Goal: Task Accomplishment & Management: Manage account settings

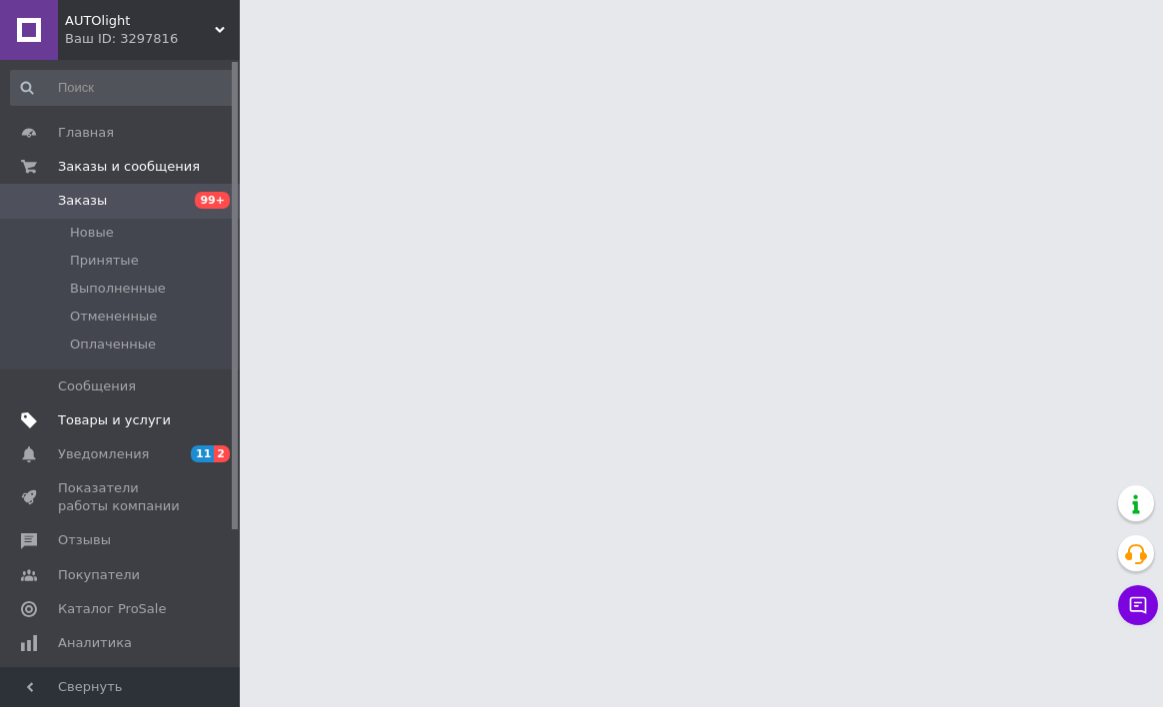
click at [130, 427] on link "Товары и услуги" at bounding box center [123, 421] width 246 height 34
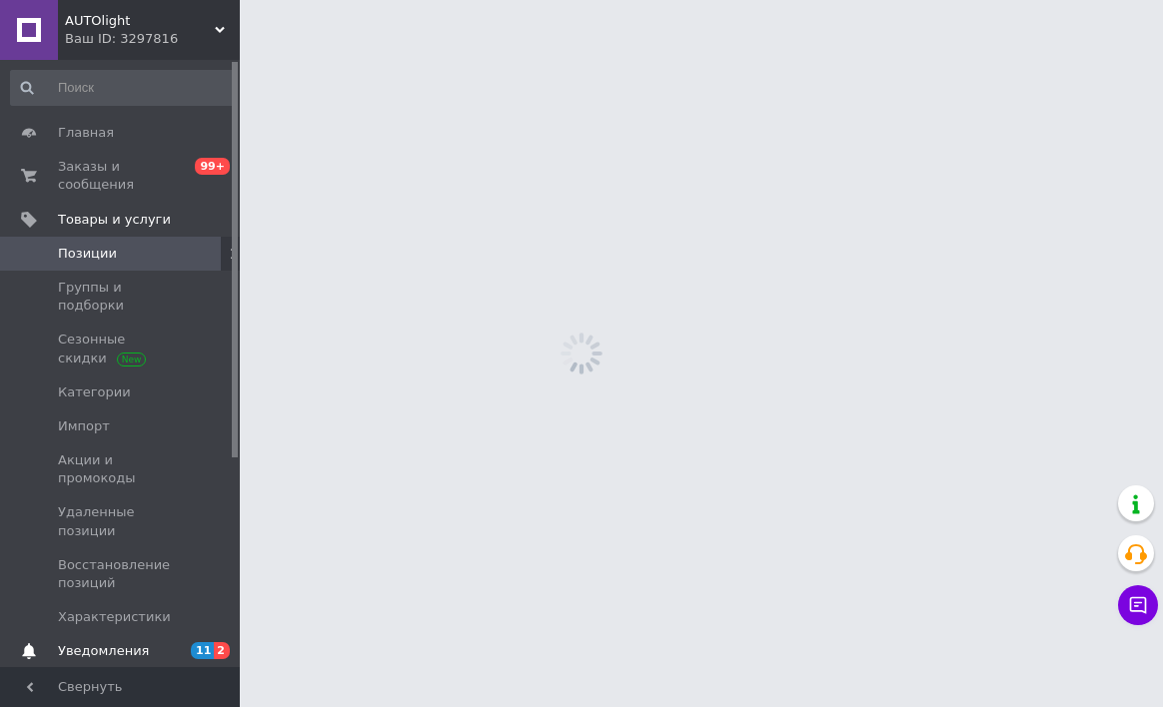
click at [149, 634] on link "Уведомления 11 2" at bounding box center [123, 651] width 246 height 34
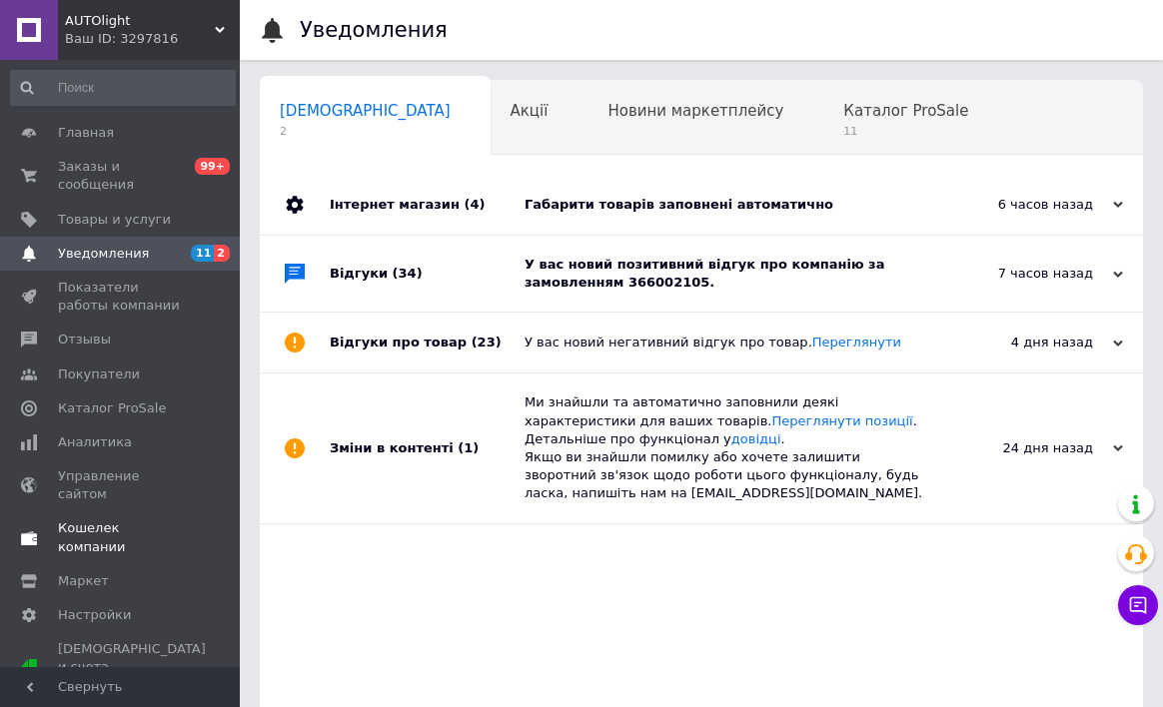
scroll to position [0, 10]
click at [513, 264] on div "Відгуки (34)" at bounding box center [427, 274] width 195 height 76
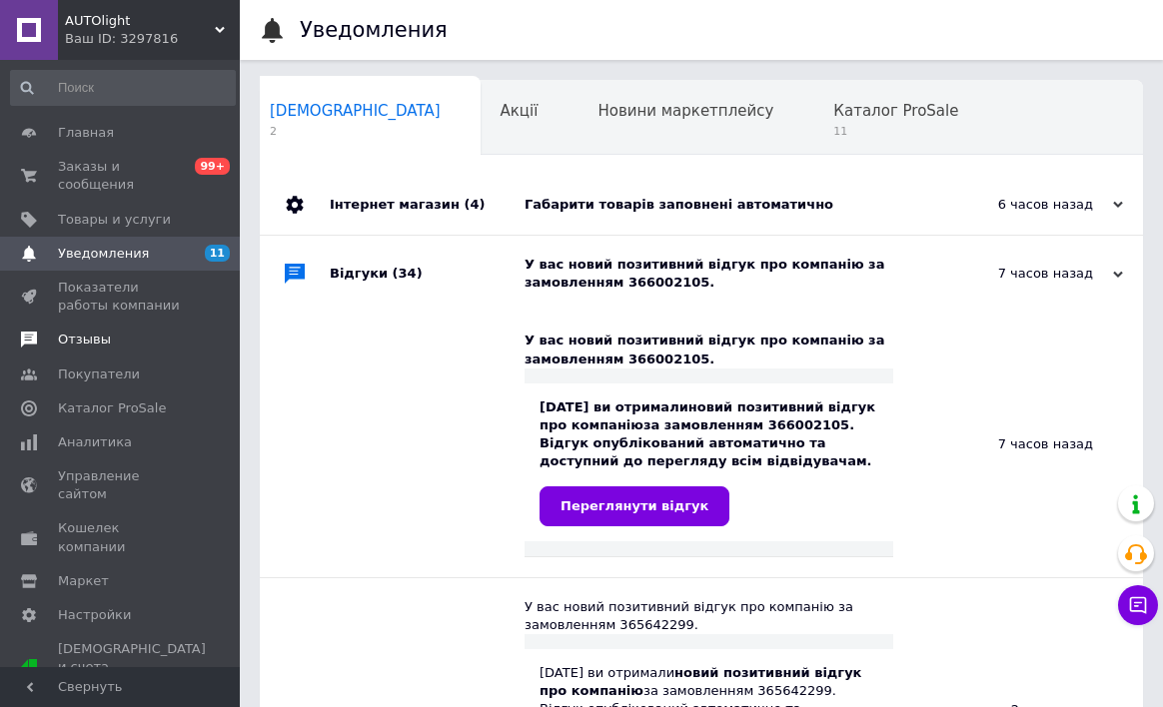
click at [131, 338] on span "Отзывы" at bounding box center [121, 340] width 127 height 18
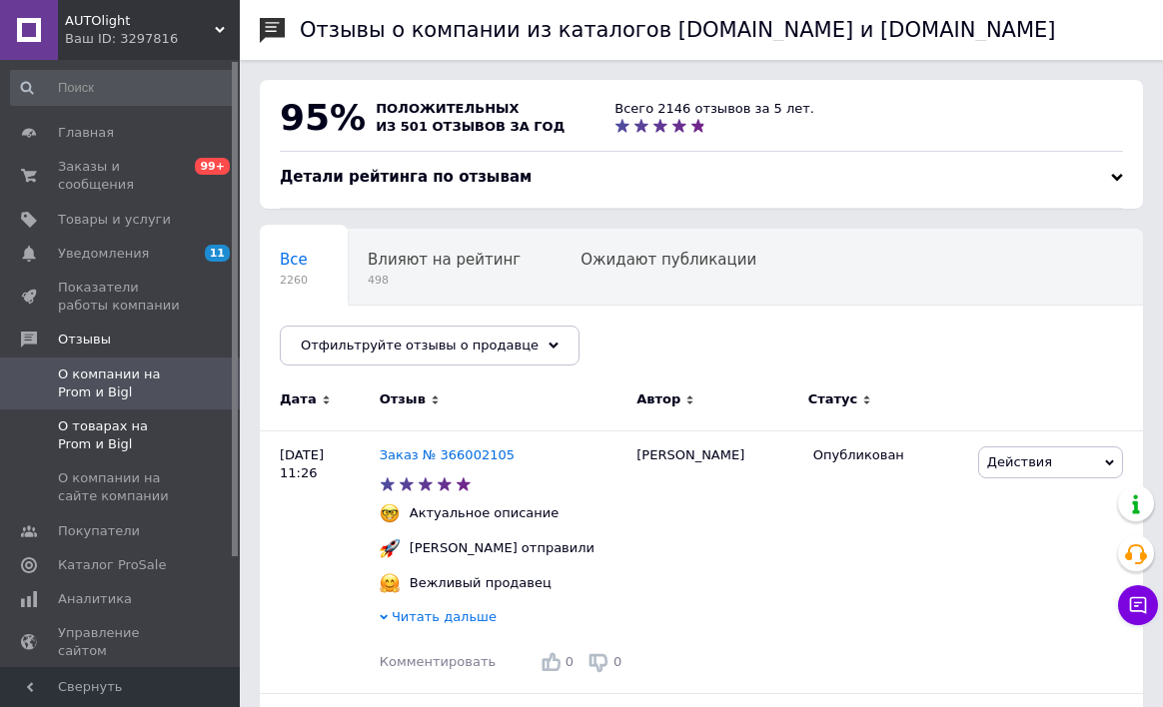
click at [135, 439] on span "О товарах на Prom и Bigl" at bounding box center [121, 435] width 127 height 36
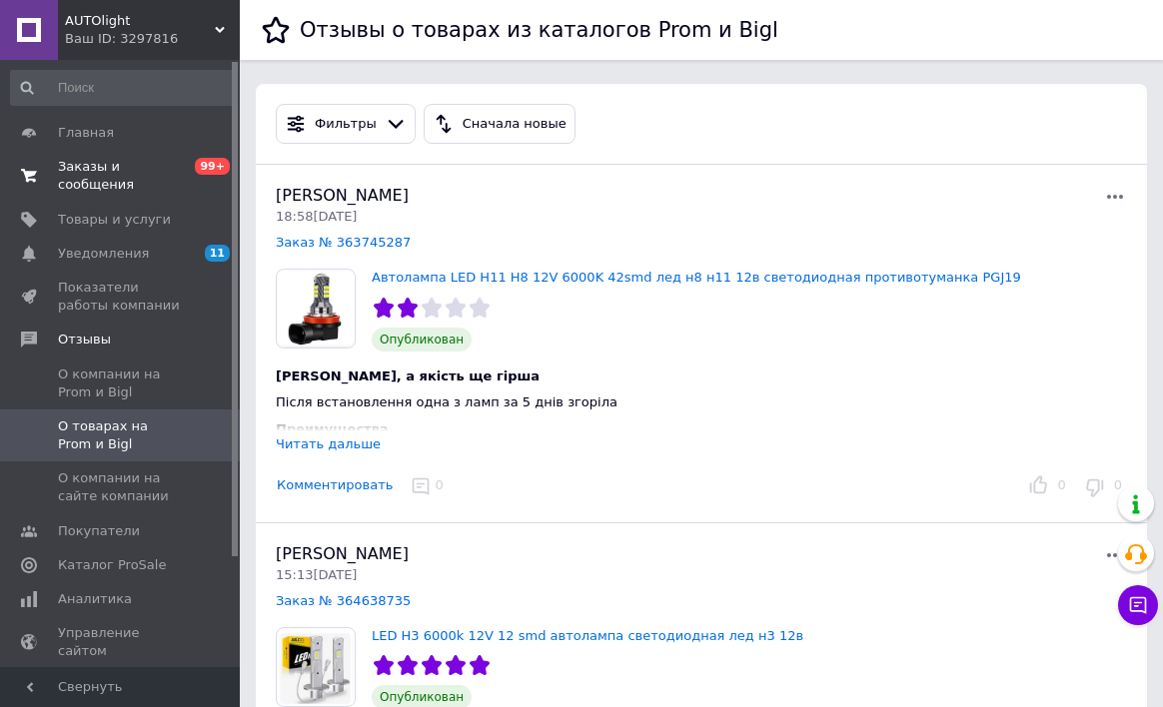
click at [102, 186] on span "Заказы и сообщения" at bounding box center [121, 176] width 127 height 36
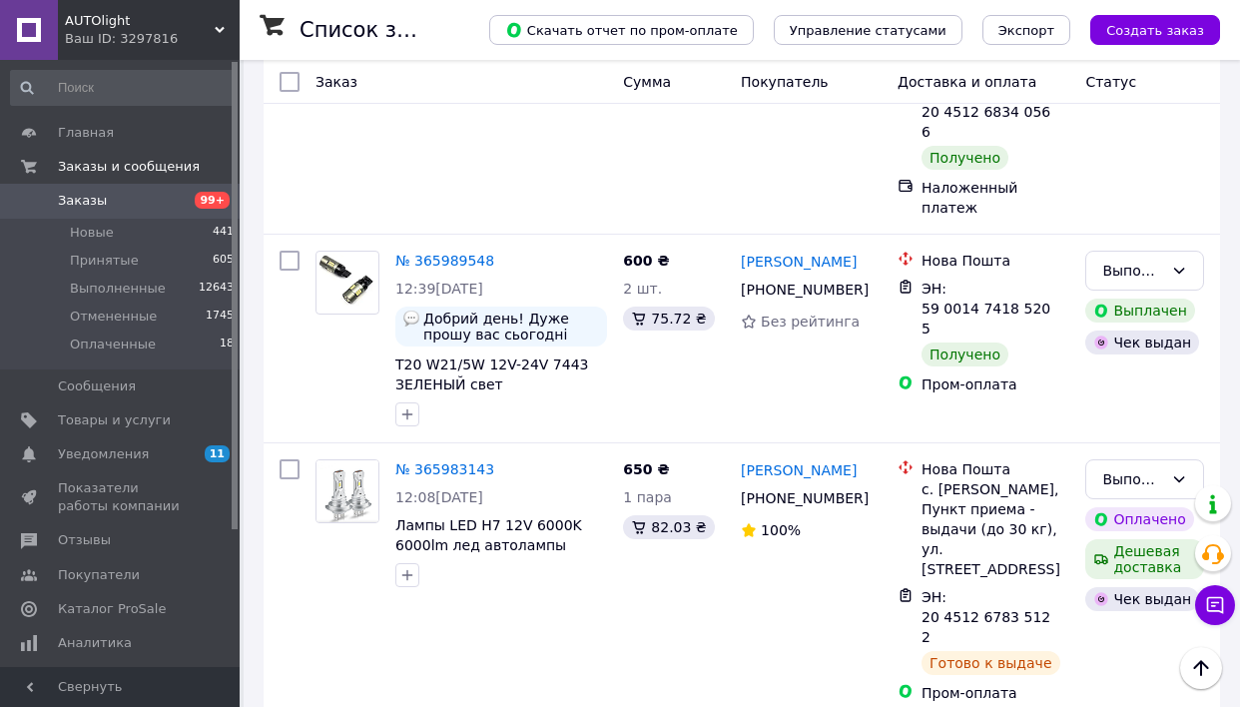
scroll to position [8015, 0]
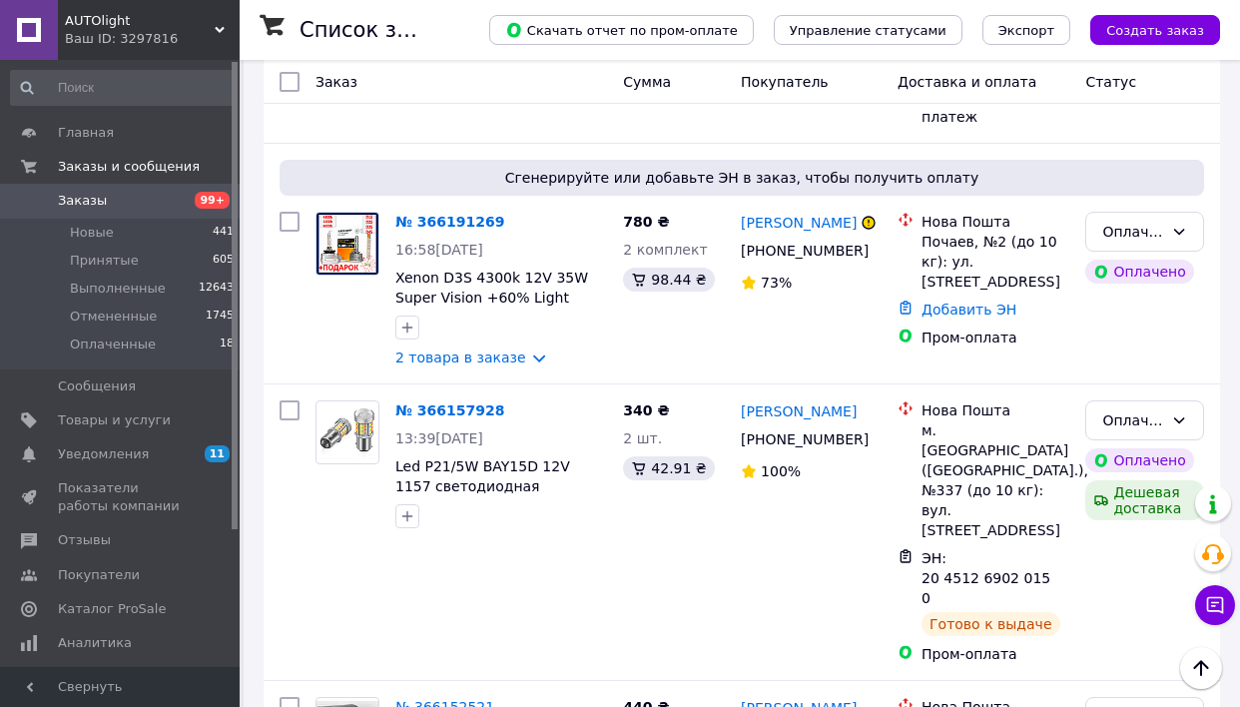
scroll to position [3287, 0]
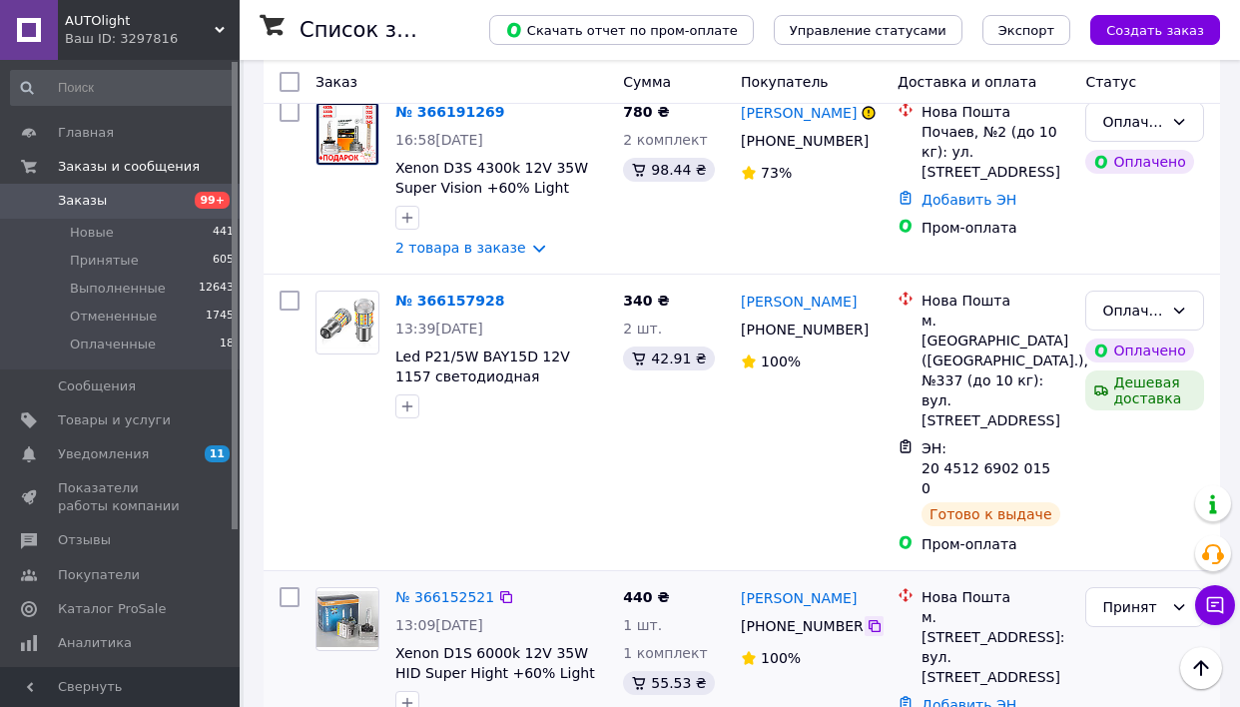
click at [877, 618] on icon at bounding box center [875, 626] width 16 height 16
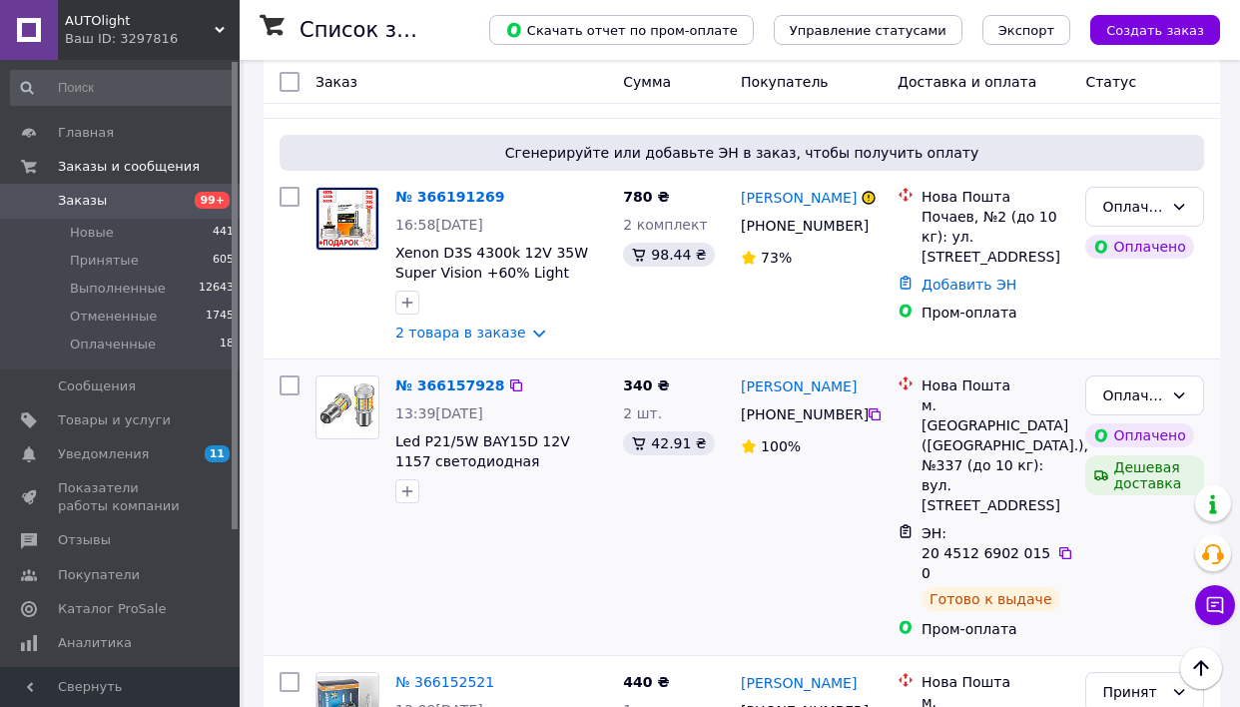
scroll to position [3261, 0]
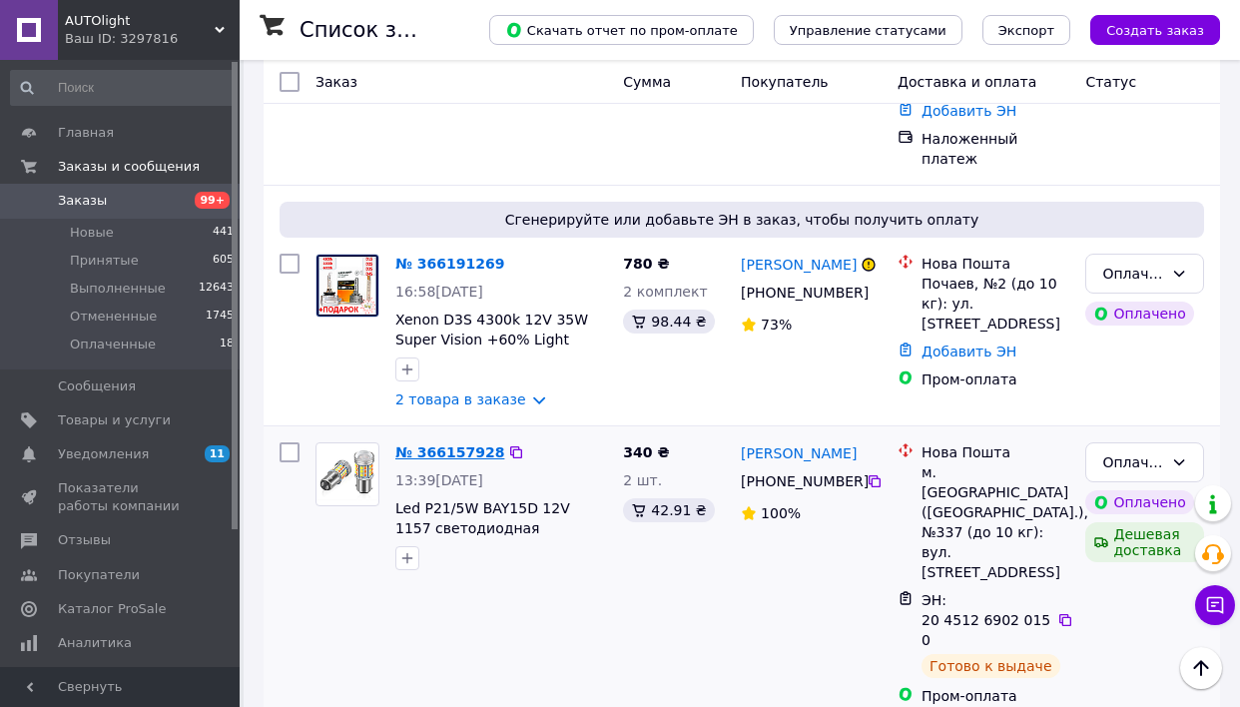
click at [456, 444] on link "№ 366157928" at bounding box center [450, 452] width 109 height 16
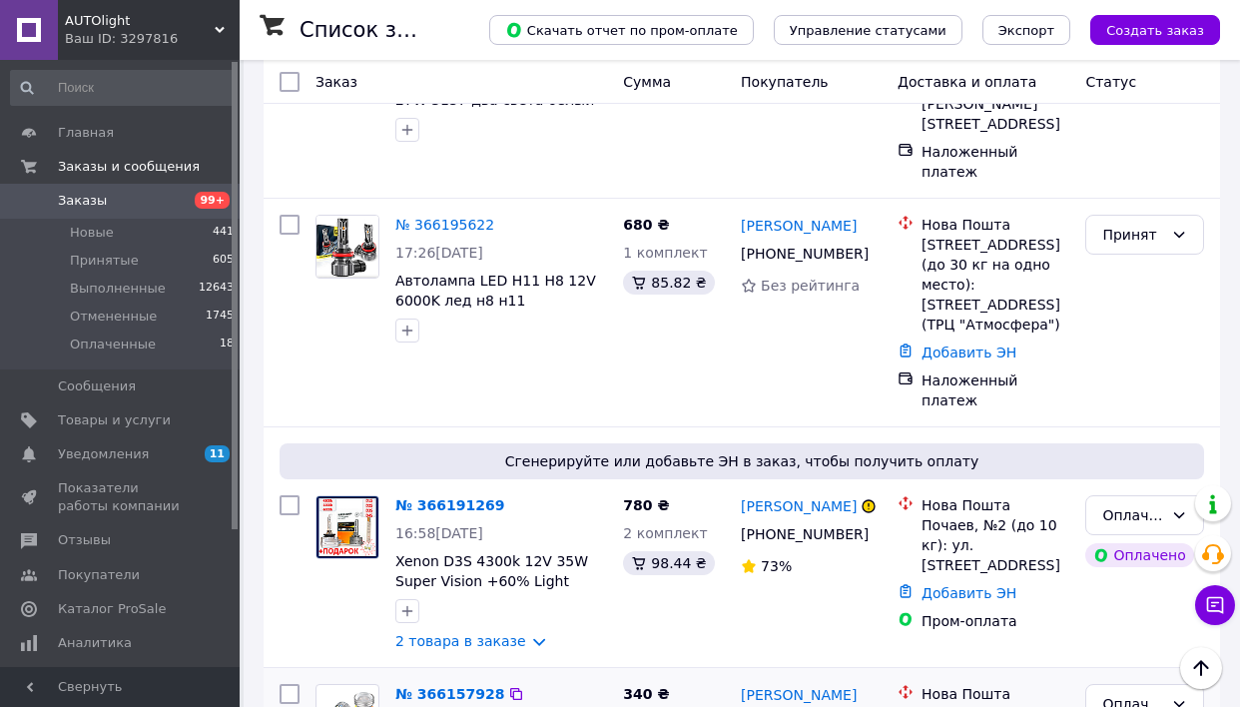
scroll to position [2993, 0]
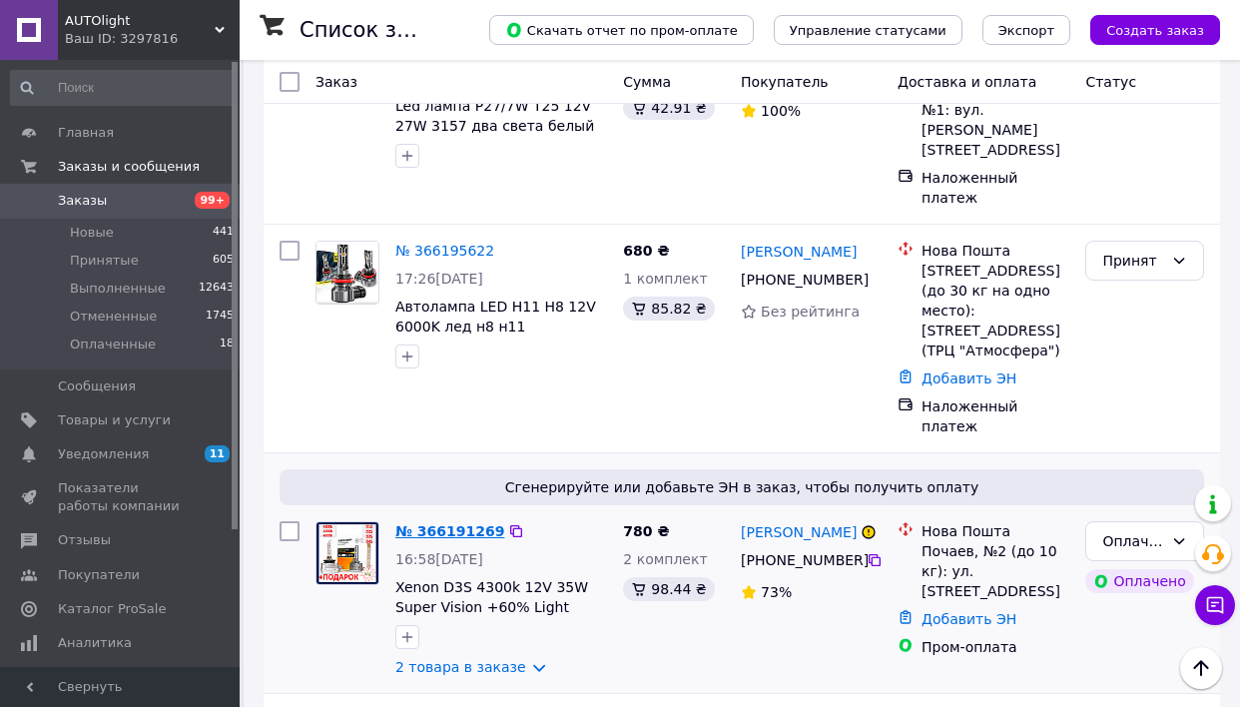
click at [442, 523] on link "№ 366191269" at bounding box center [450, 531] width 109 height 16
click at [873, 552] on icon at bounding box center [875, 560] width 16 height 16
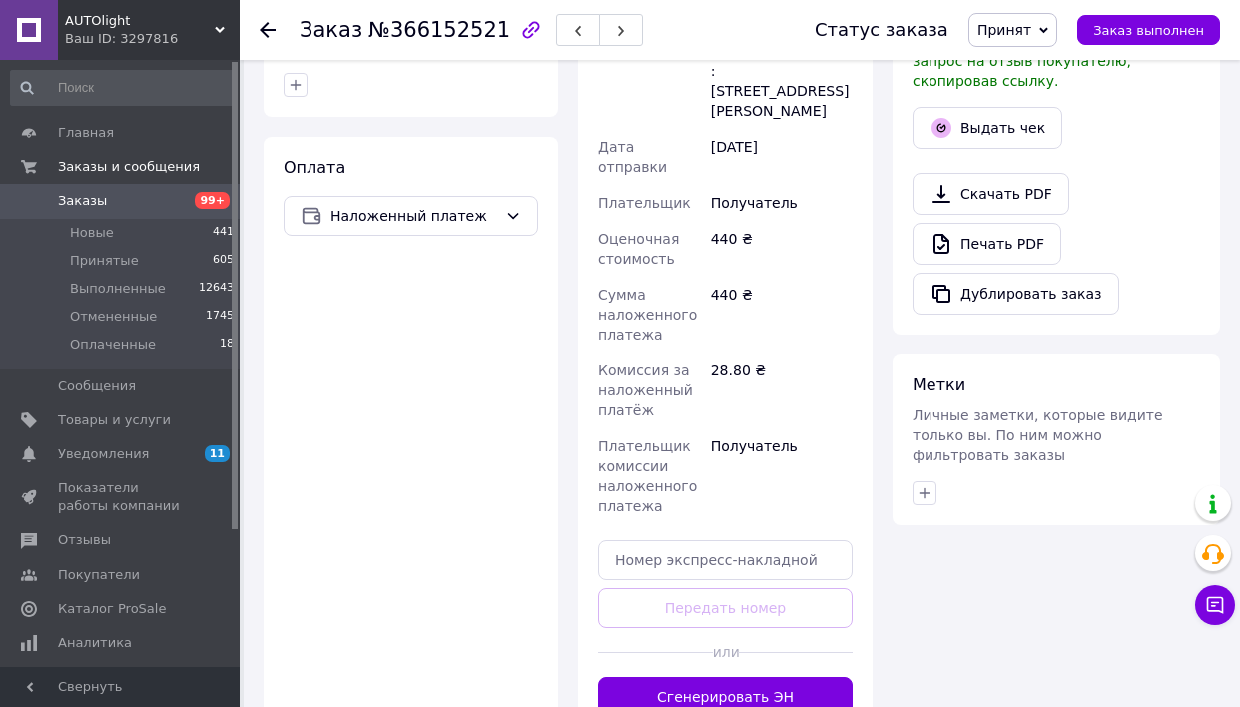
scroll to position [1109, 0]
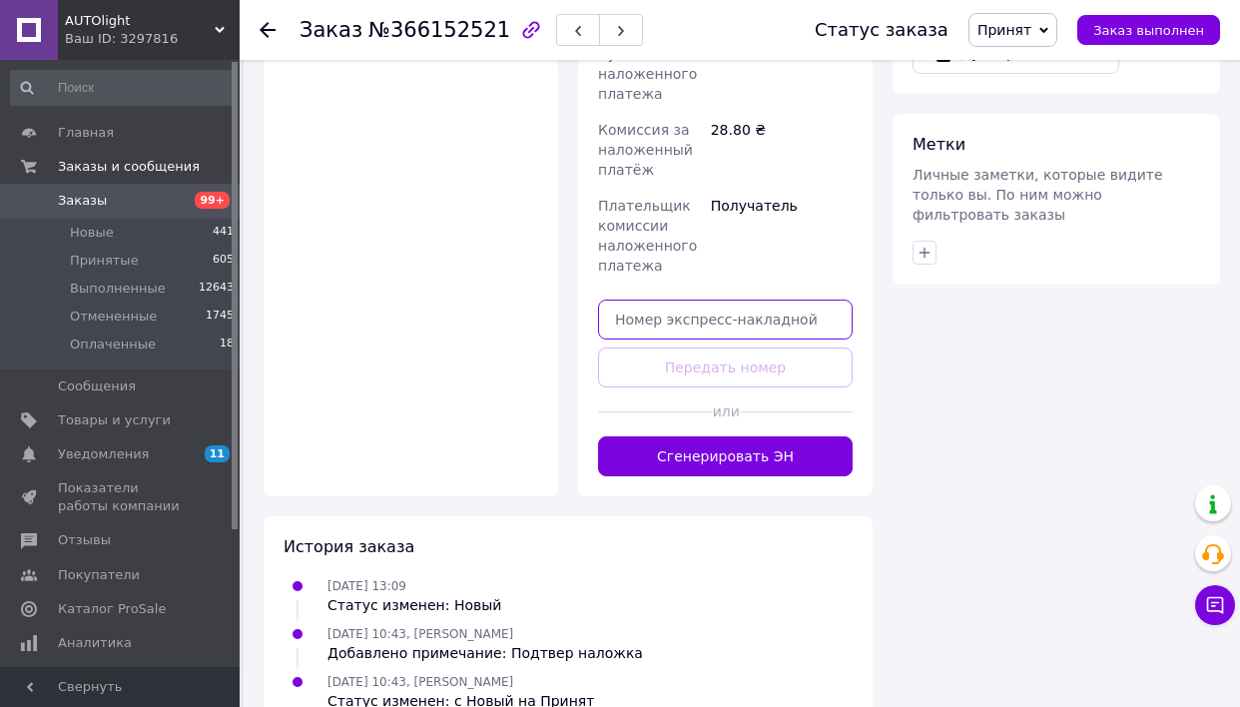
click at [658, 312] on input "text" at bounding box center [725, 320] width 255 height 40
paste input "20451269019633"
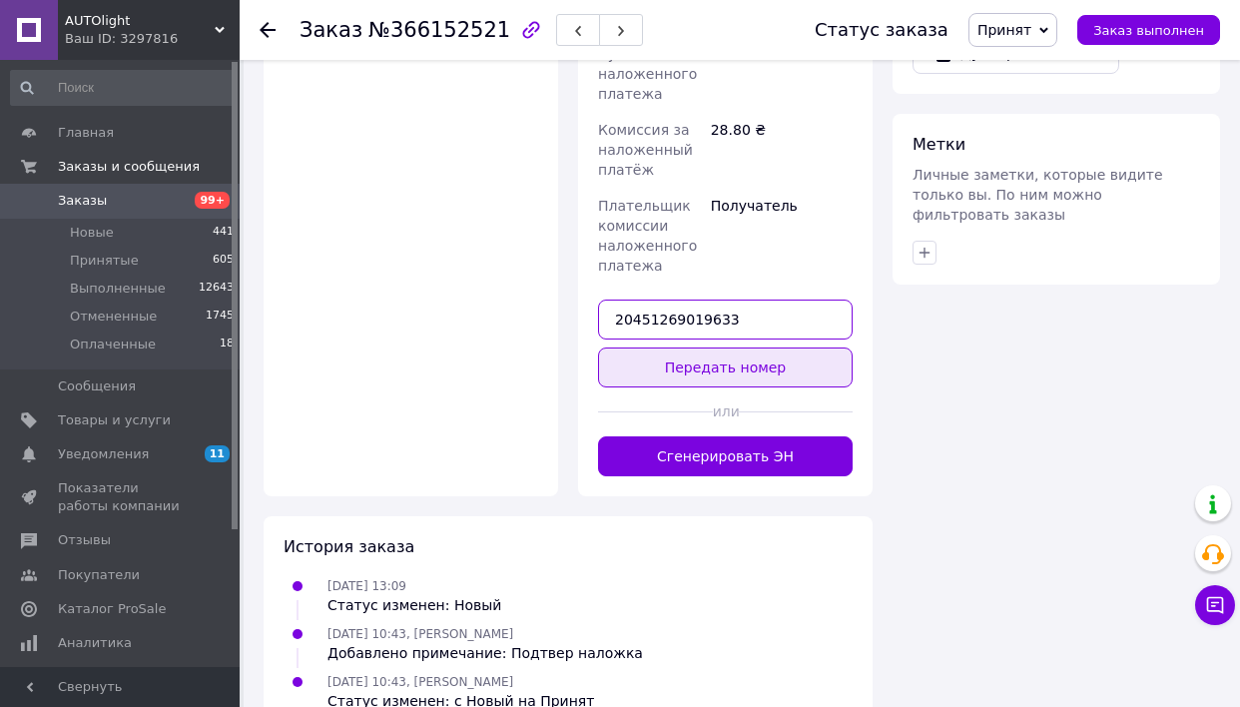
type input "20451269019633"
click at [674, 349] on button "Передать номер" at bounding box center [725, 368] width 255 height 40
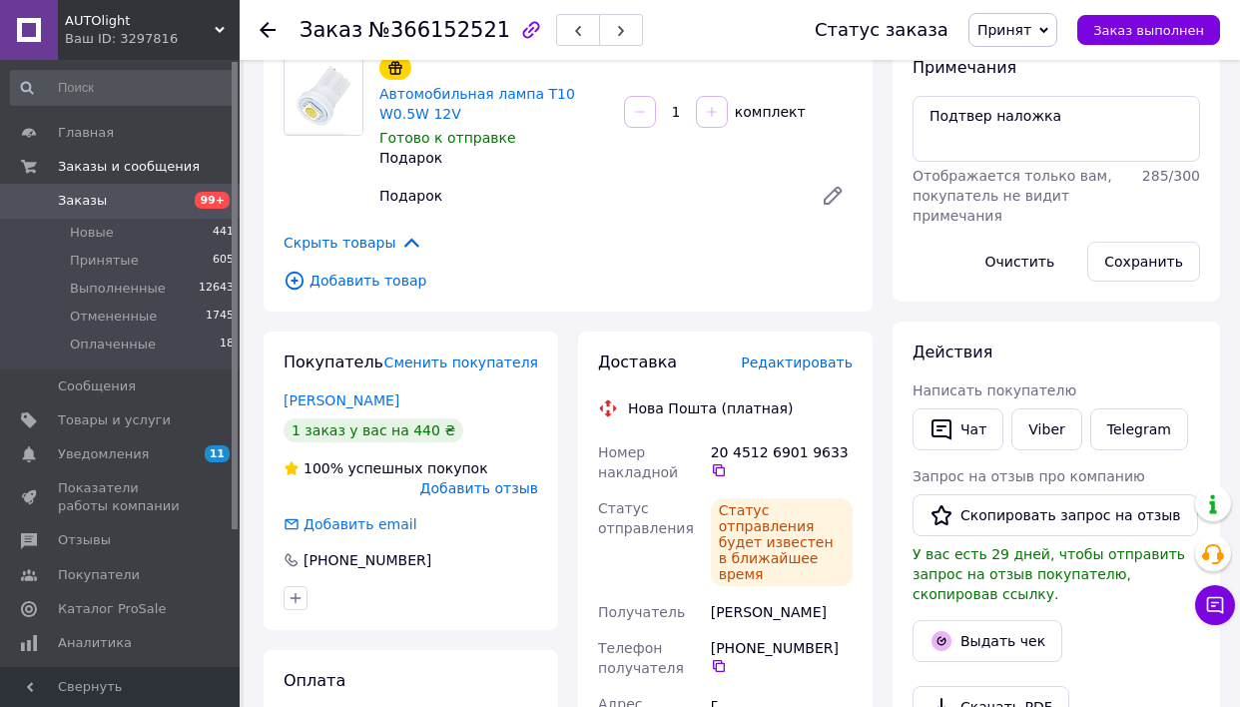
scroll to position [328, 0]
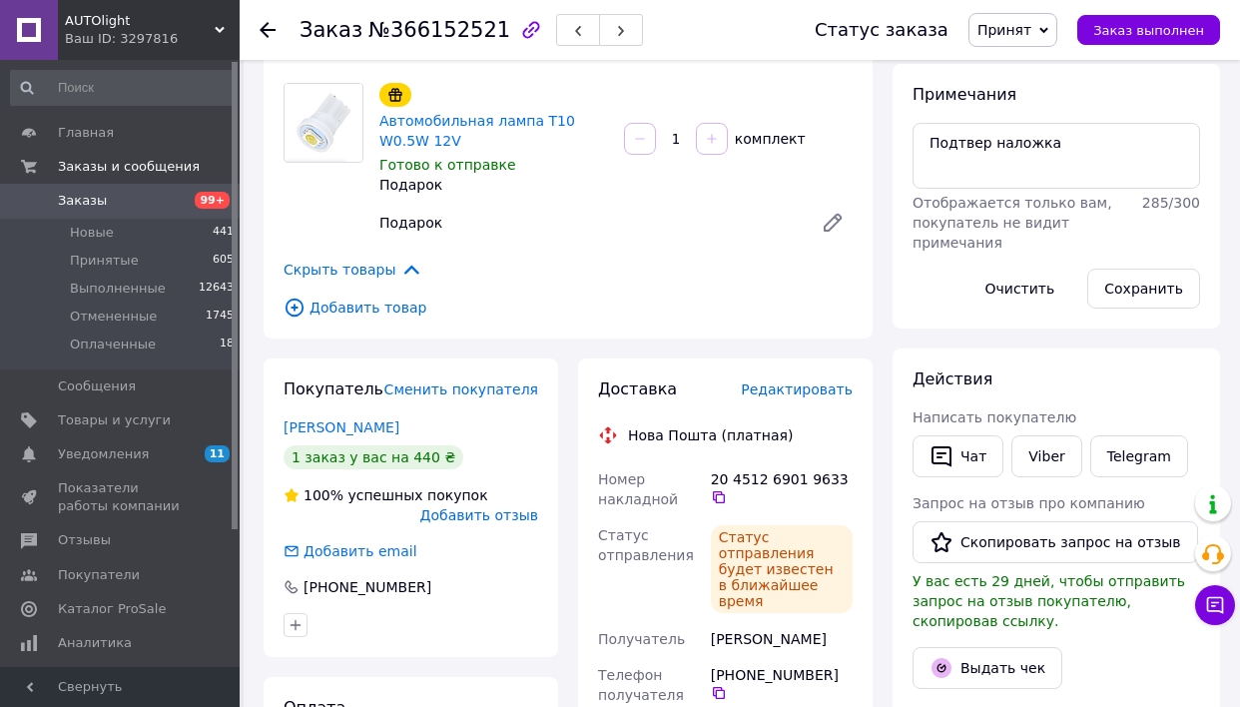
click at [1032, 22] on span "Принят" at bounding box center [1005, 30] width 54 height 16
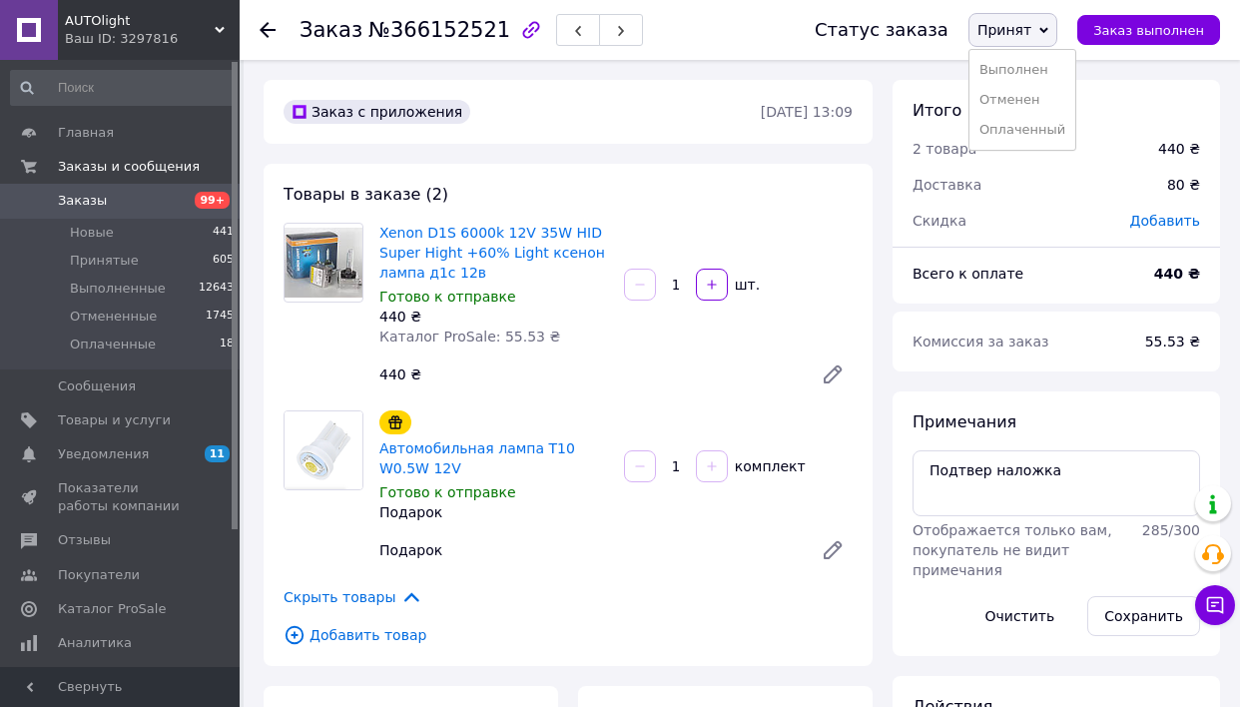
scroll to position [242, 0]
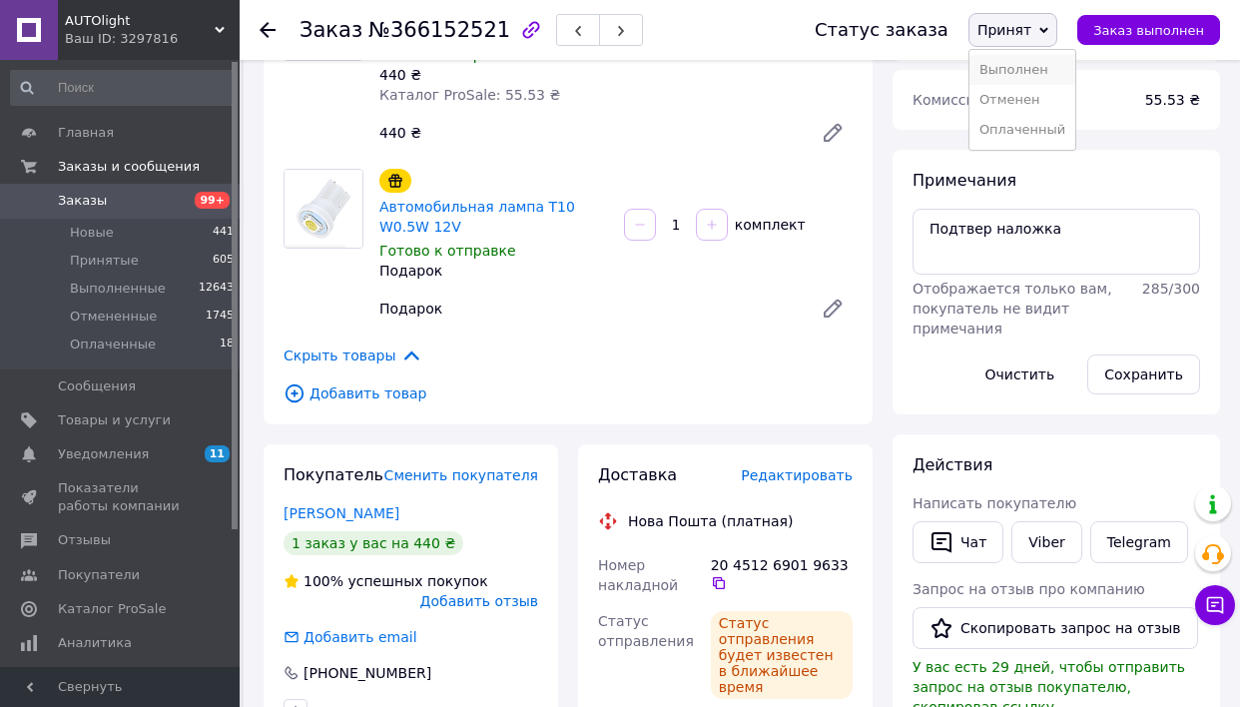
click at [1022, 70] on li "Выполнен" at bounding box center [1023, 70] width 106 height 30
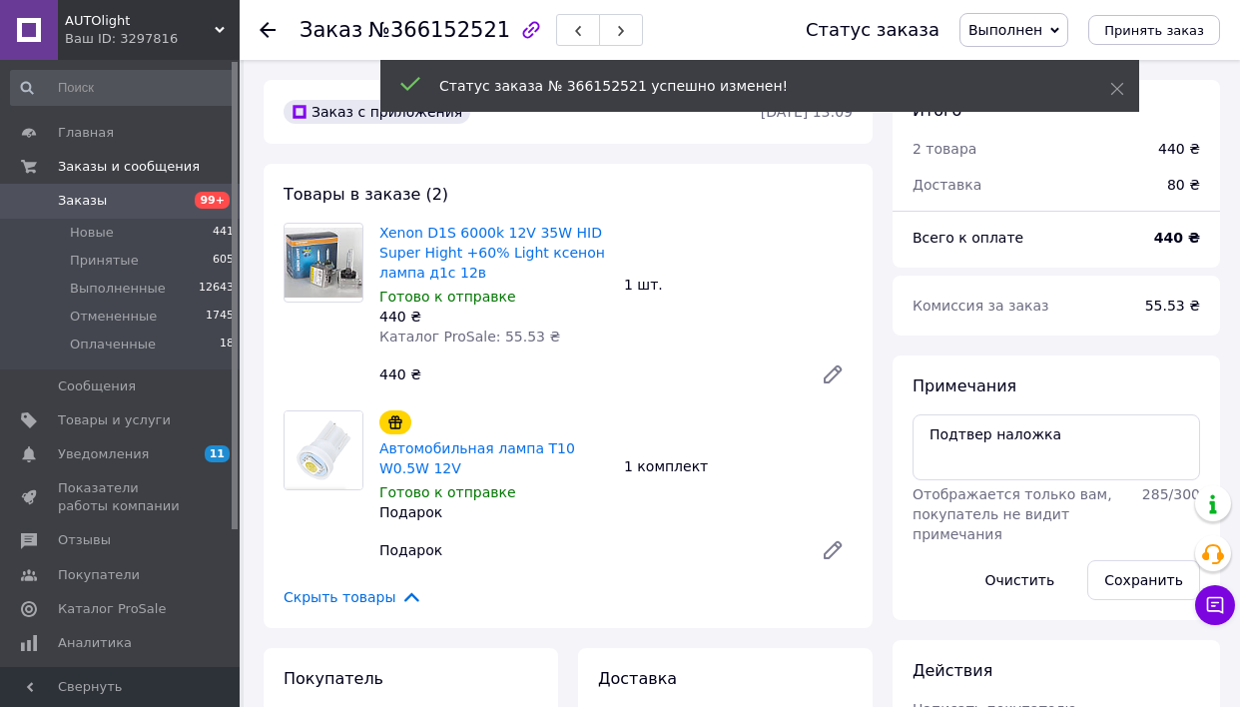
scroll to position [0, 0]
click at [1115, 86] on use at bounding box center [1118, 89] width 13 height 13
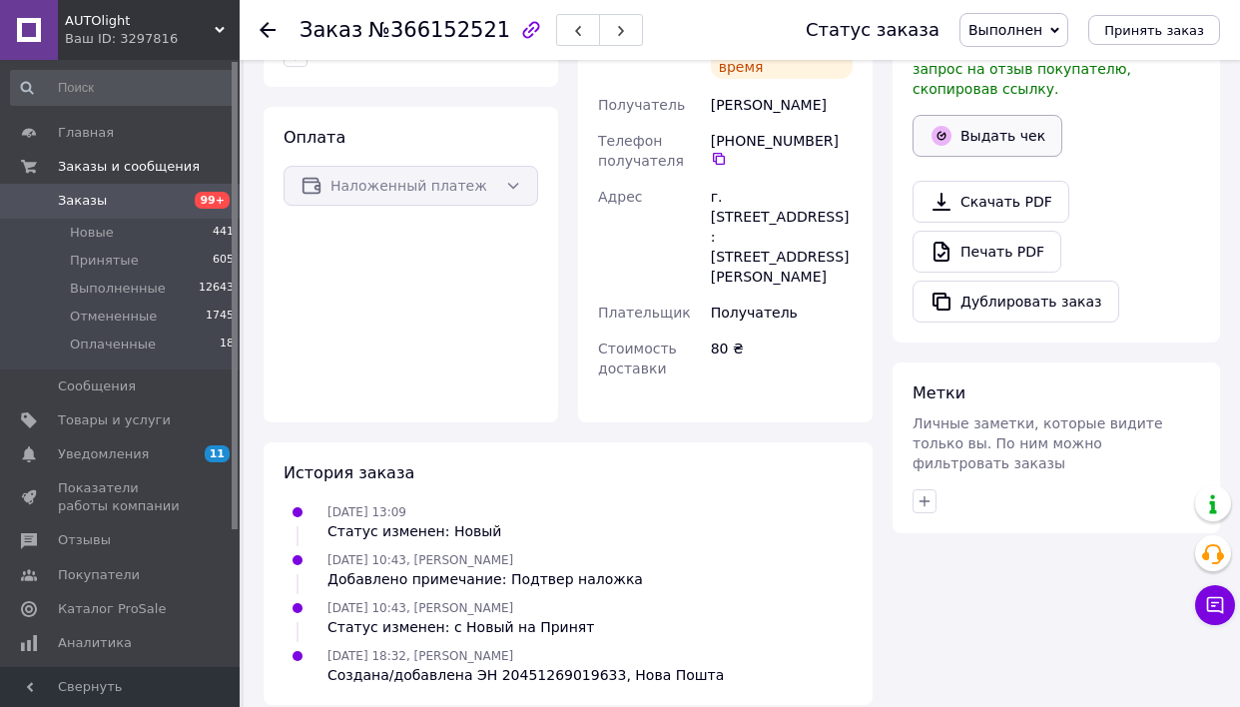
scroll to position [823, 0]
click at [975, 139] on button "Выдать чек" at bounding box center [988, 137] width 150 height 42
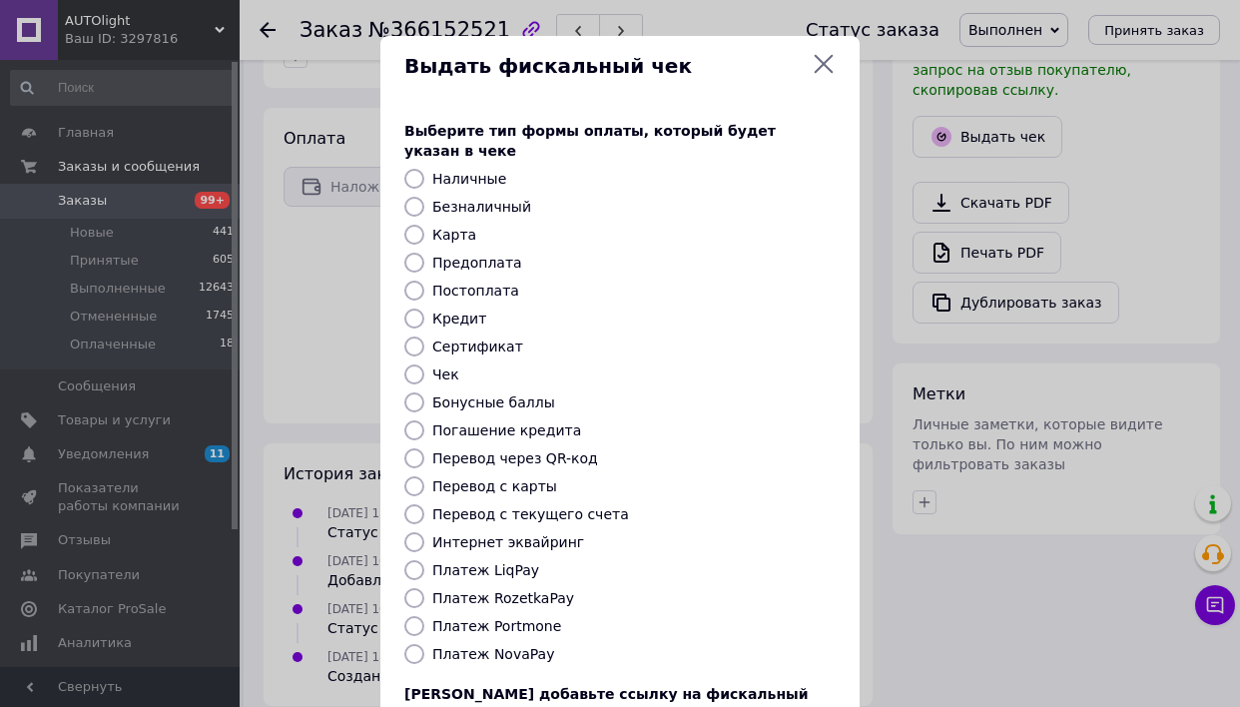
click at [459, 646] on label "Платеж NovaPay" at bounding box center [493, 654] width 122 height 16
click at [424, 644] on input "Платеж NovaPay" at bounding box center [415, 654] width 20 height 20
radio input "true"
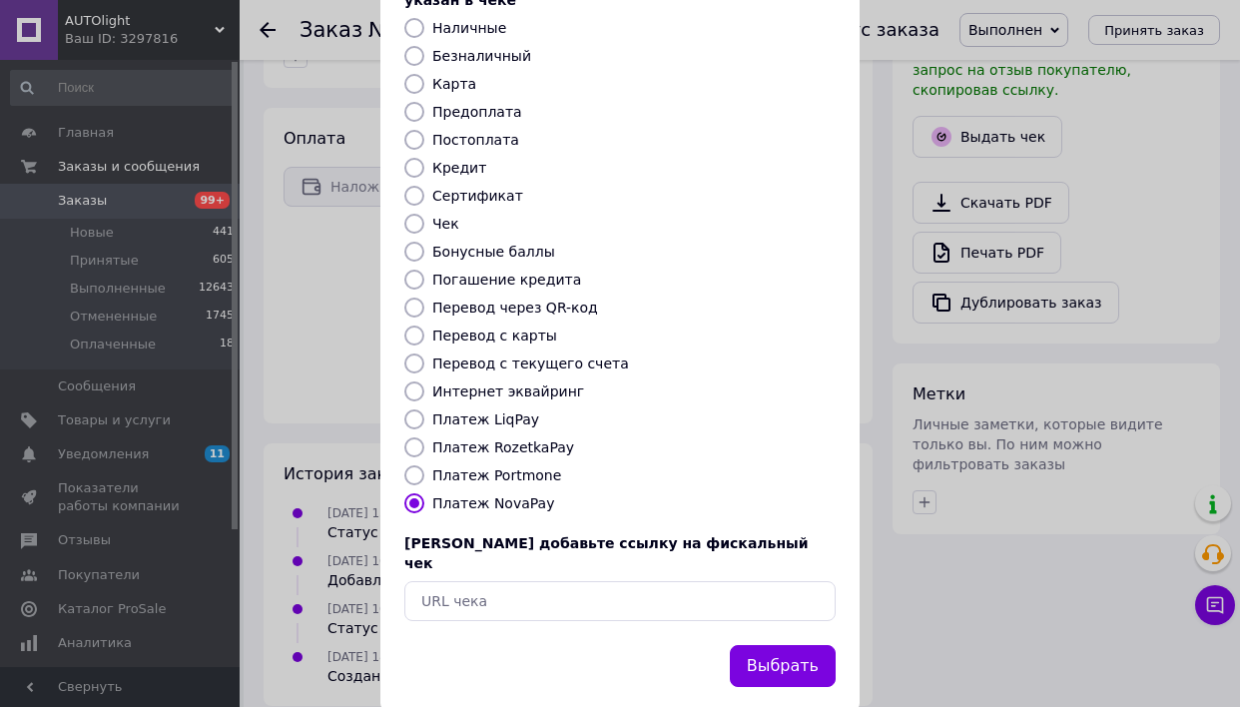
click at [772, 588] on div "Выберите тип формы оплаты, который будет указан в чеке Наличные Безналичный Кар…" at bounding box center [620, 295] width 479 height 699
click at [772, 646] on button "Выбрать" at bounding box center [783, 667] width 106 height 43
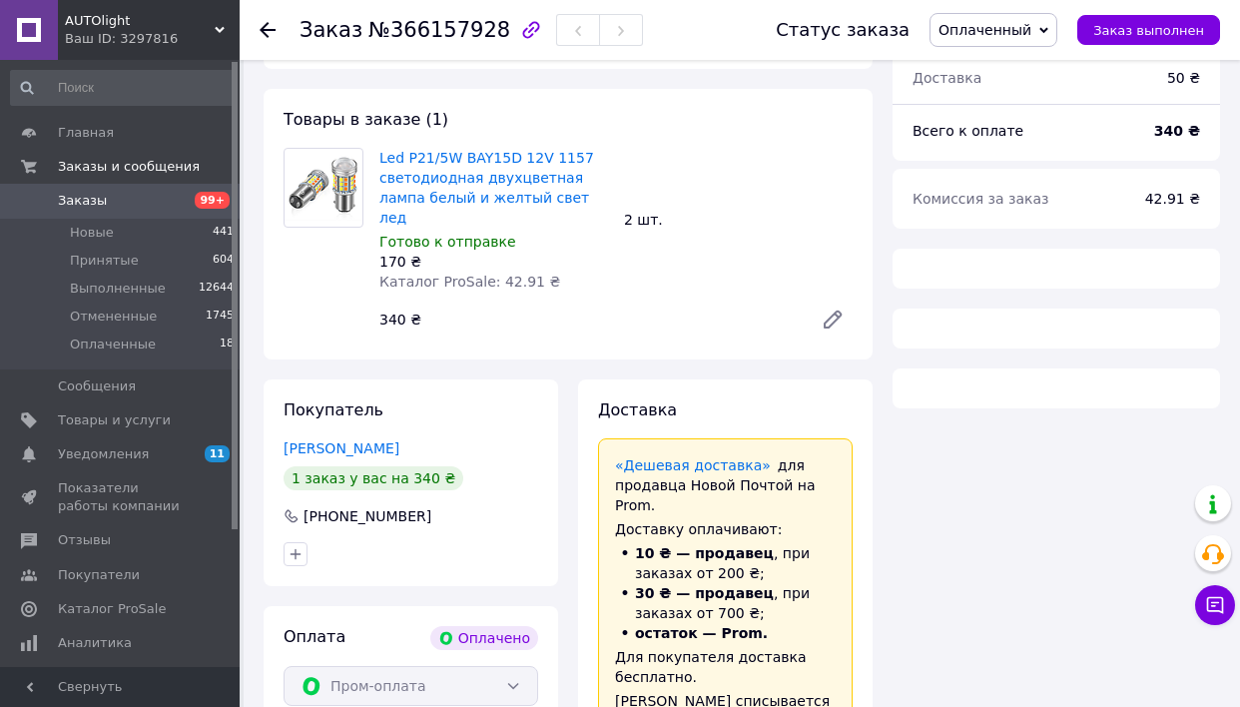
scroll to position [879, 0]
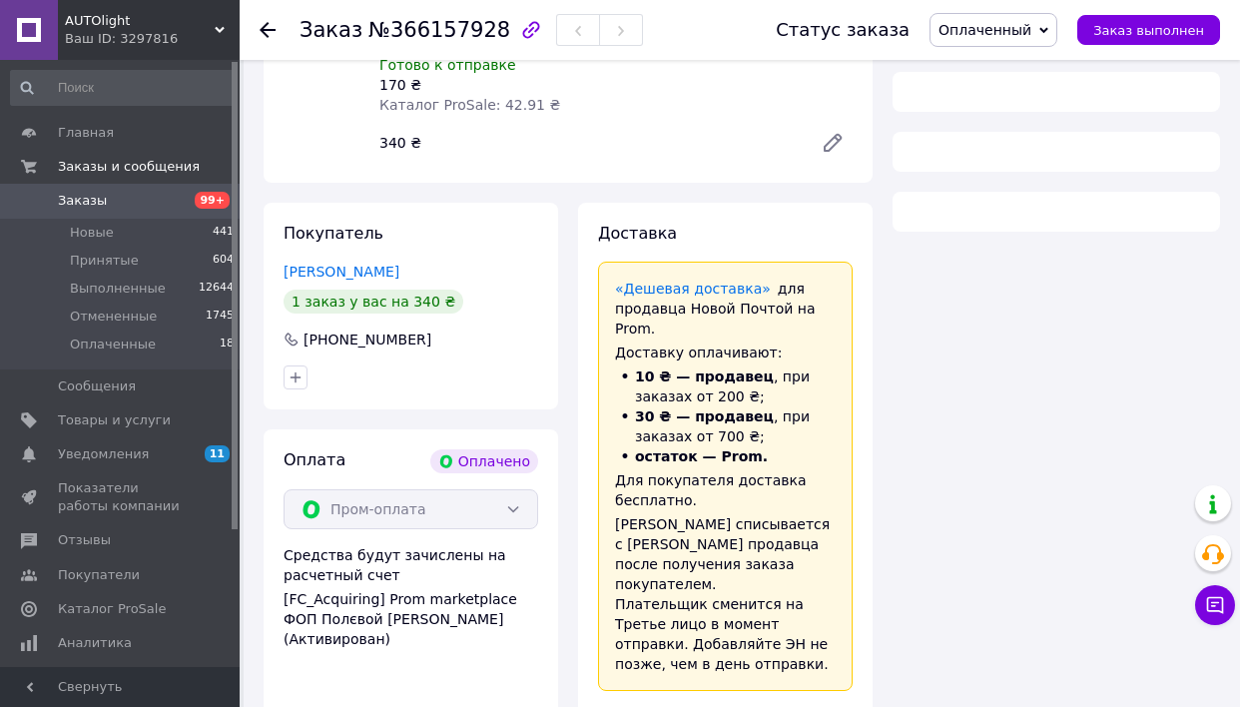
click at [1028, 23] on span "Оплаченный" at bounding box center [985, 30] width 93 height 16
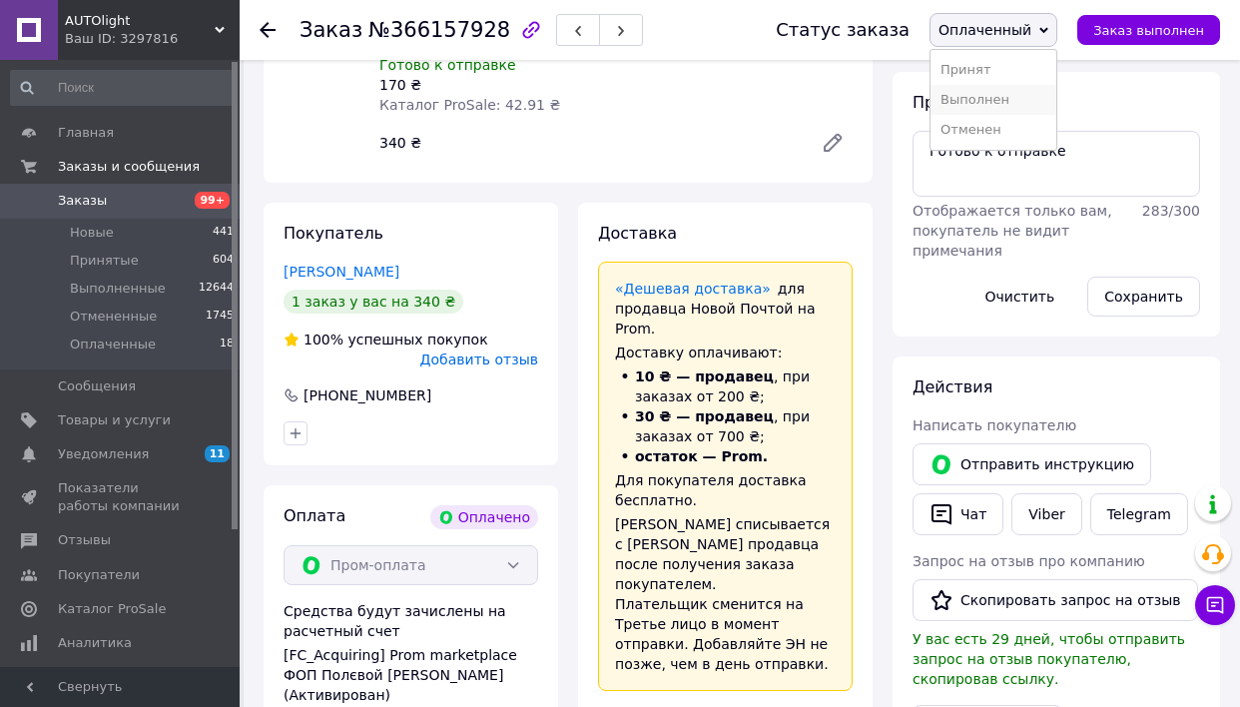
click at [1025, 94] on li "Выполнен" at bounding box center [994, 100] width 126 height 30
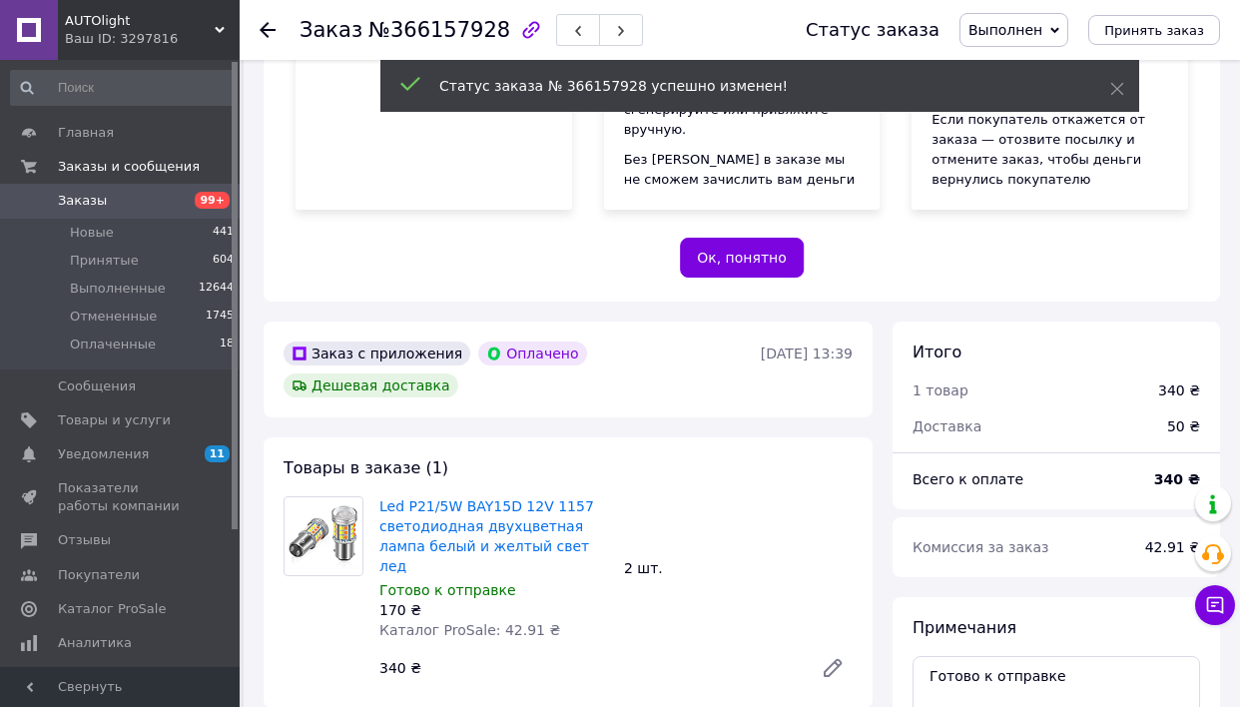
scroll to position [1302, 0]
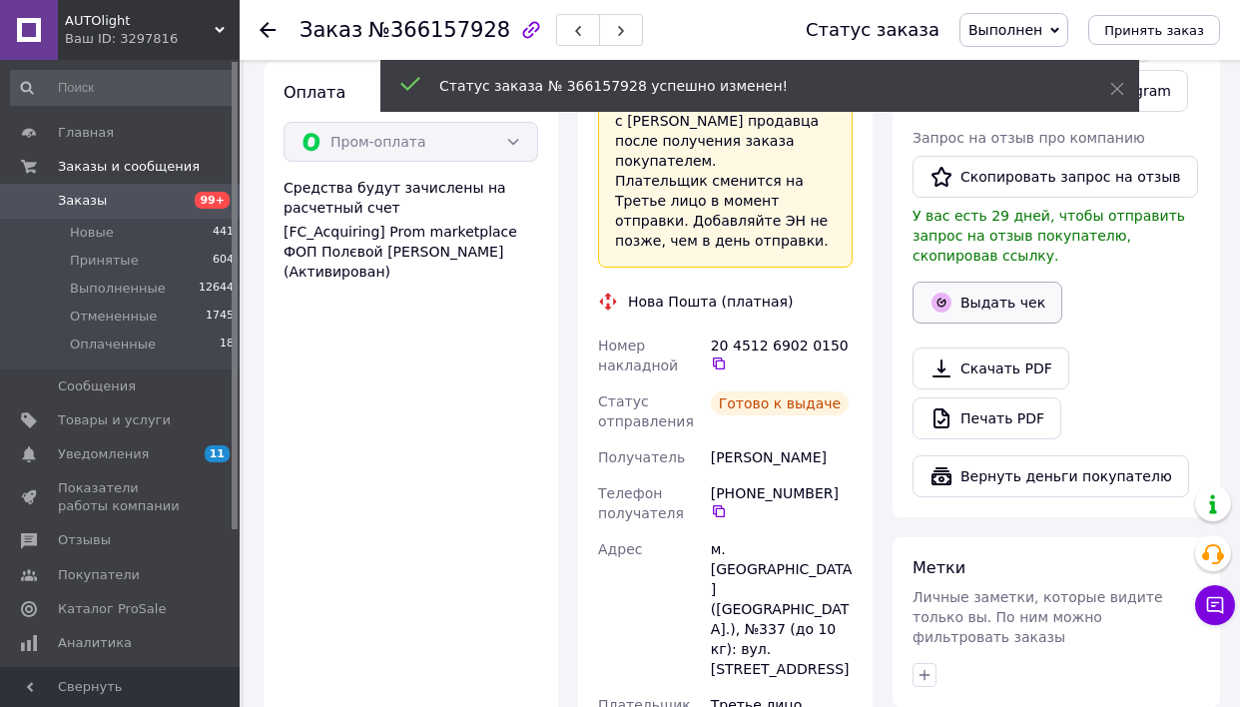
click at [952, 295] on button "Выдать чек" at bounding box center [988, 303] width 150 height 42
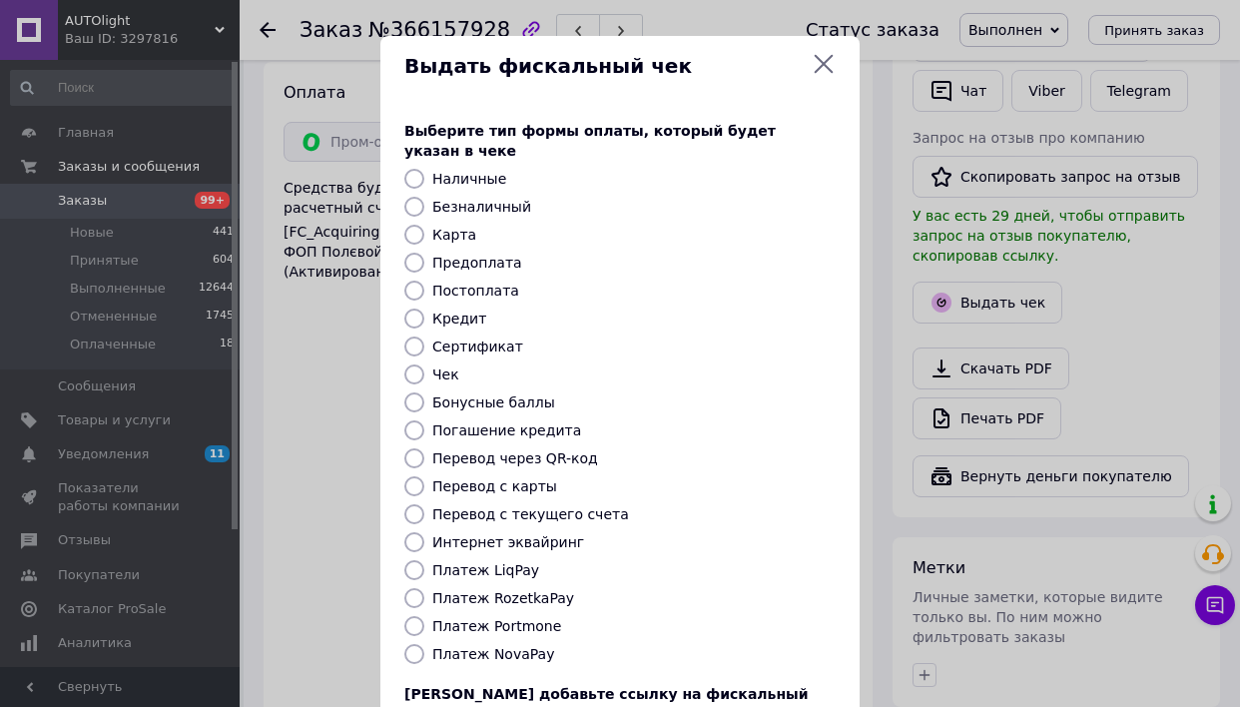
click at [505, 534] on label "Интернет эквайринг" at bounding box center [508, 542] width 152 height 16
click at [424, 532] on input "Интернет эквайринг" at bounding box center [415, 542] width 20 height 20
radio input "true"
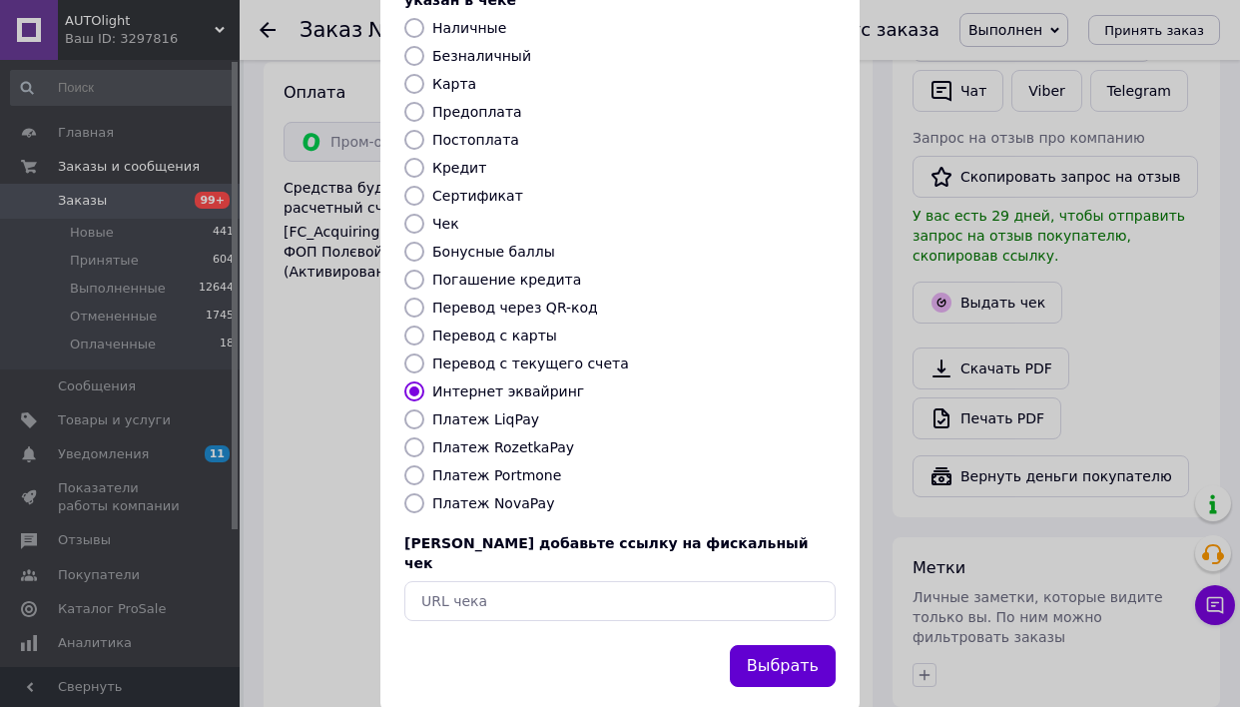
scroll to position [150, 0]
click at [790, 646] on button "Выбрать" at bounding box center [783, 667] width 106 height 43
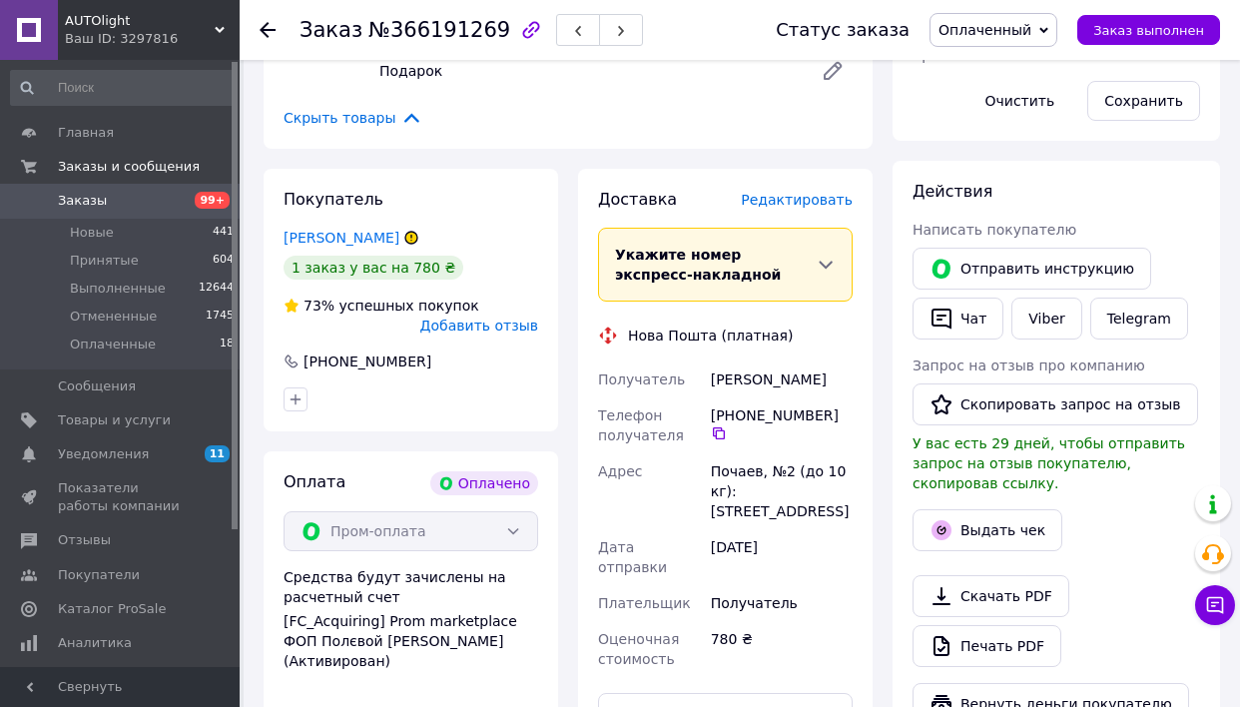
scroll to position [1419, 0]
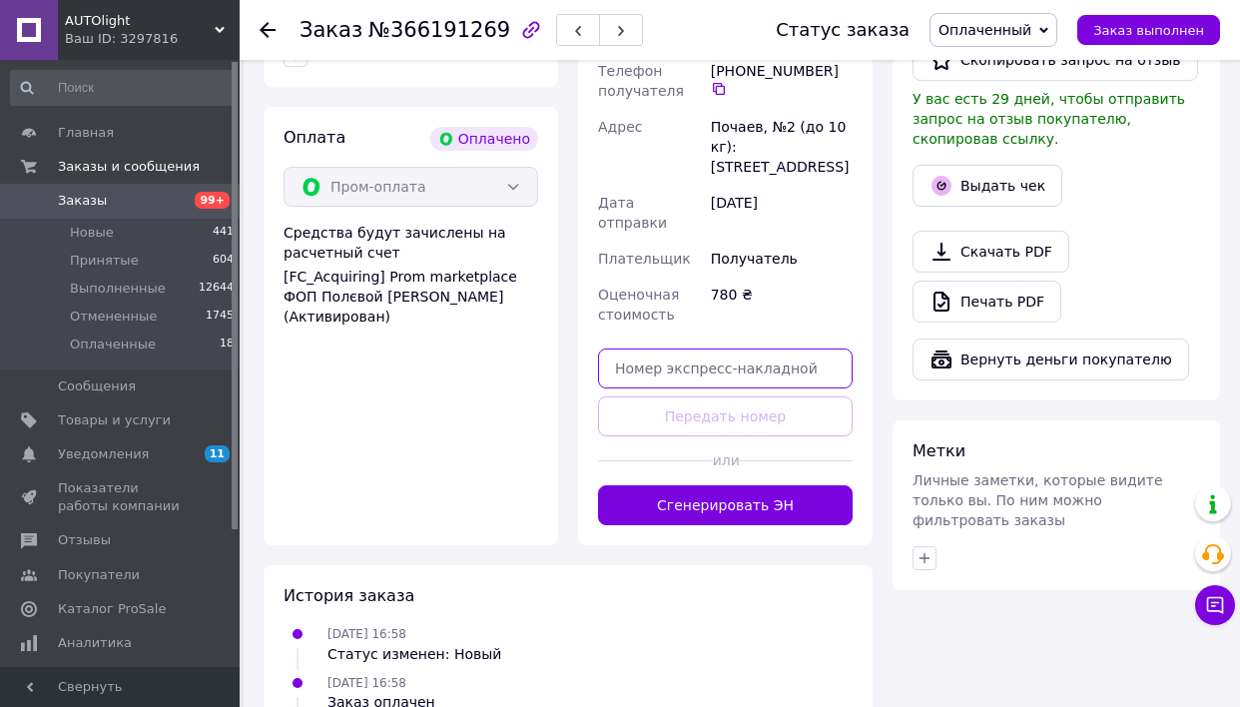
click at [666, 349] on input "text" at bounding box center [725, 369] width 255 height 40
paste input "20451269020693"
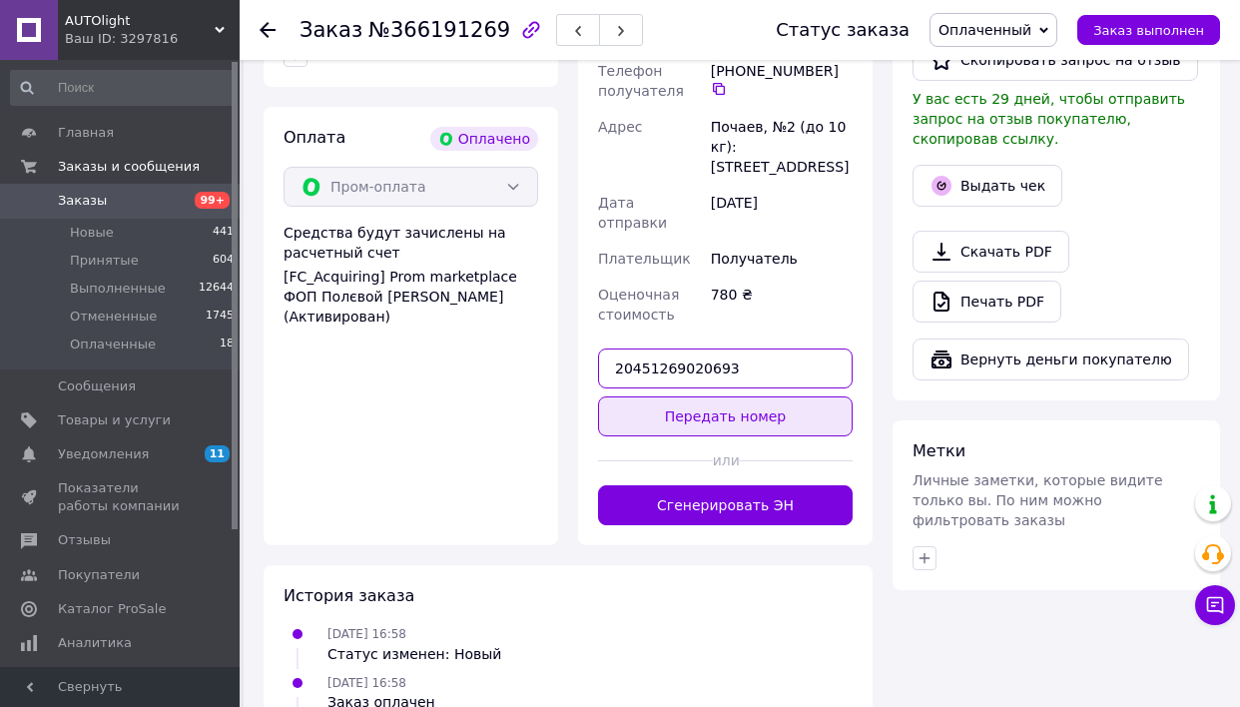
type input "20451269020693"
click at [661, 397] on button "Передать номер" at bounding box center [725, 417] width 255 height 40
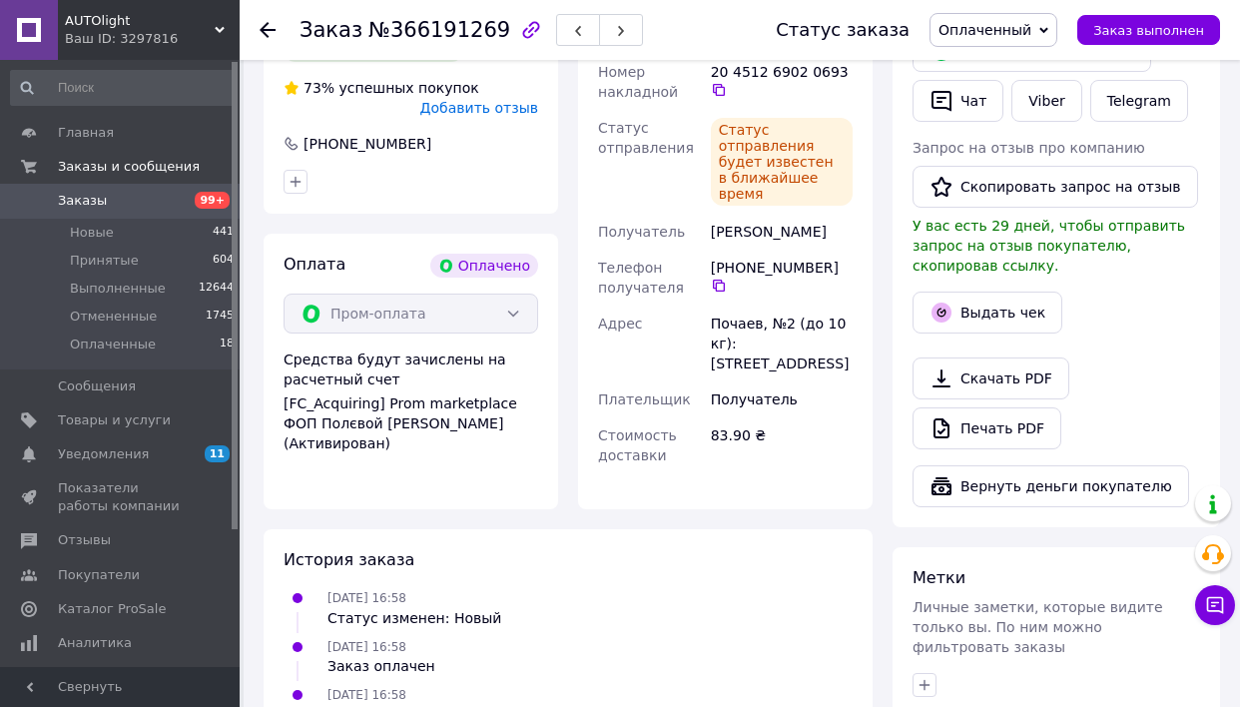
scroll to position [1257, 0]
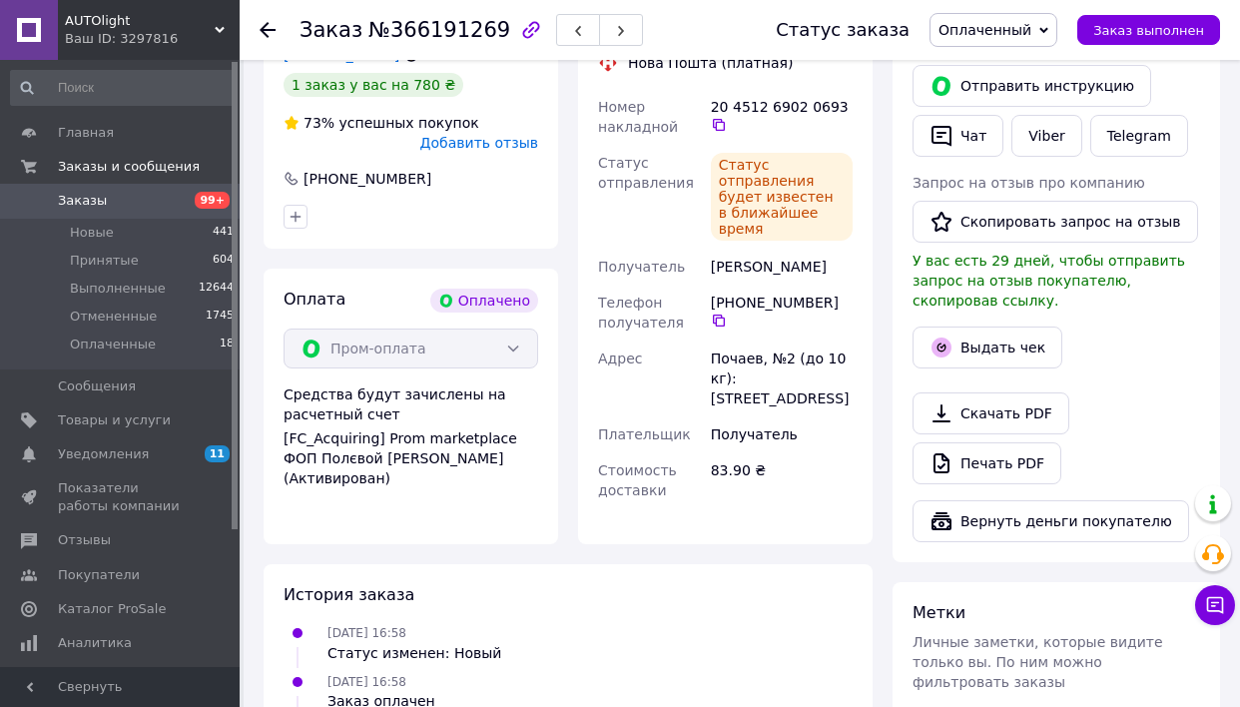
click at [1029, 24] on span "Оплаченный" at bounding box center [985, 30] width 93 height 16
click at [1009, 92] on li "Выполнен" at bounding box center [994, 100] width 126 height 30
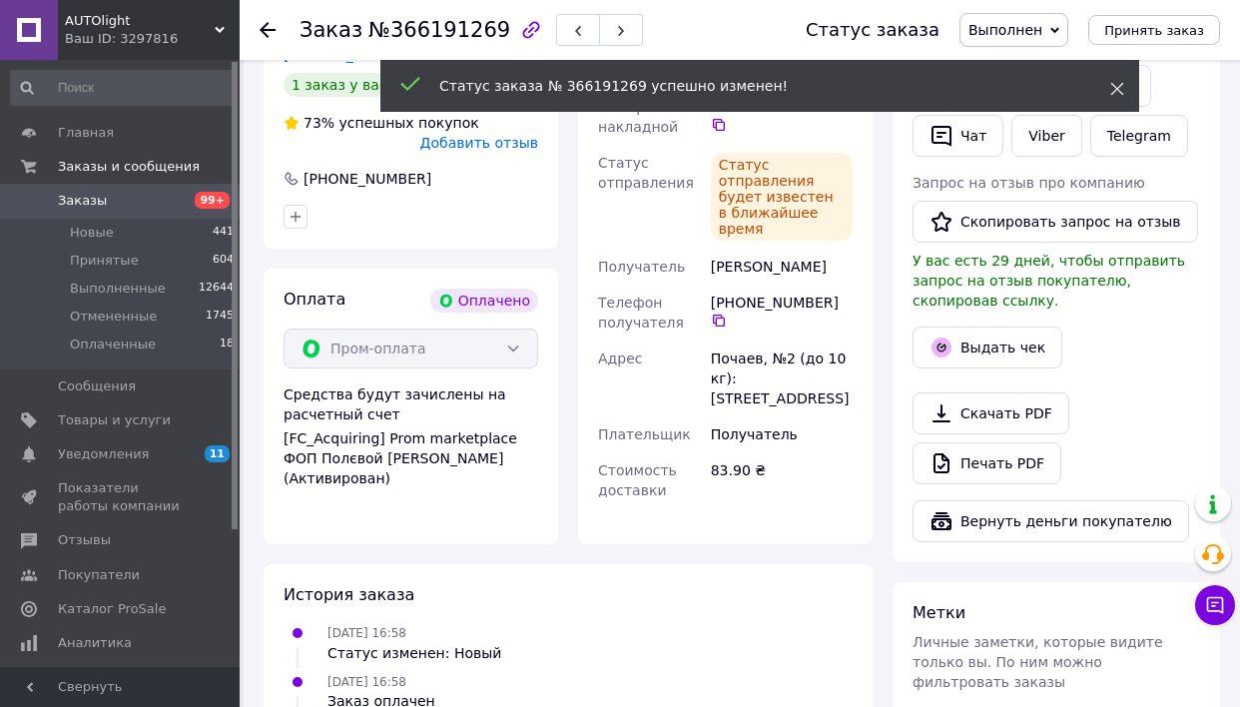
click at [1123, 85] on icon at bounding box center [1118, 89] width 14 height 14
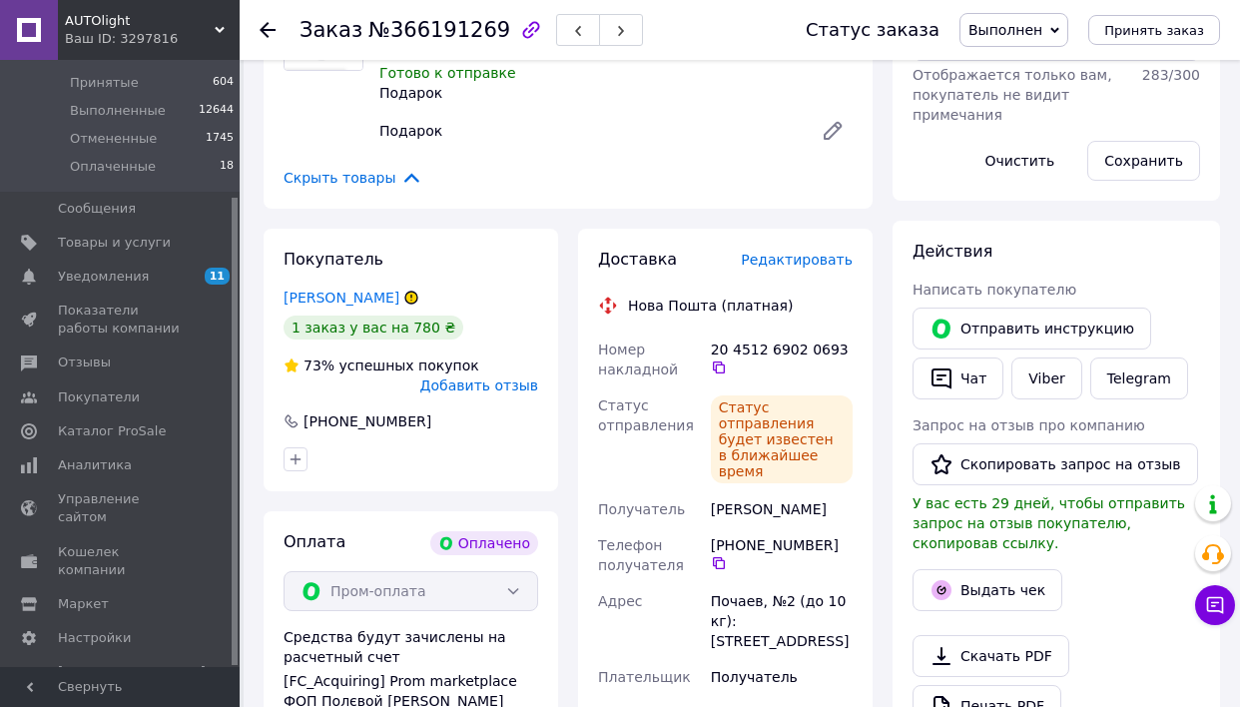
scroll to position [1318, 0]
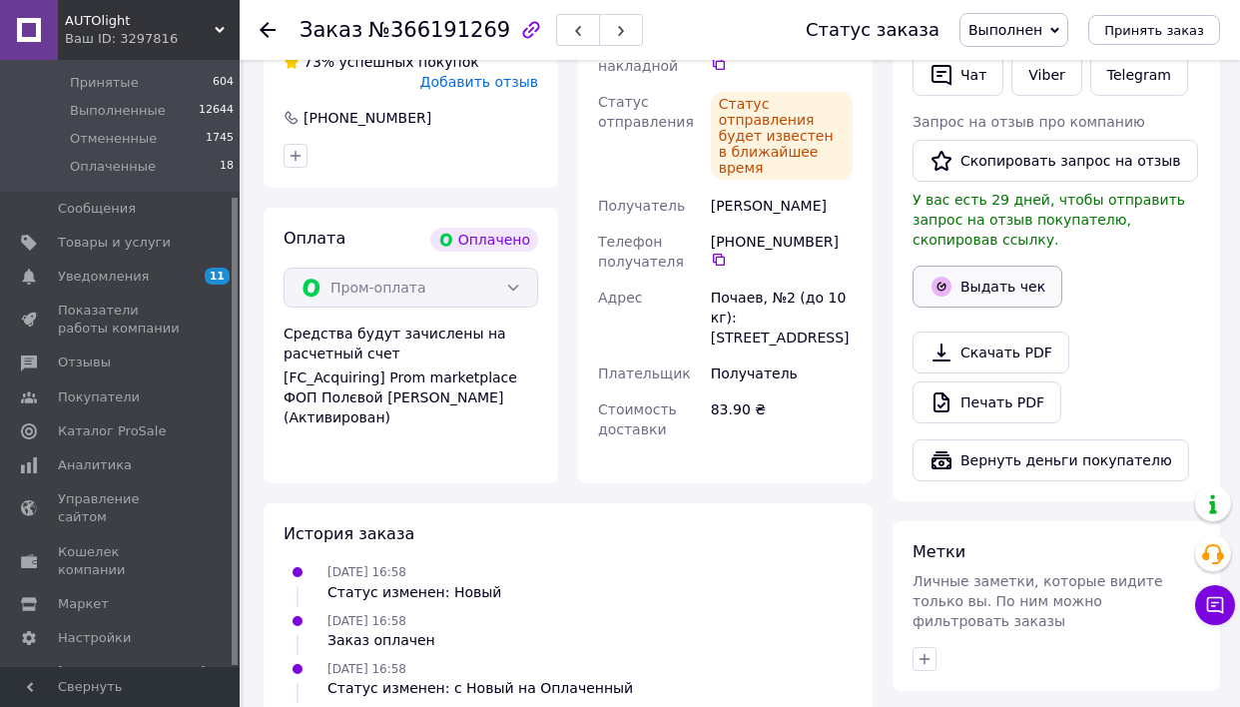
click at [977, 270] on button "Выдать чек" at bounding box center [988, 287] width 150 height 42
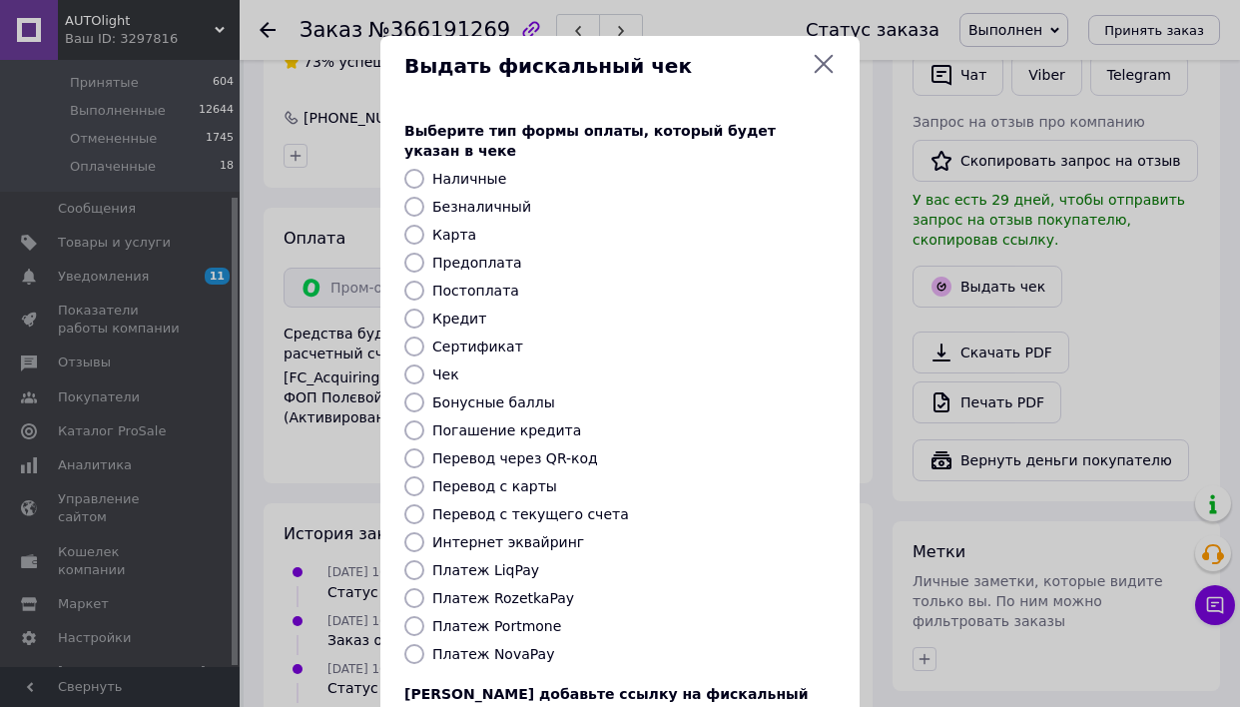
click at [509, 534] on label "Интернет эквайринг" at bounding box center [508, 542] width 152 height 16
click at [424, 532] on input "Интернет эквайринг" at bounding box center [415, 542] width 20 height 20
radio input "true"
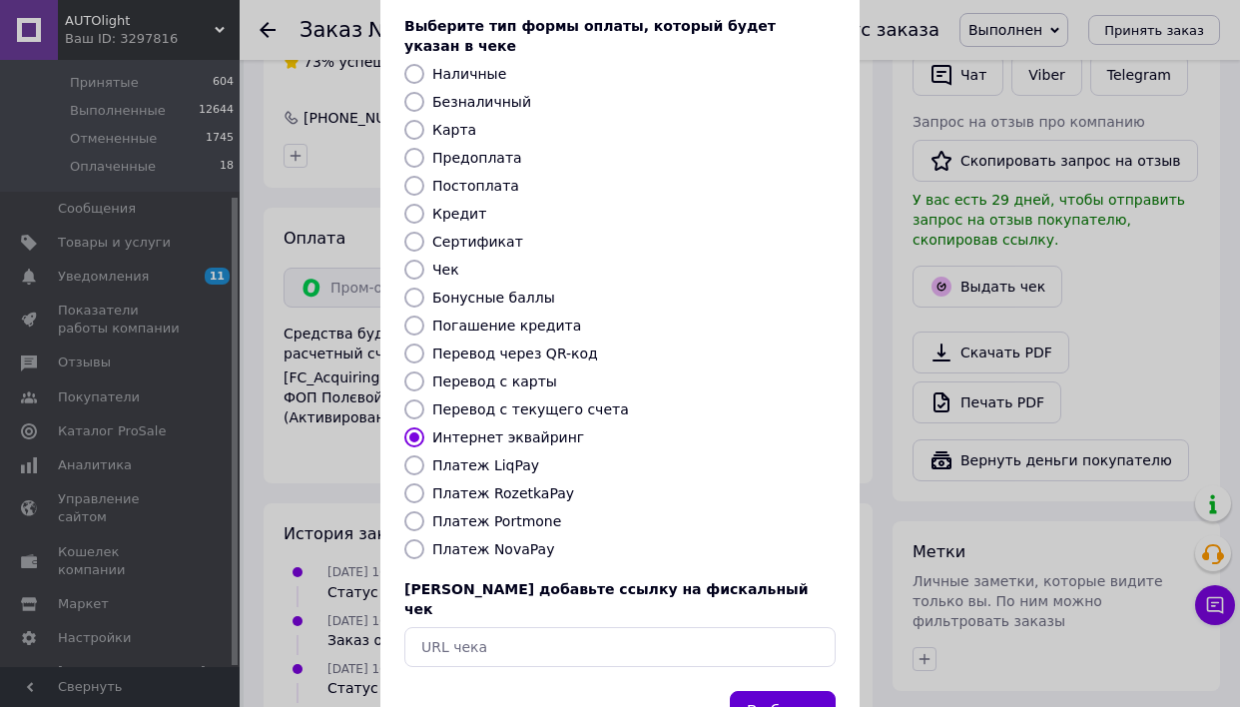
click at [759, 691] on button "Выбрать" at bounding box center [783, 712] width 106 height 43
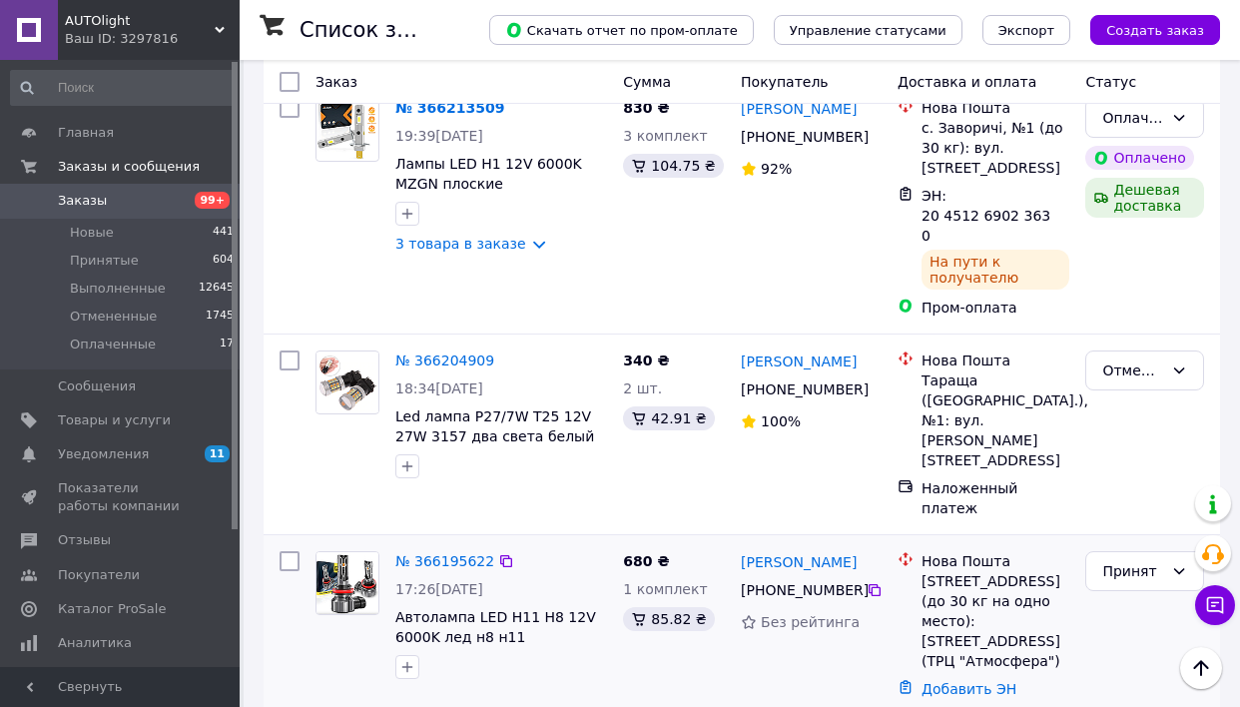
scroll to position [2622, 0]
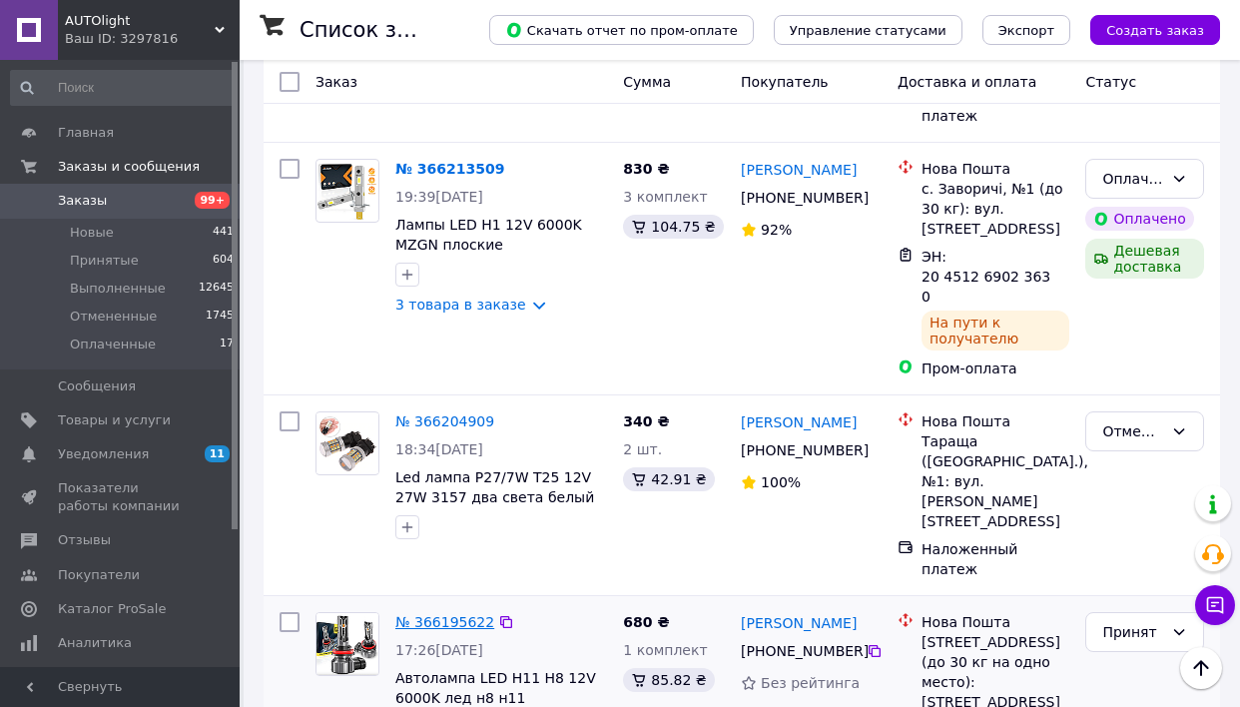
click at [452, 614] on link "№ 366195622" at bounding box center [445, 622] width 99 height 16
click at [872, 645] on icon at bounding box center [875, 651] width 12 height 12
click at [439, 413] on link "№ 366204909" at bounding box center [445, 421] width 99 height 16
click at [876, 442] on icon at bounding box center [875, 450] width 16 height 16
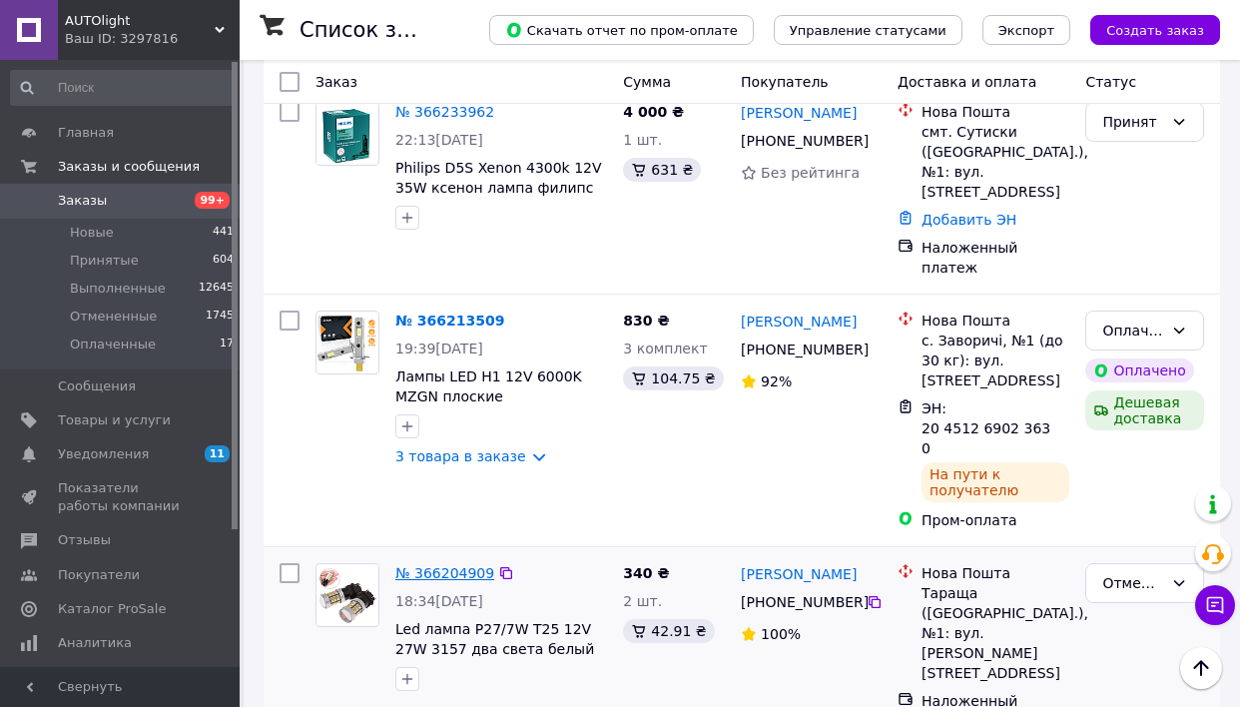
scroll to position [2455, 0]
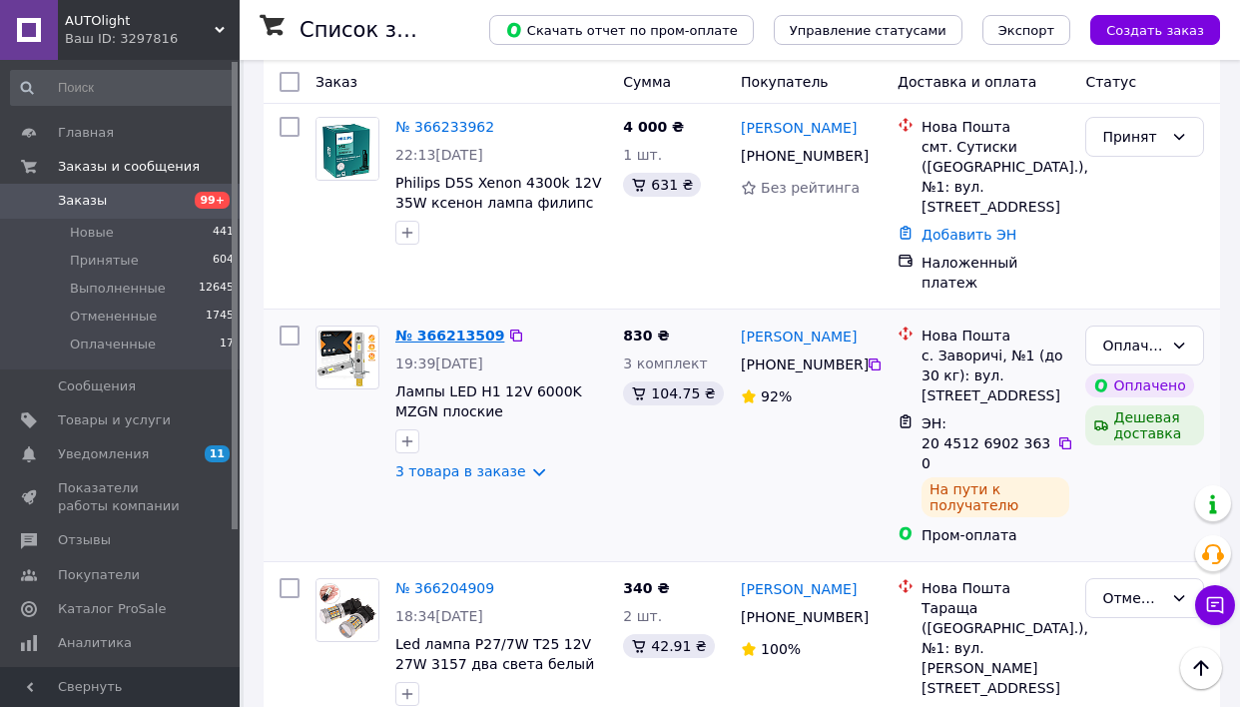
click at [457, 328] on link "№ 366213509" at bounding box center [450, 336] width 109 height 16
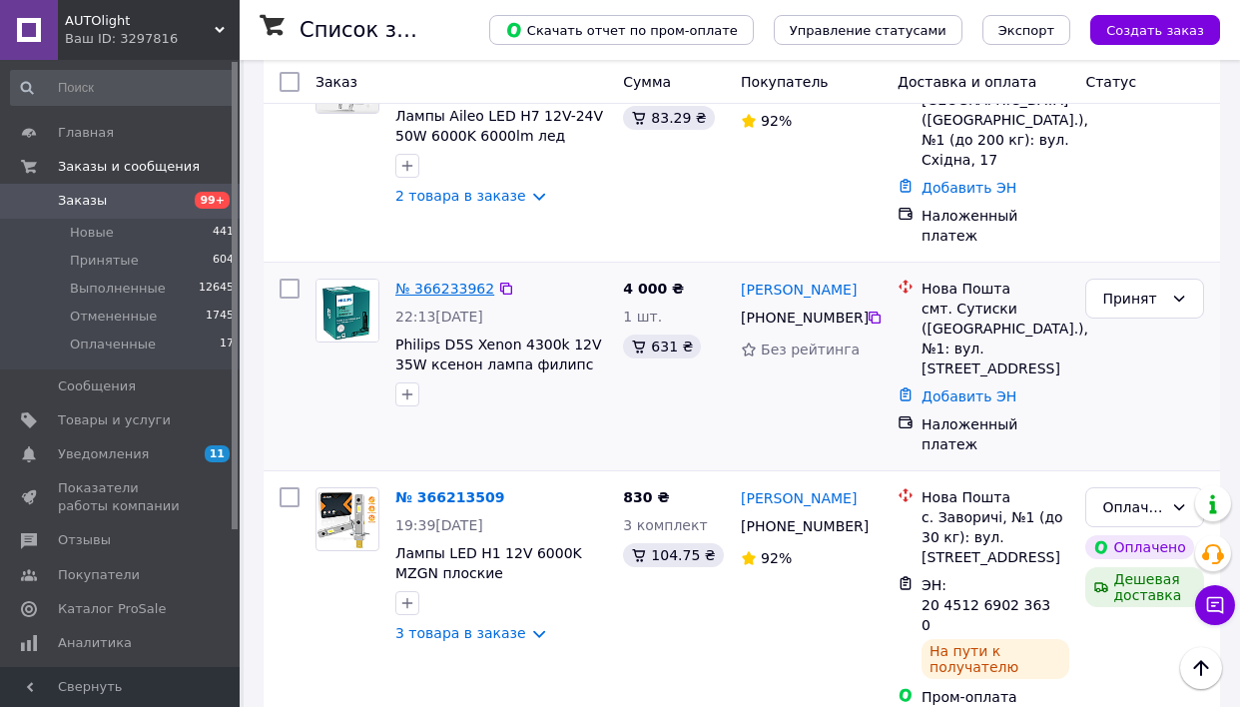
click at [452, 281] on link "№ 366233962" at bounding box center [445, 289] width 99 height 16
click at [869, 312] on icon at bounding box center [875, 318] width 12 height 12
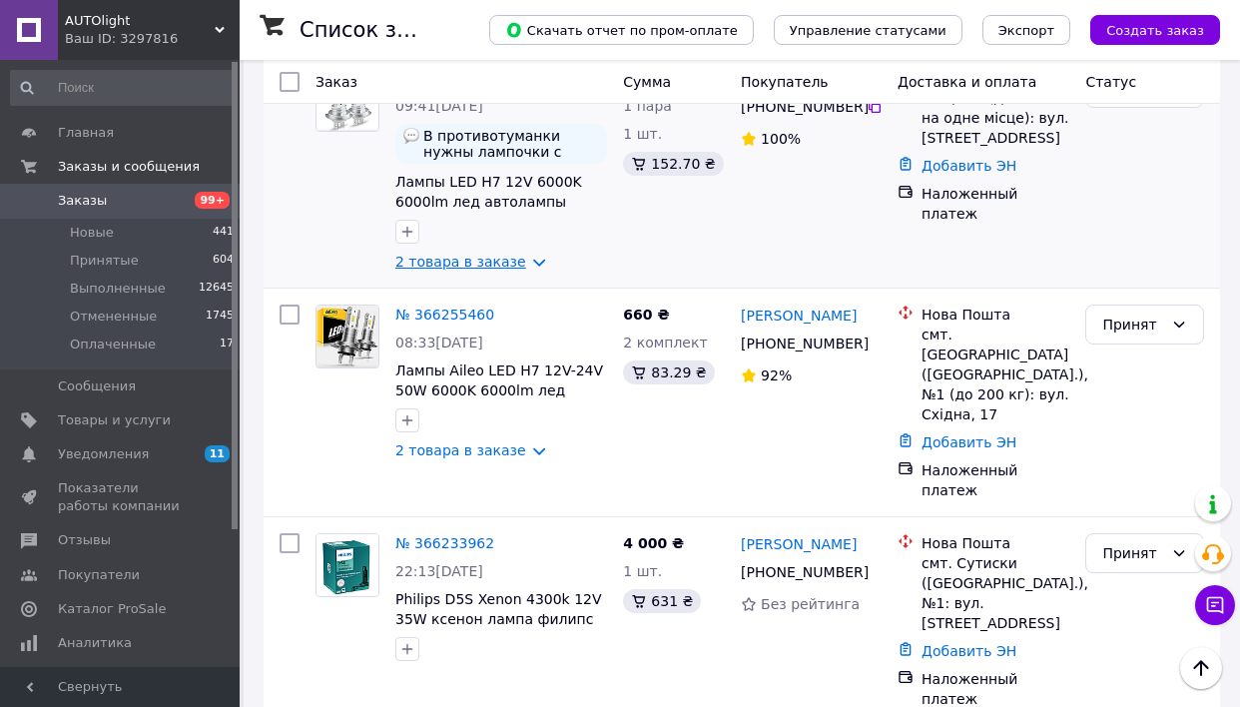
scroll to position [1992, 0]
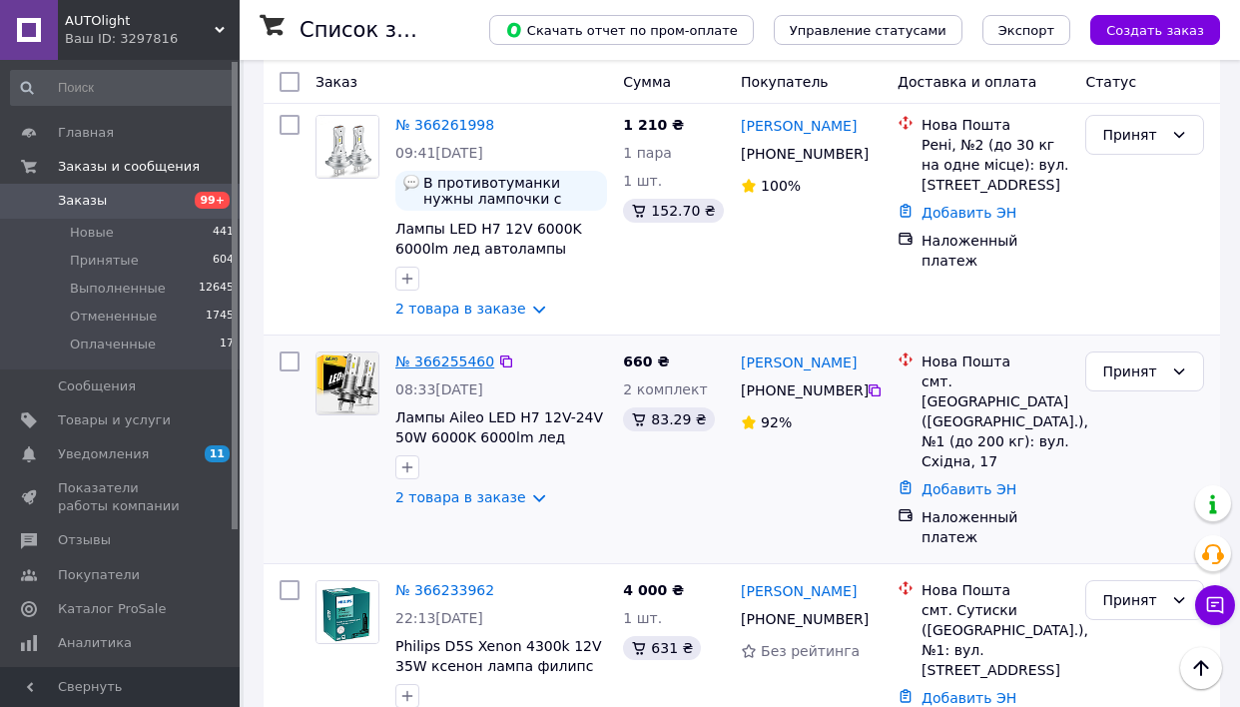
click at [444, 354] on link "№ 366255460" at bounding box center [445, 362] width 99 height 16
click at [870, 385] on icon at bounding box center [875, 391] width 12 height 12
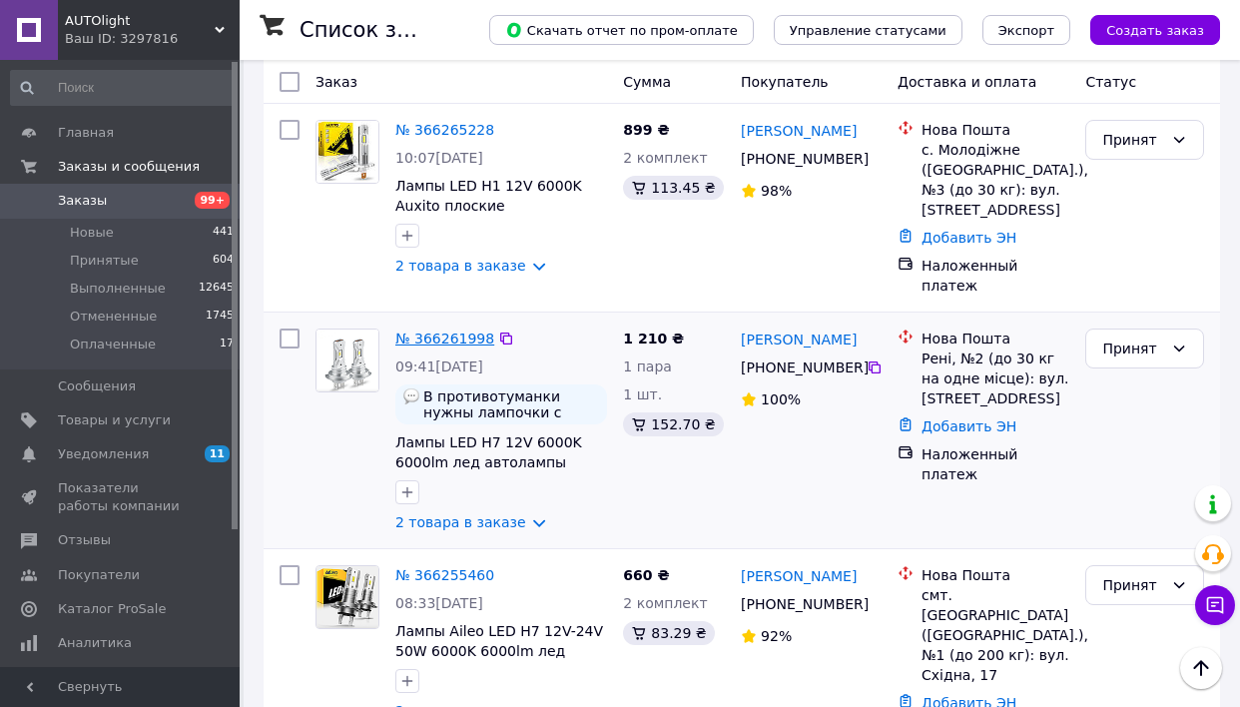
click at [450, 331] on link "№ 366261998" at bounding box center [445, 339] width 99 height 16
click at [875, 360] on icon at bounding box center [875, 368] width 16 height 16
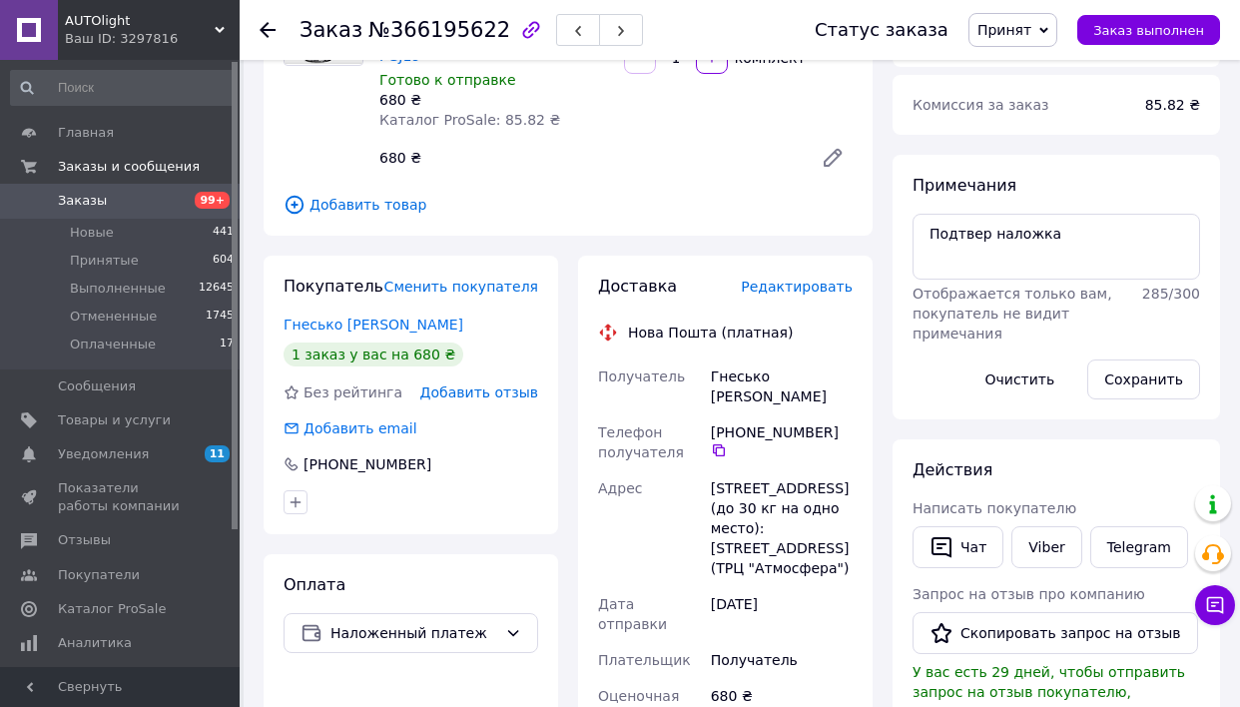
scroll to position [591, 0]
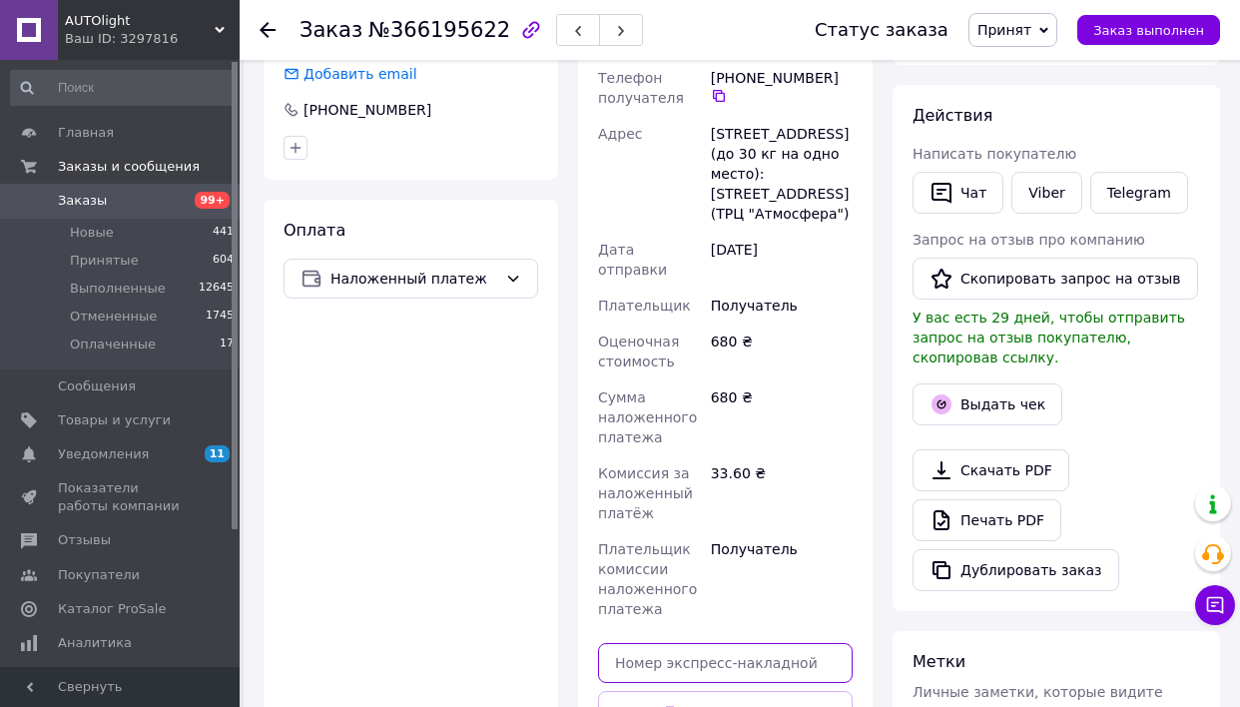
click at [706, 643] on input "text" at bounding box center [725, 663] width 255 height 40
paste input "20451269021367"
type input "20451269021367"
click at [704, 691] on button "Передать номер" at bounding box center [725, 711] width 255 height 40
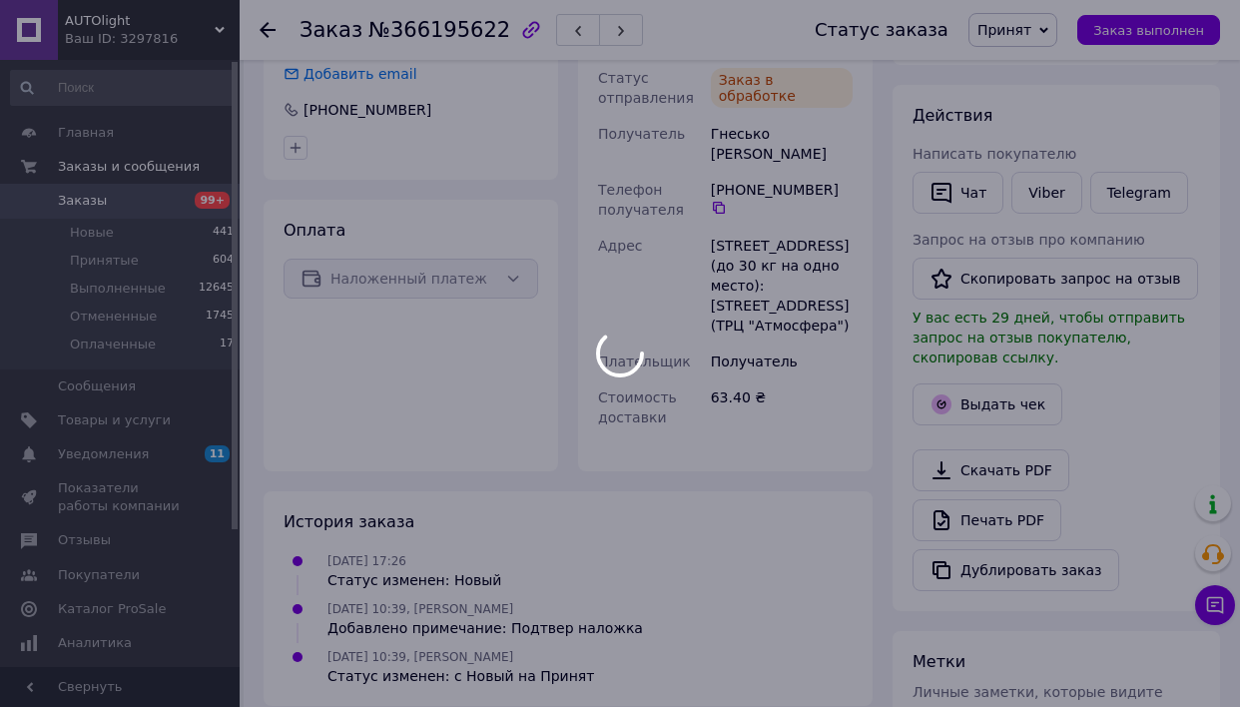
click at [1019, 43] on body "AUTOlight Ваш ID: 3297816 Сайт AUTOlight Кабинет покупателя Проверить состояние…" at bounding box center [620, 115] width 1240 height 1413
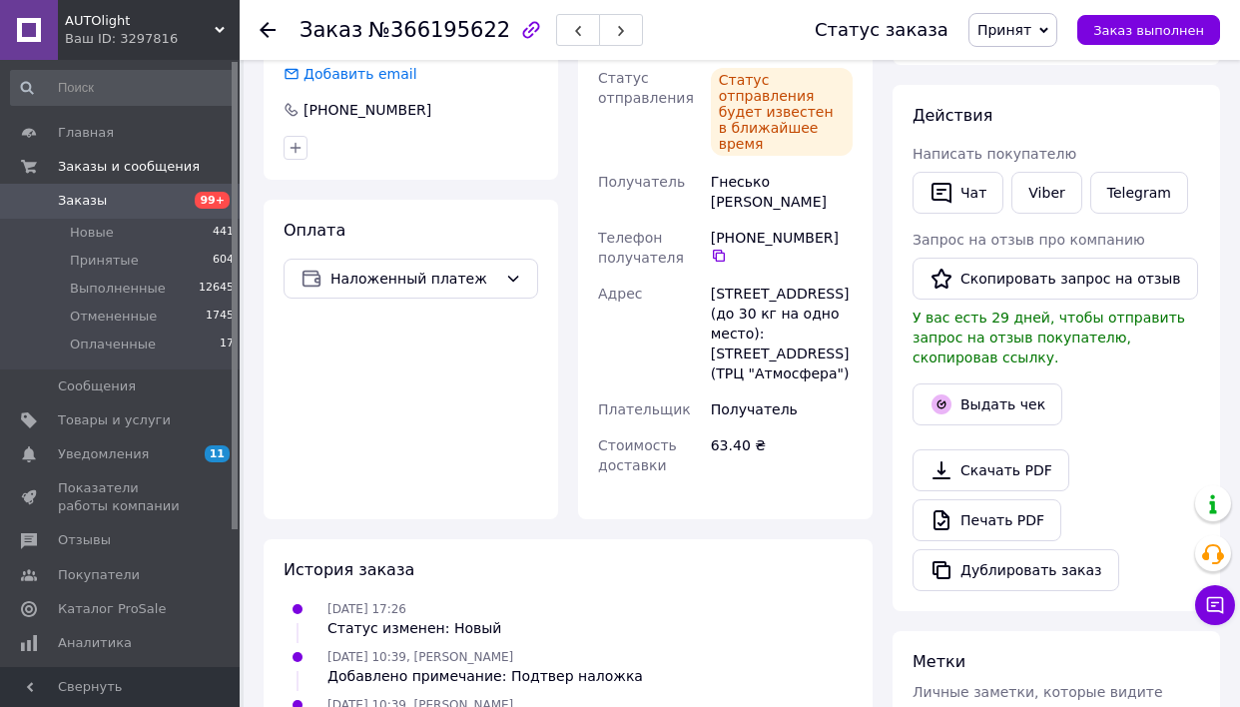
click at [1029, 32] on span "Принят" at bounding box center [1005, 30] width 54 height 16
click at [1029, 67] on li "Выполнен" at bounding box center [1023, 70] width 106 height 30
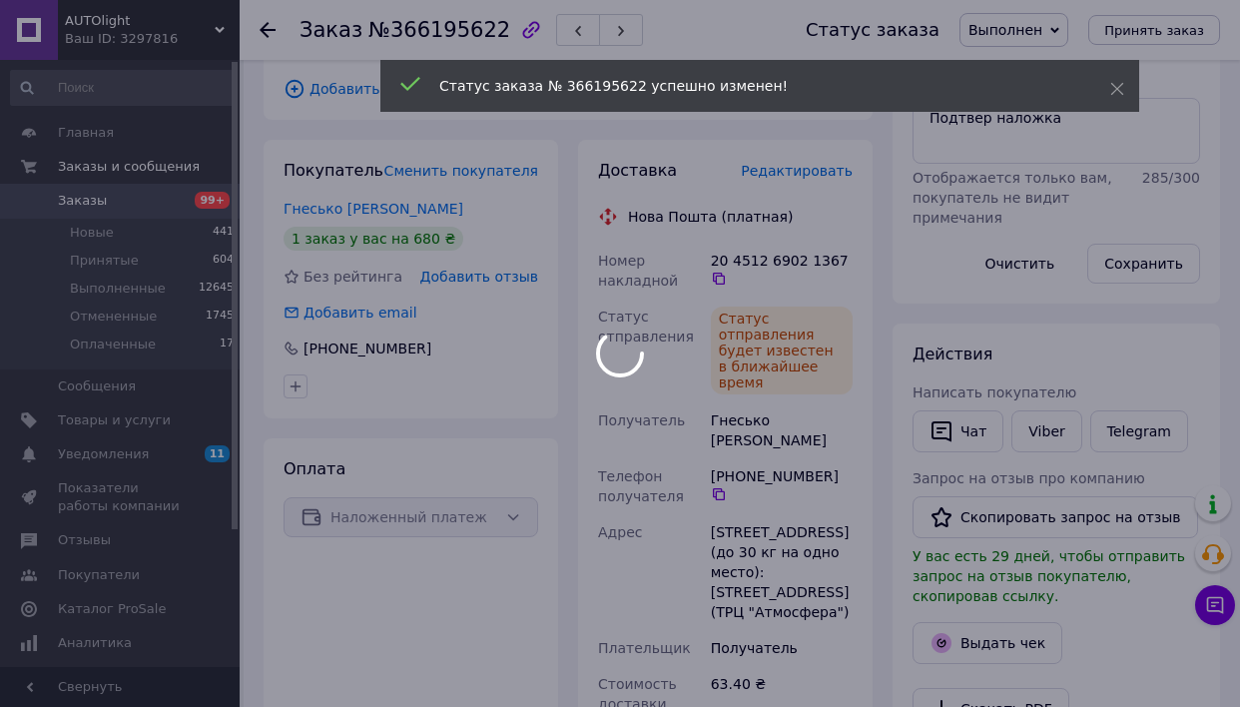
scroll to position [444, 0]
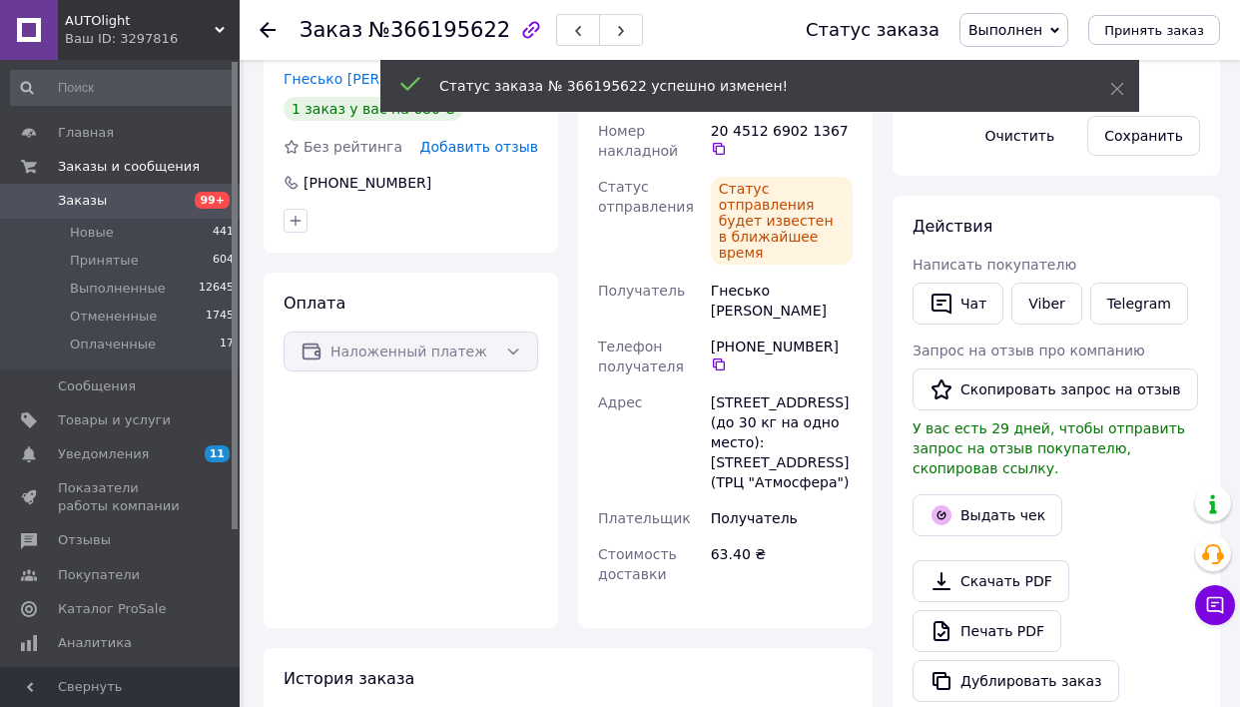
click at [972, 490] on div "Выдать чек" at bounding box center [1057, 515] width 296 height 50
click at [960, 514] on button "Выдать чек" at bounding box center [988, 515] width 150 height 42
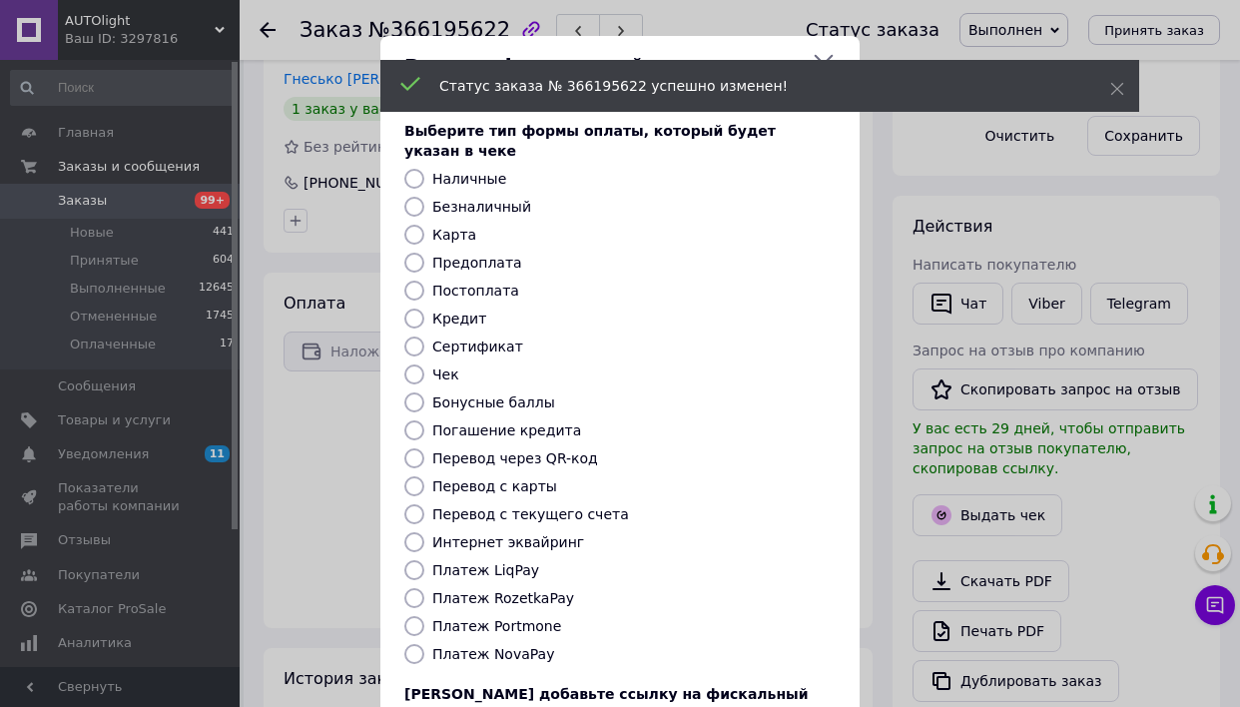
click at [510, 646] on label "Платеж NovaPay" at bounding box center [493, 654] width 122 height 16
click at [424, 644] on input "Платеж NovaPay" at bounding box center [415, 654] width 20 height 20
radio input "true"
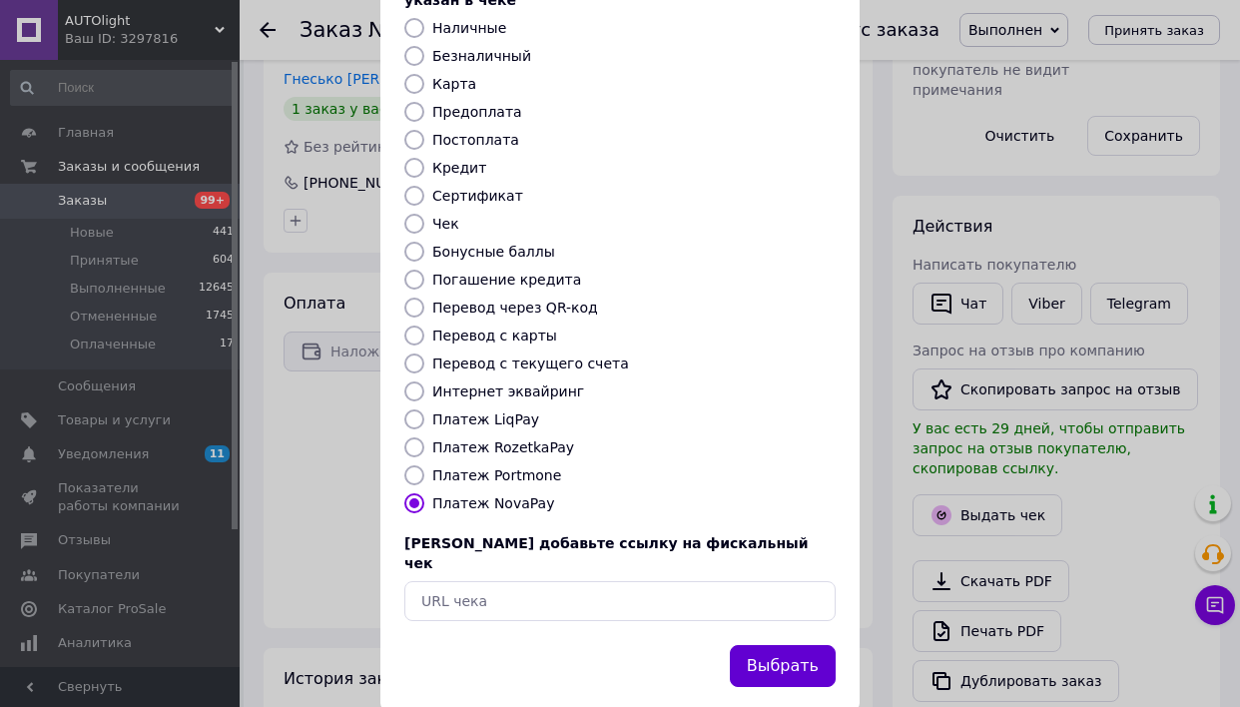
scroll to position [150, 0]
click at [764, 646] on button "Выбрать" at bounding box center [783, 667] width 106 height 43
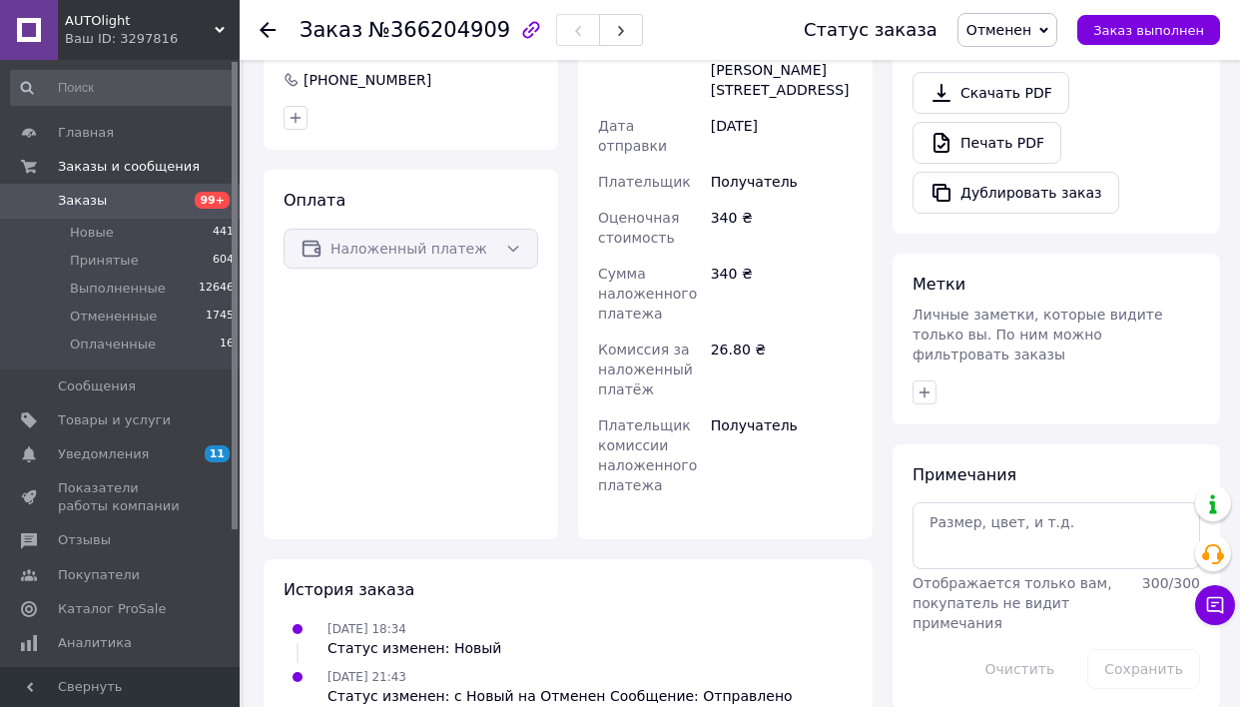
scroll to position [744, 0]
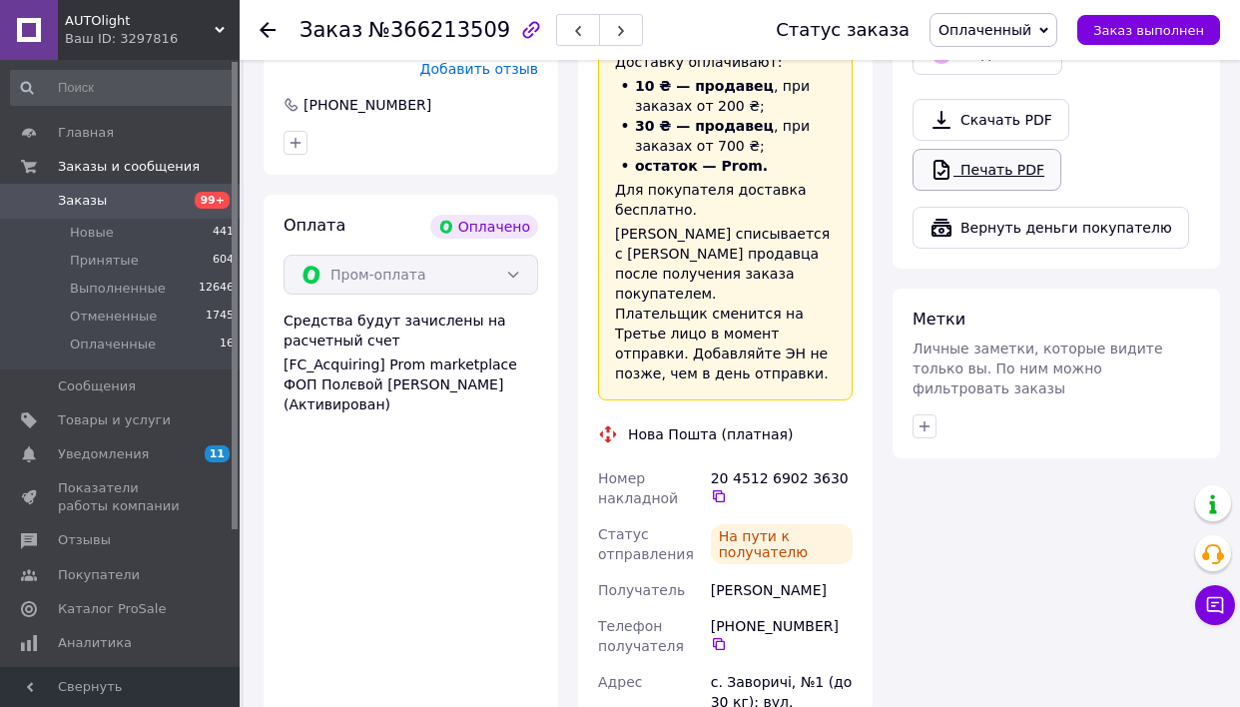
scroll to position [1626, 0]
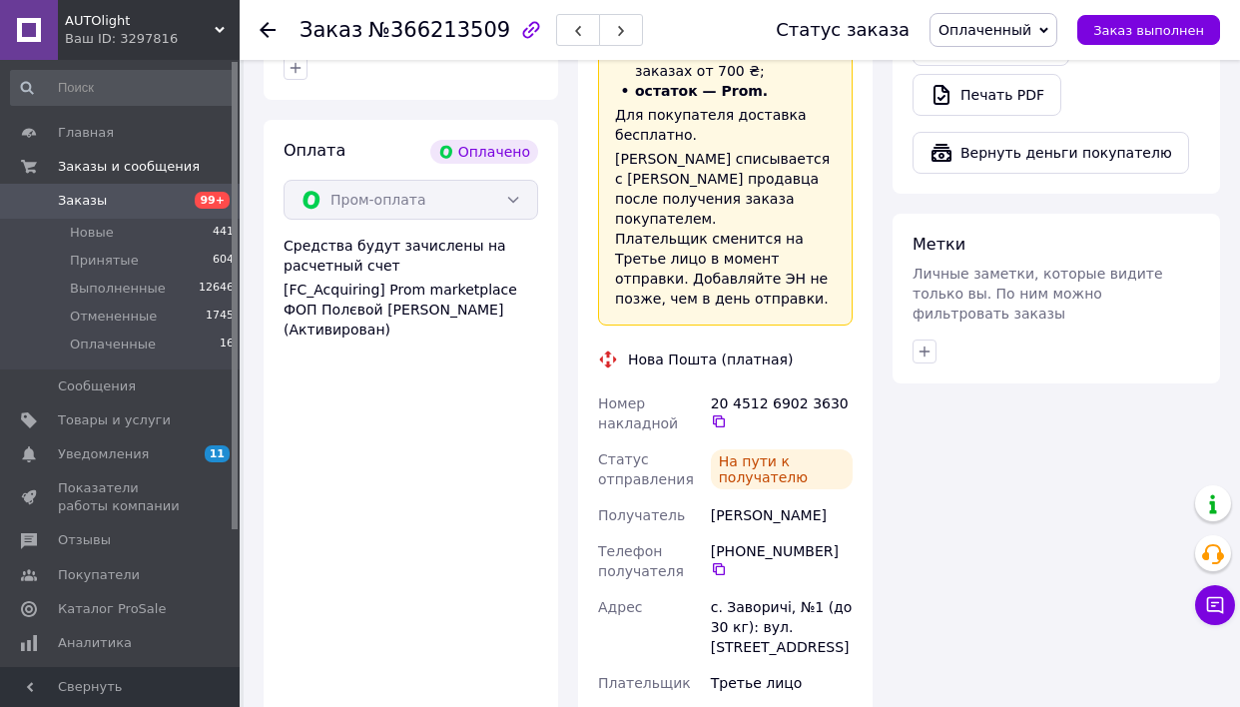
click at [991, 24] on span "Оплаченный" at bounding box center [985, 30] width 93 height 16
click at [990, 93] on li "Выполнен" at bounding box center [994, 100] width 126 height 30
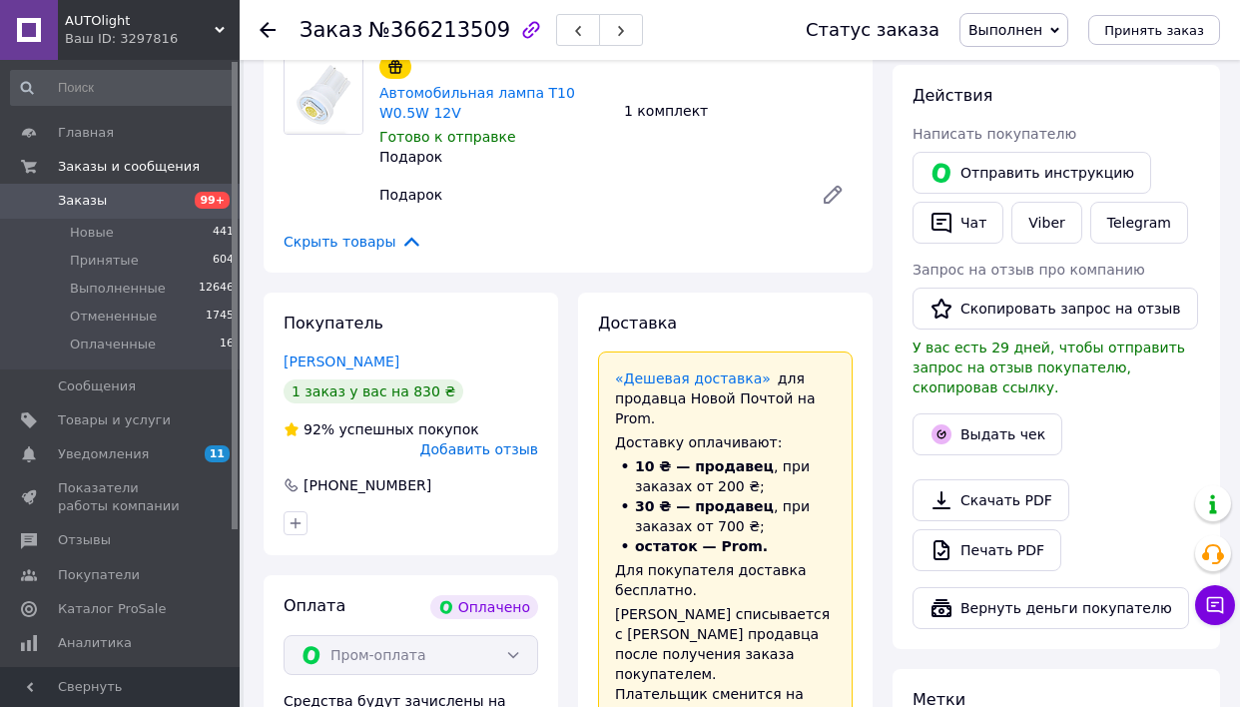
scroll to position [1332, 0]
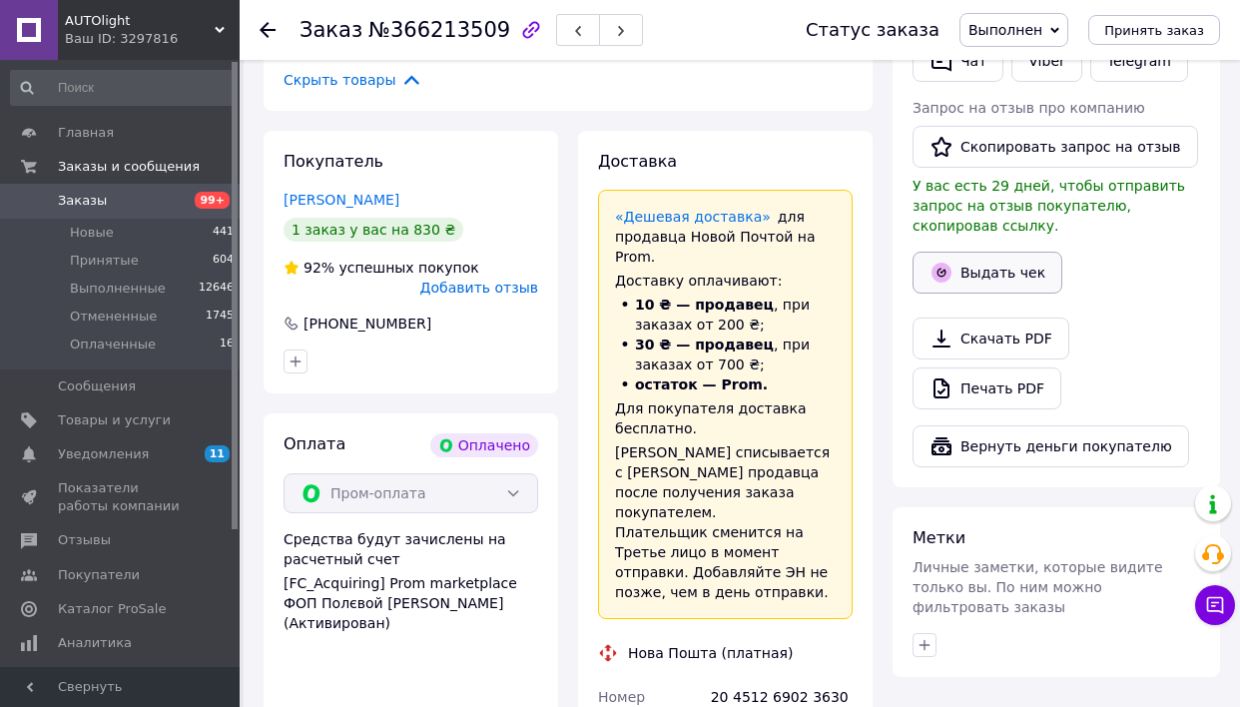
click at [955, 252] on button "Выдать чек" at bounding box center [988, 273] width 150 height 42
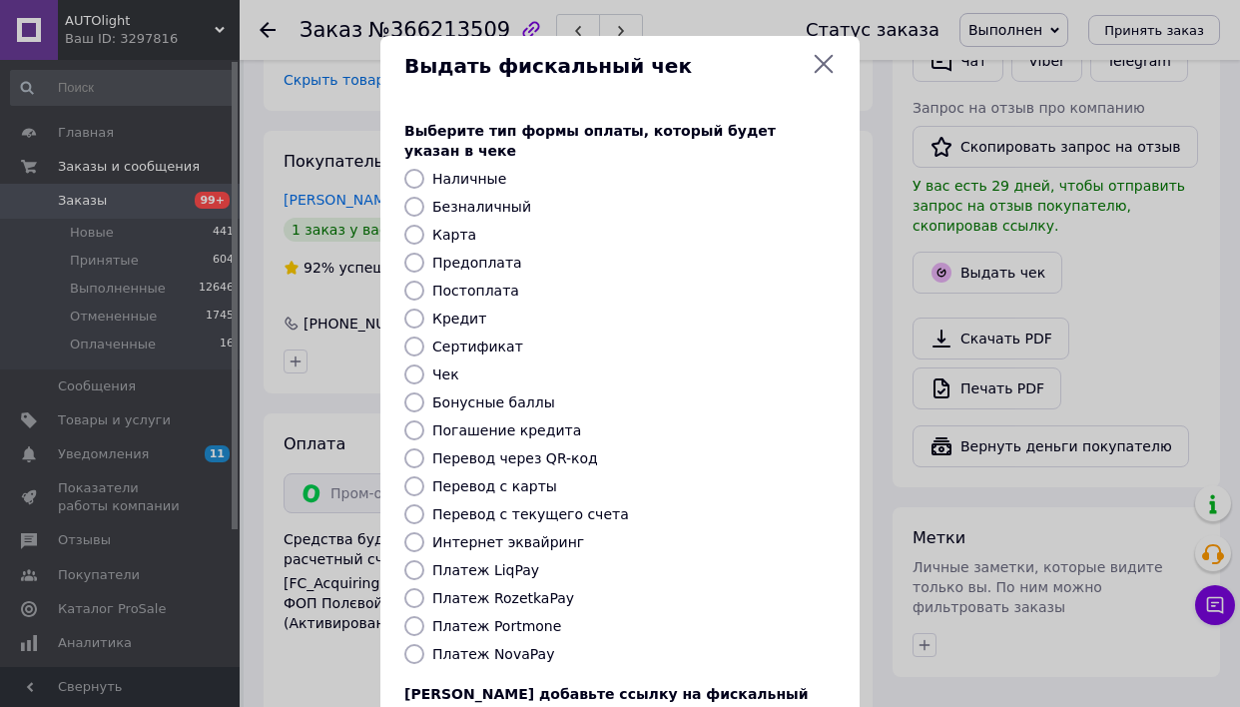
click at [532, 534] on label "Интернет эквайринг" at bounding box center [508, 542] width 152 height 16
click at [424, 532] on input "Интернет эквайринг" at bounding box center [415, 542] width 20 height 20
radio input "true"
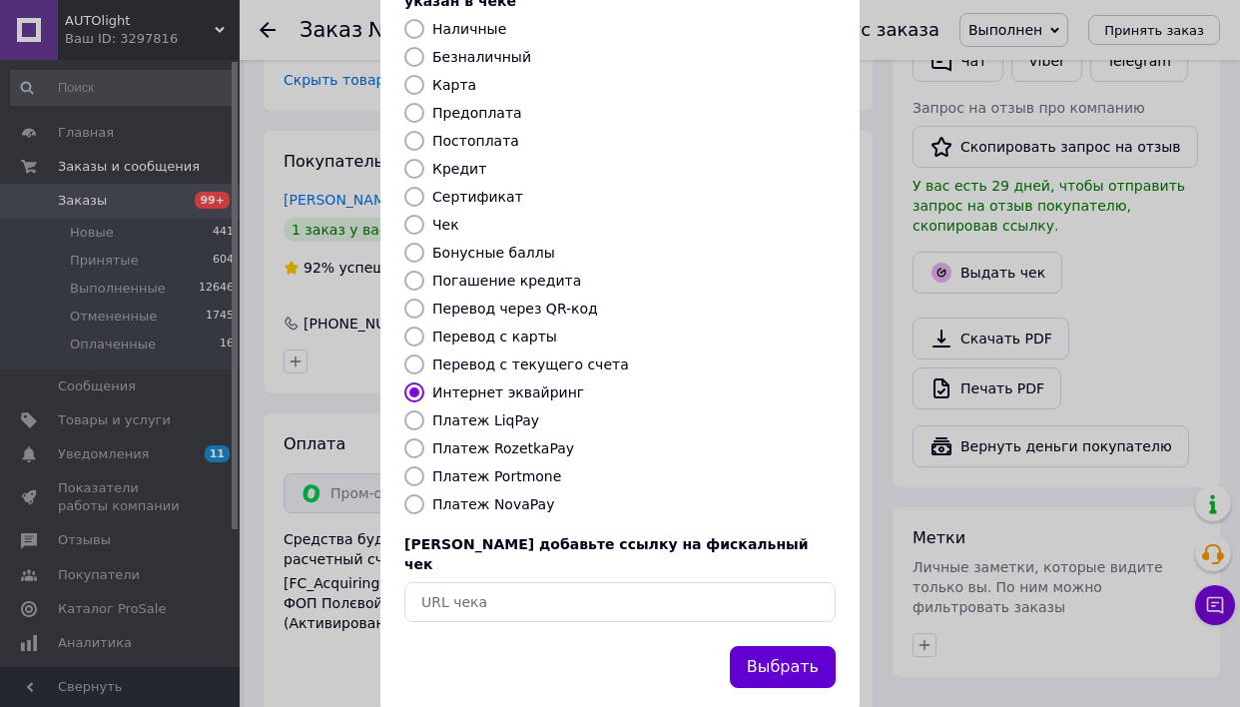
click at [796, 646] on button "Выбрать" at bounding box center [783, 667] width 106 height 43
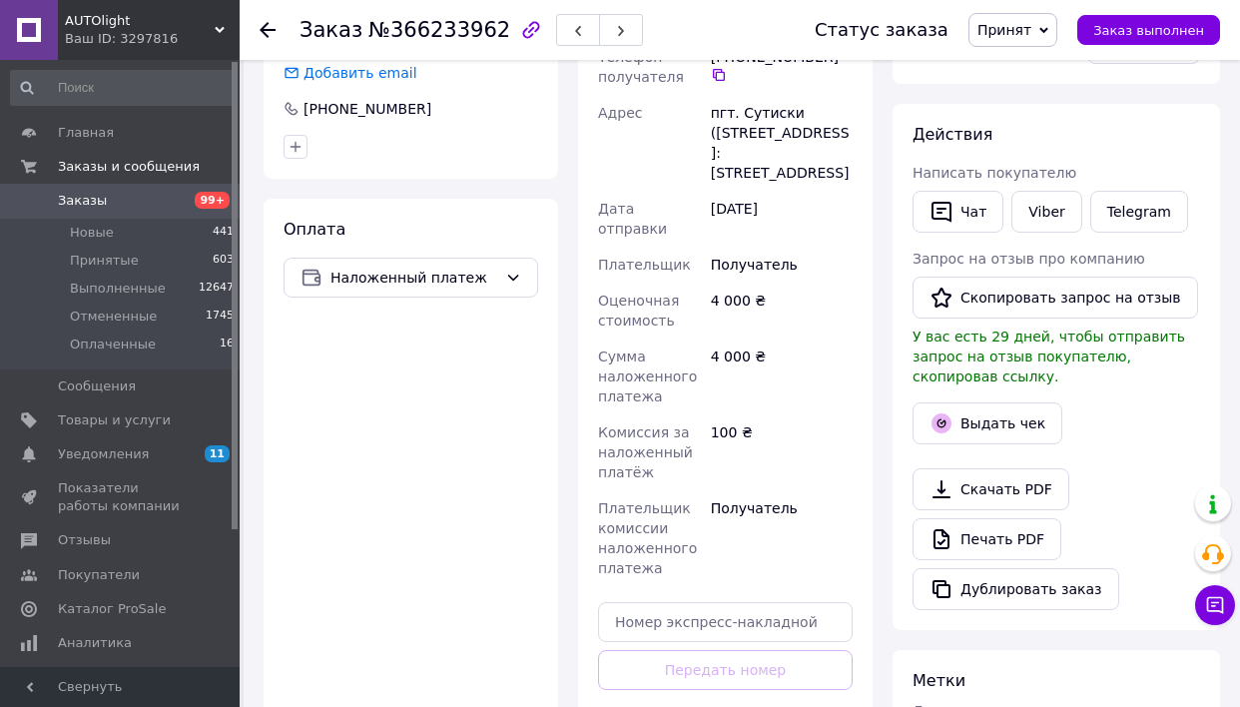
scroll to position [631, 0]
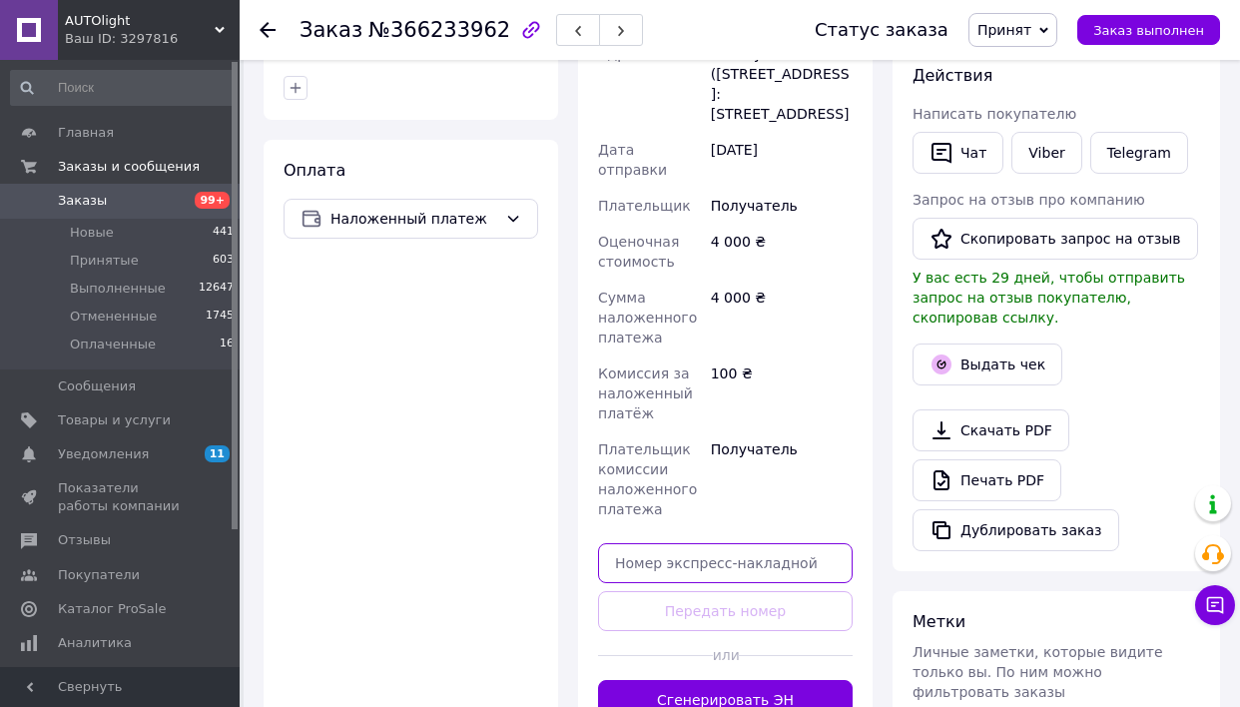
click at [742, 543] on input "text" at bounding box center [725, 563] width 255 height 40
paste input "20451269024396"
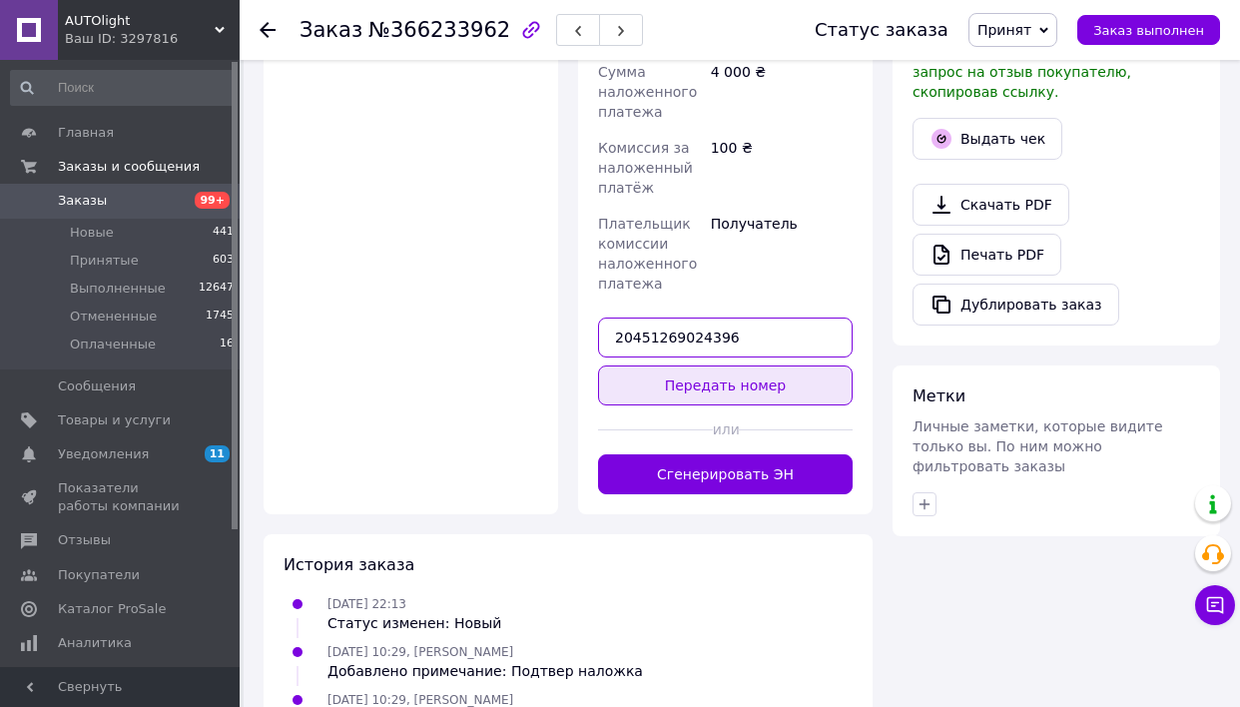
type input "20451269024396"
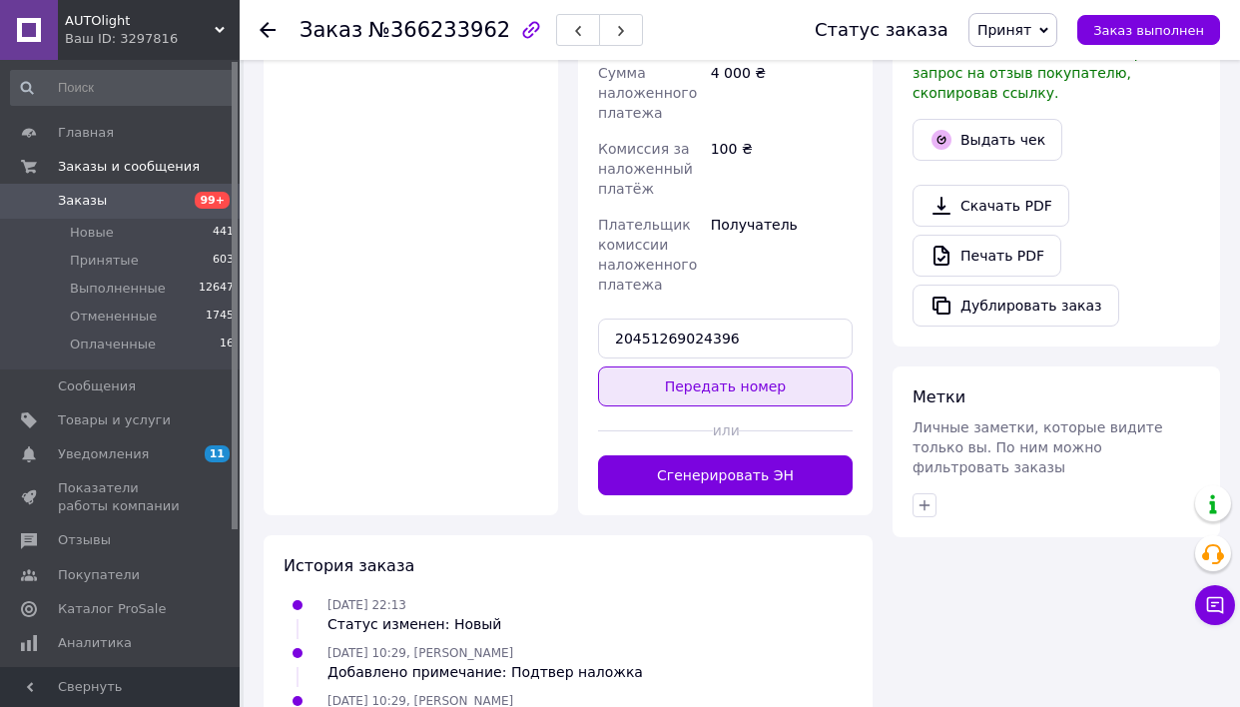
click at [760, 367] on button "Передать номер" at bounding box center [725, 387] width 255 height 40
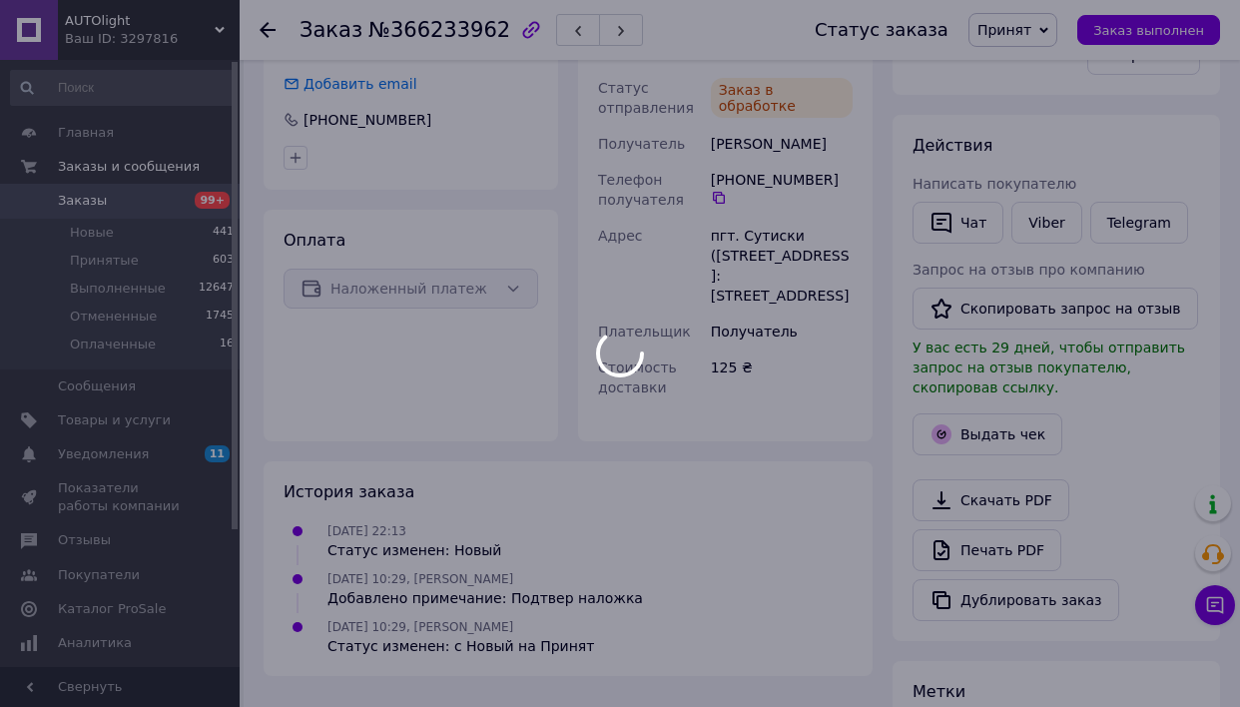
scroll to position [278, 0]
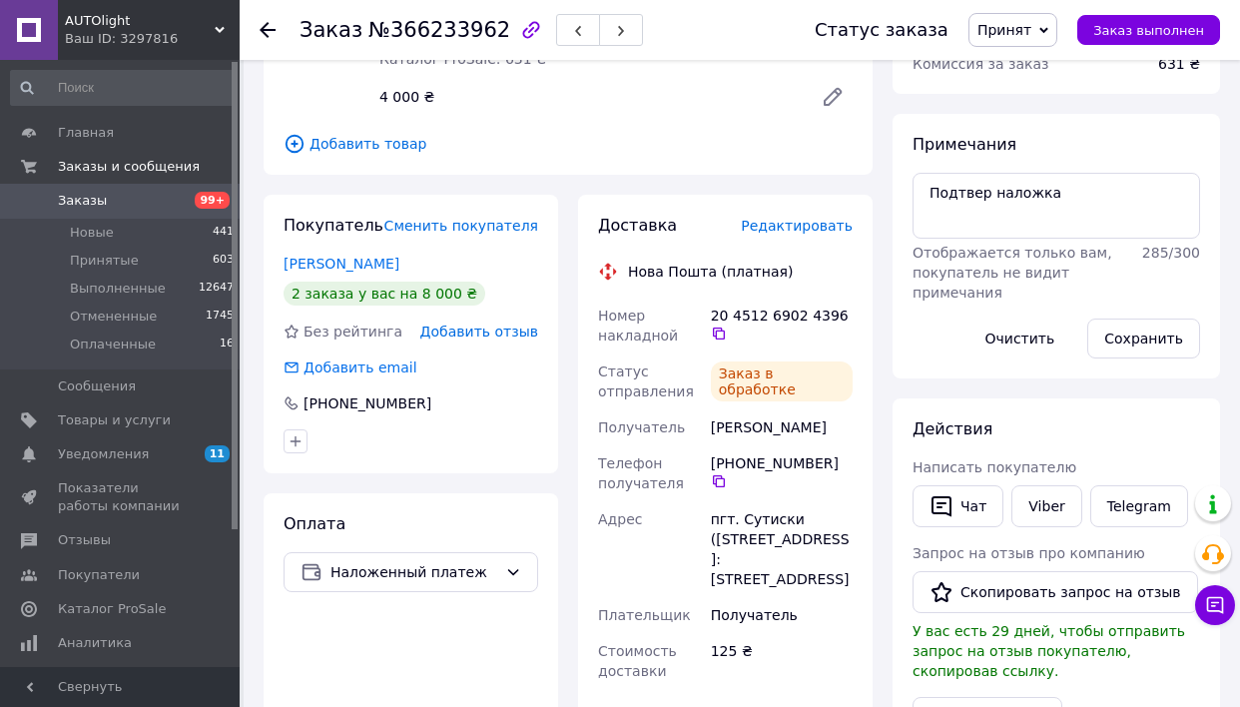
click at [1014, 22] on span "Принят" at bounding box center [1005, 30] width 54 height 16
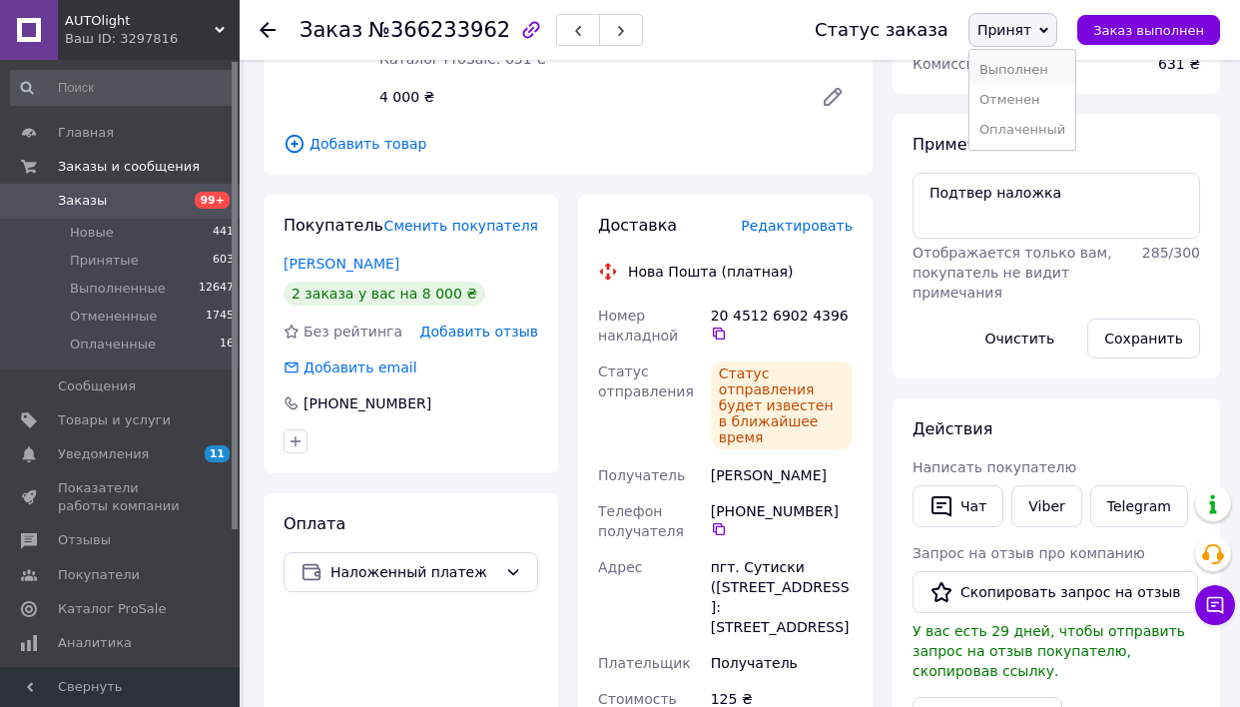
click at [1025, 72] on li "Выполнен" at bounding box center [1023, 70] width 106 height 30
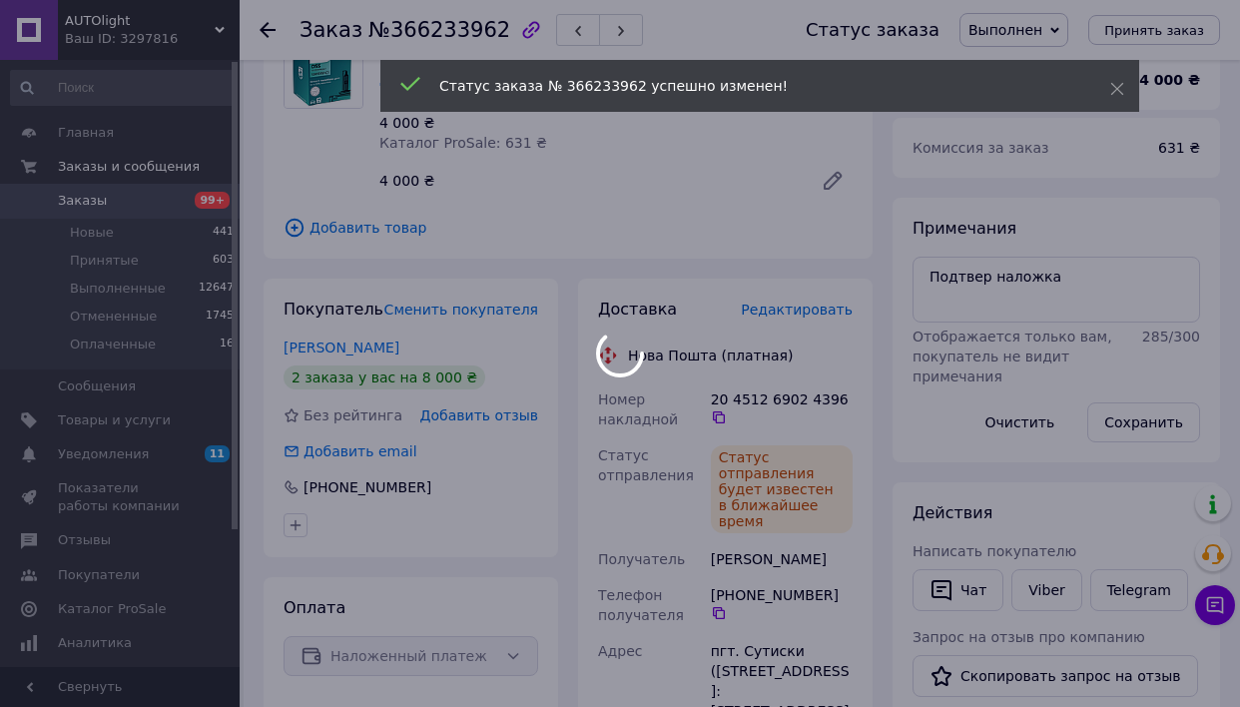
scroll to position [405, 0]
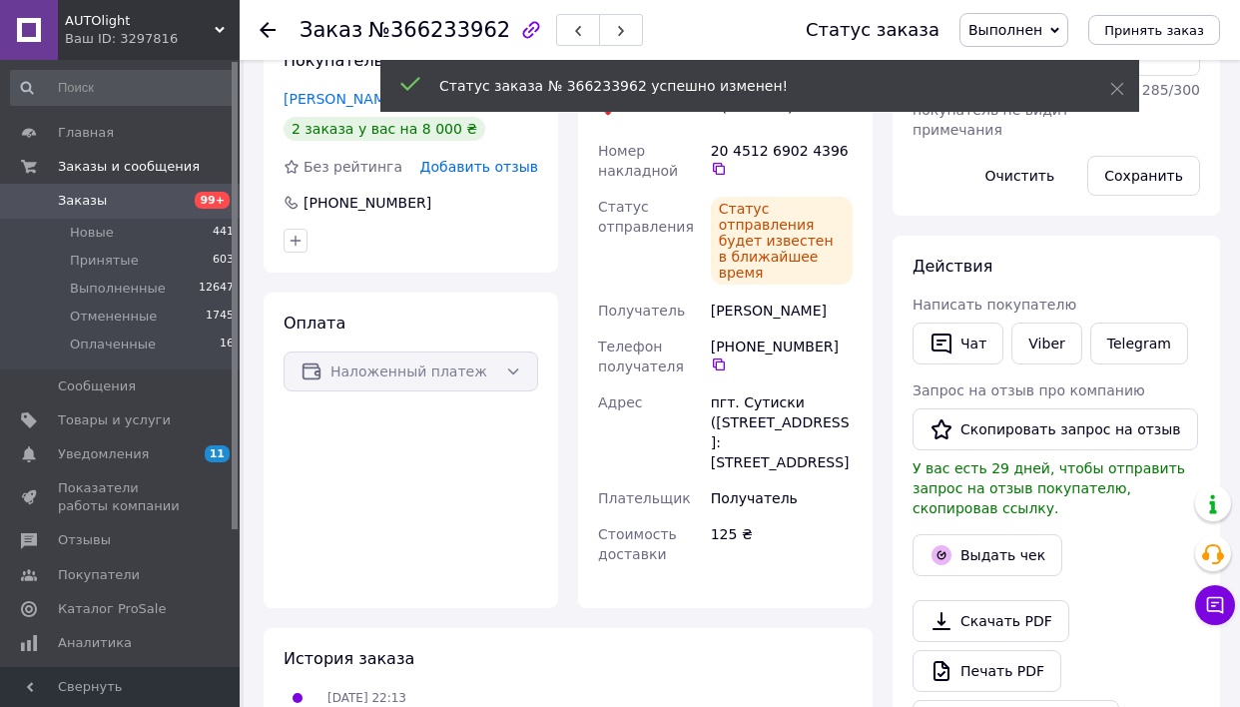
click at [970, 530] on div "Выдать чек" at bounding box center [1057, 555] width 296 height 50
click at [969, 530] on div "Выдать чек" at bounding box center [1057, 555] width 296 height 50
click at [959, 545] on button "Выдать чек" at bounding box center [988, 555] width 150 height 42
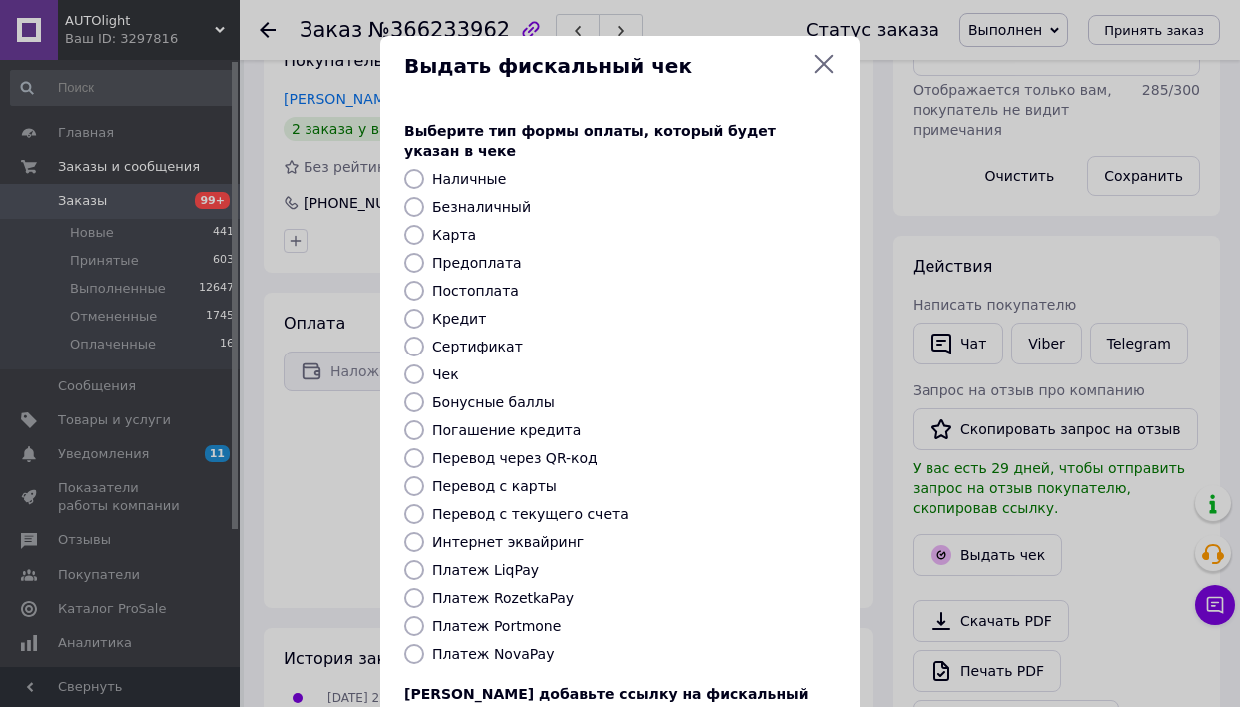
click at [522, 644] on div "Платеж NovaPay" at bounding box center [633, 654] width 411 height 20
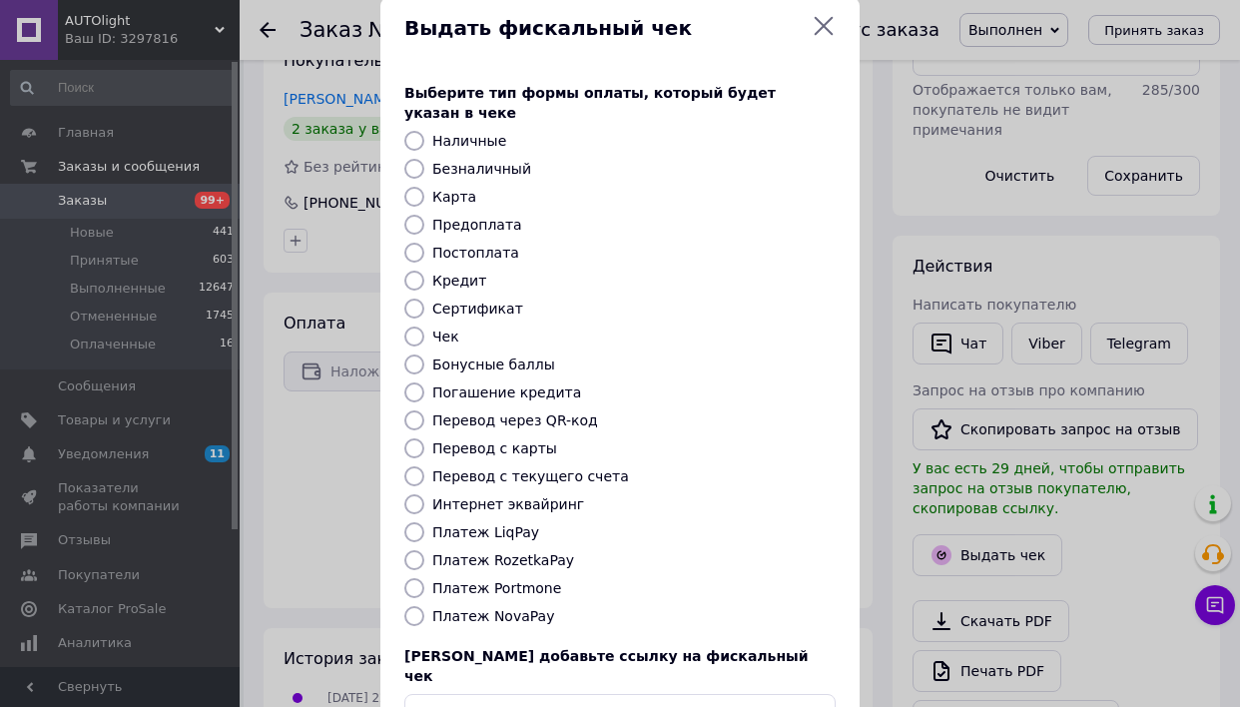
click at [512, 606] on div "Выберите тип формы оплаты, который будет указан в чеке Наличные Безналичный Кар…" at bounding box center [620, 408] width 479 height 699
click at [512, 608] on label "Платеж NovaPay" at bounding box center [493, 616] width 122 height 16
click at [424, 606] on input "Платеж NovaPay" at bounding box center [415, 616] width 20 height 20
radio input "true"
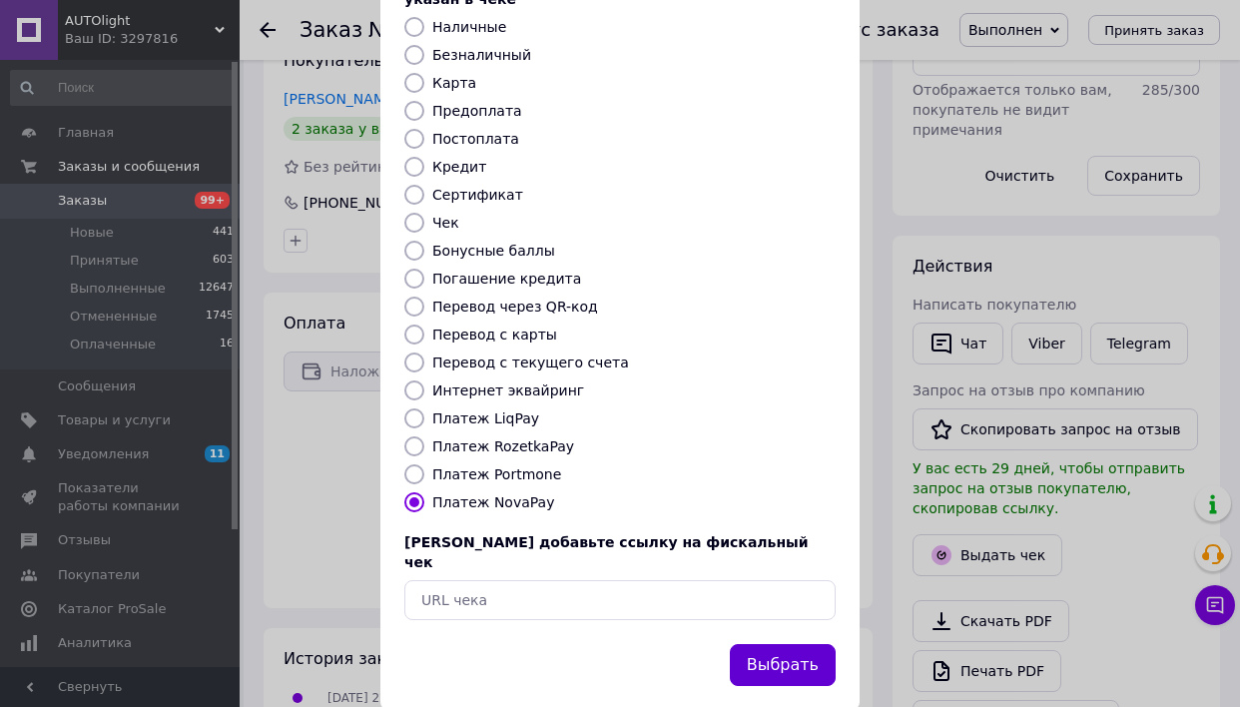
scroll to position [150, 0]
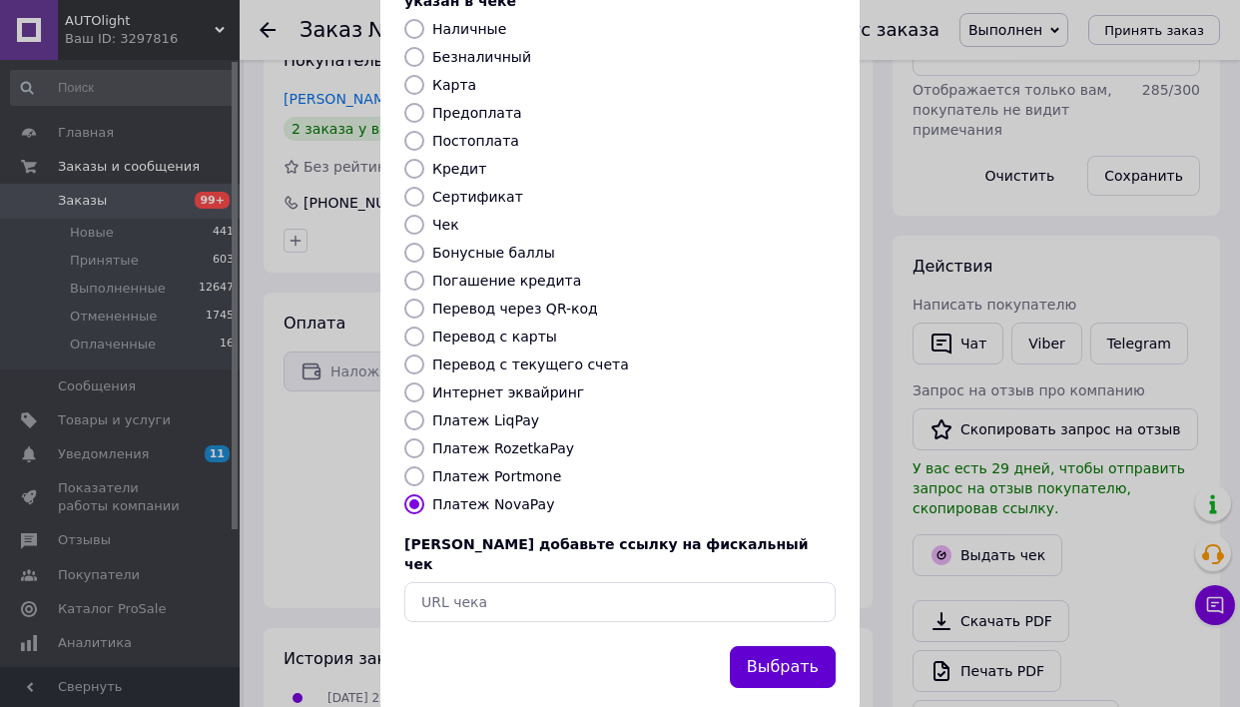
click at [776, 646] on button "Выбрать" at bounding box center [783, 667] width 106 height 43
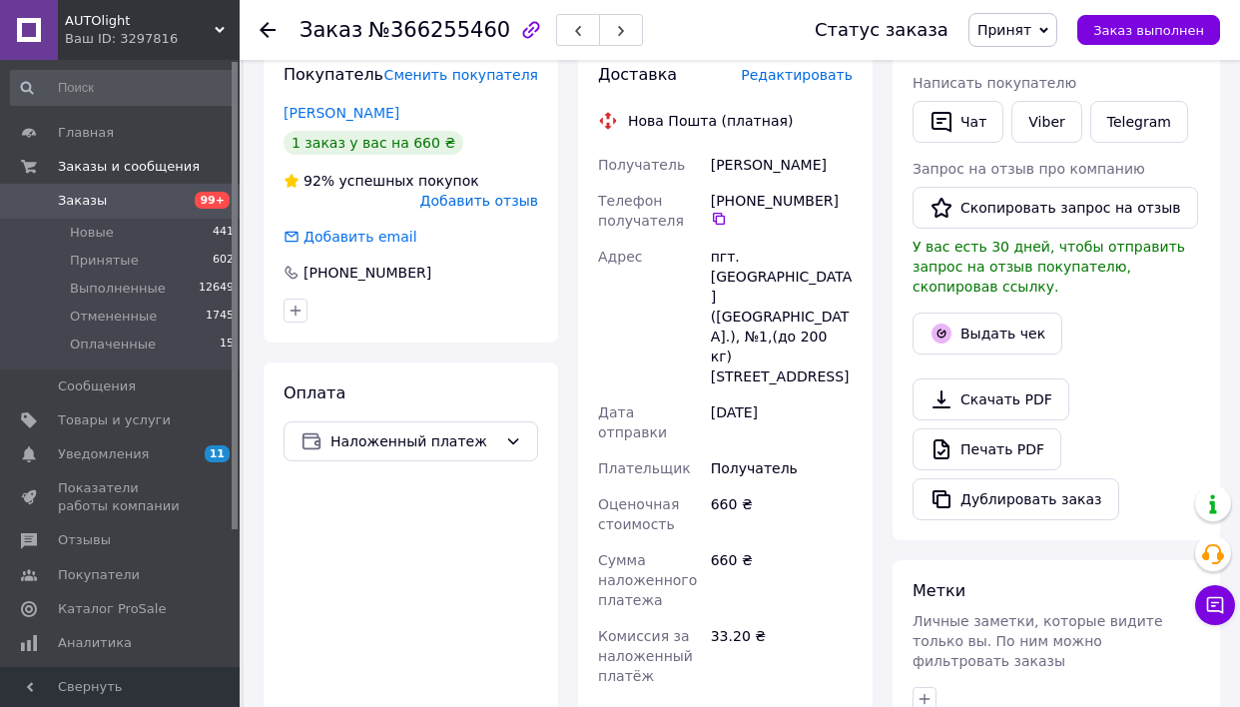
scroll to position [1086, 0]
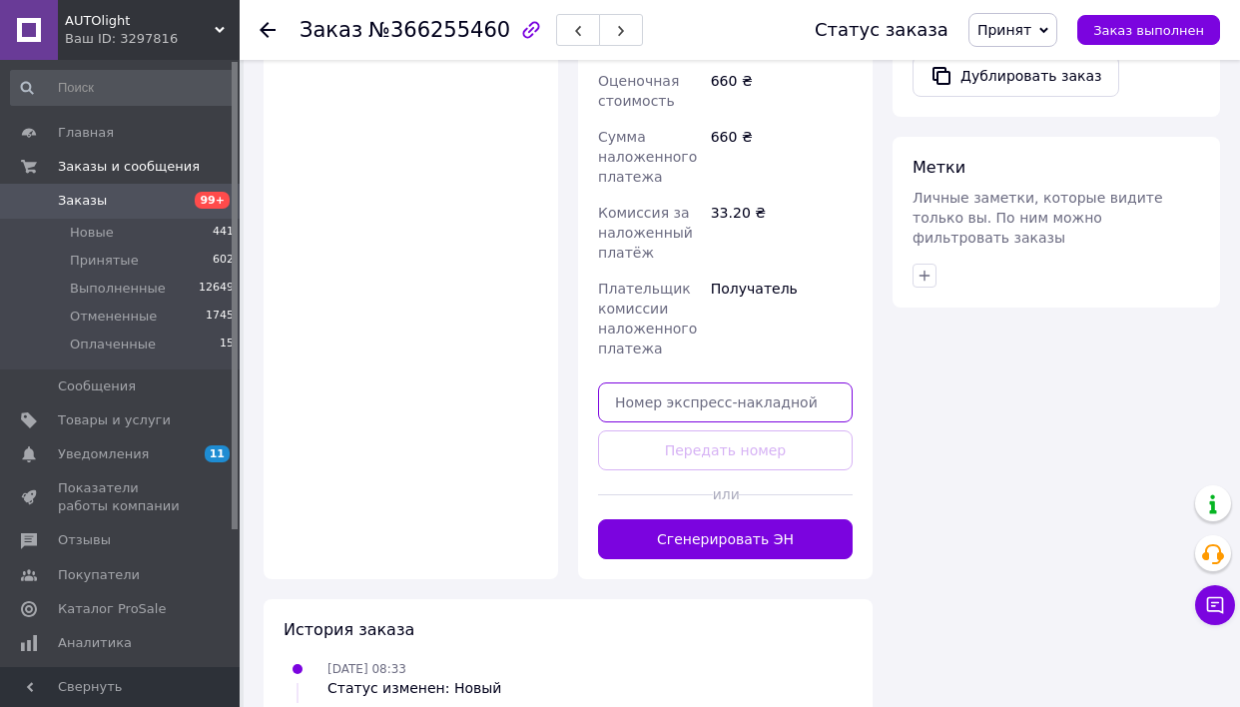
click at [730, 383] on input "text" at bounding box center [725, 403] width 255 height 40
paste input "20451269051653"
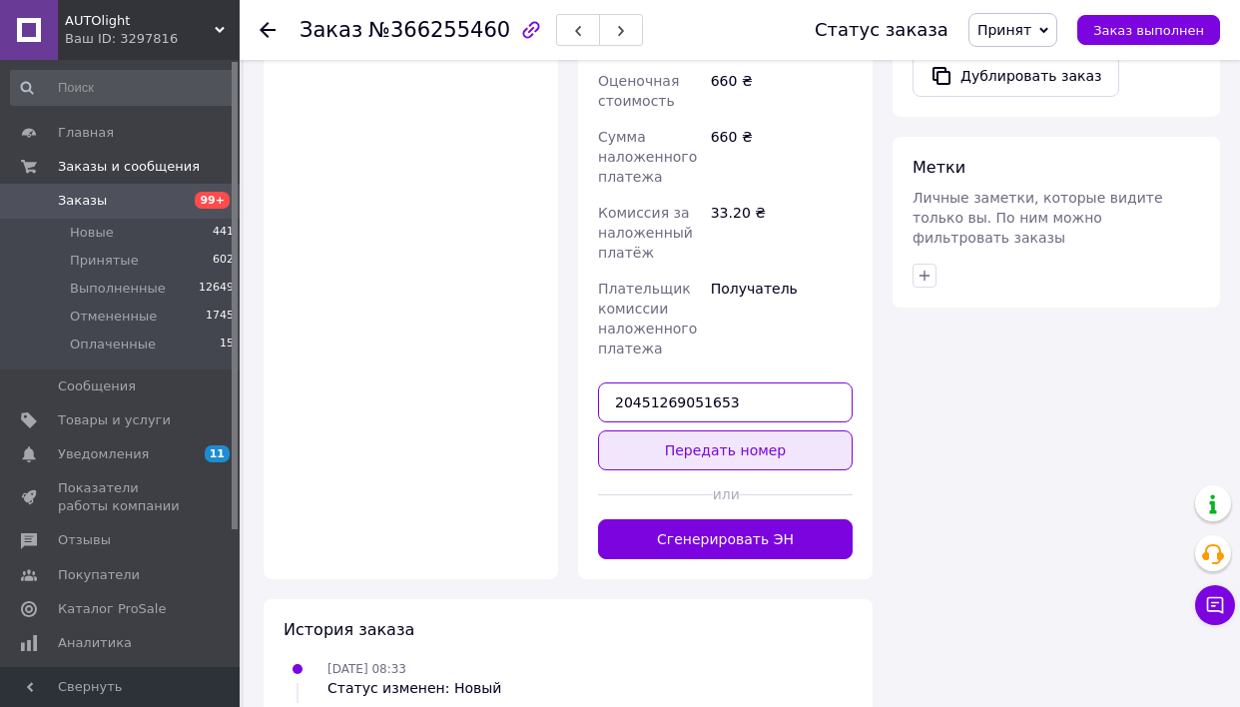
type input "20451269051653"
click at [717, 430] on button "Передать номер" at bounding box center [725, 450] width 255 height 40
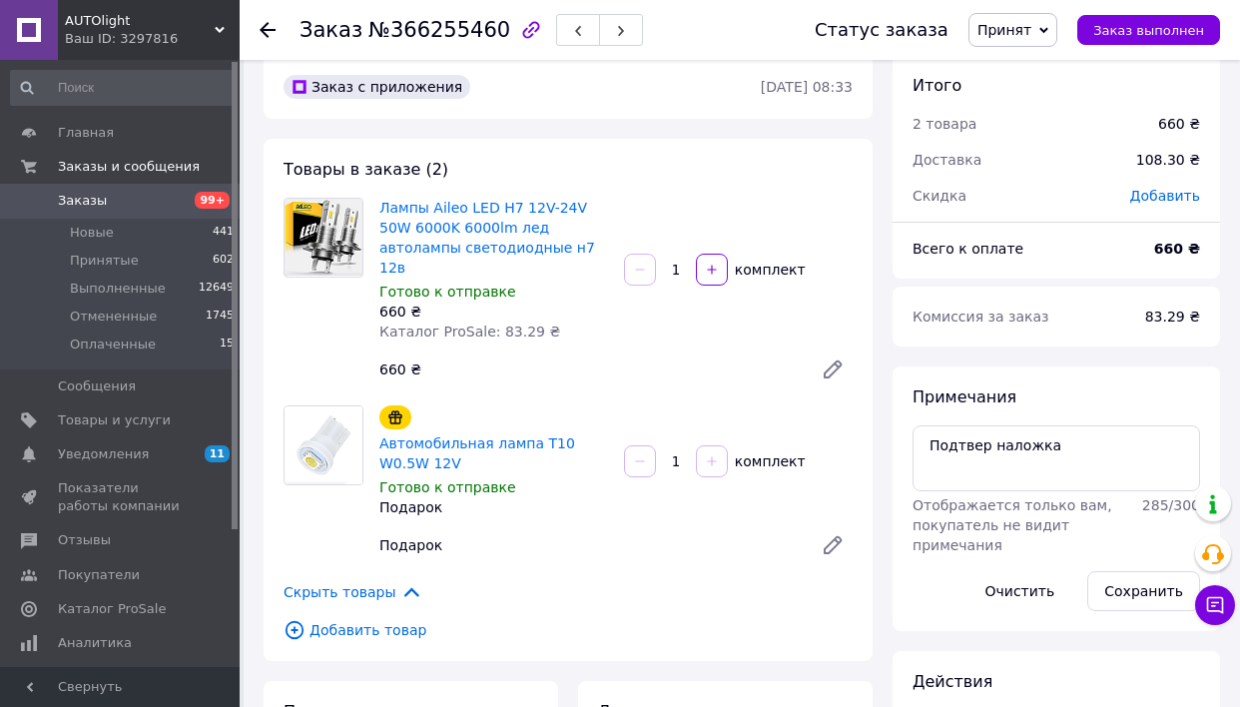
scroll to position [60, 0]
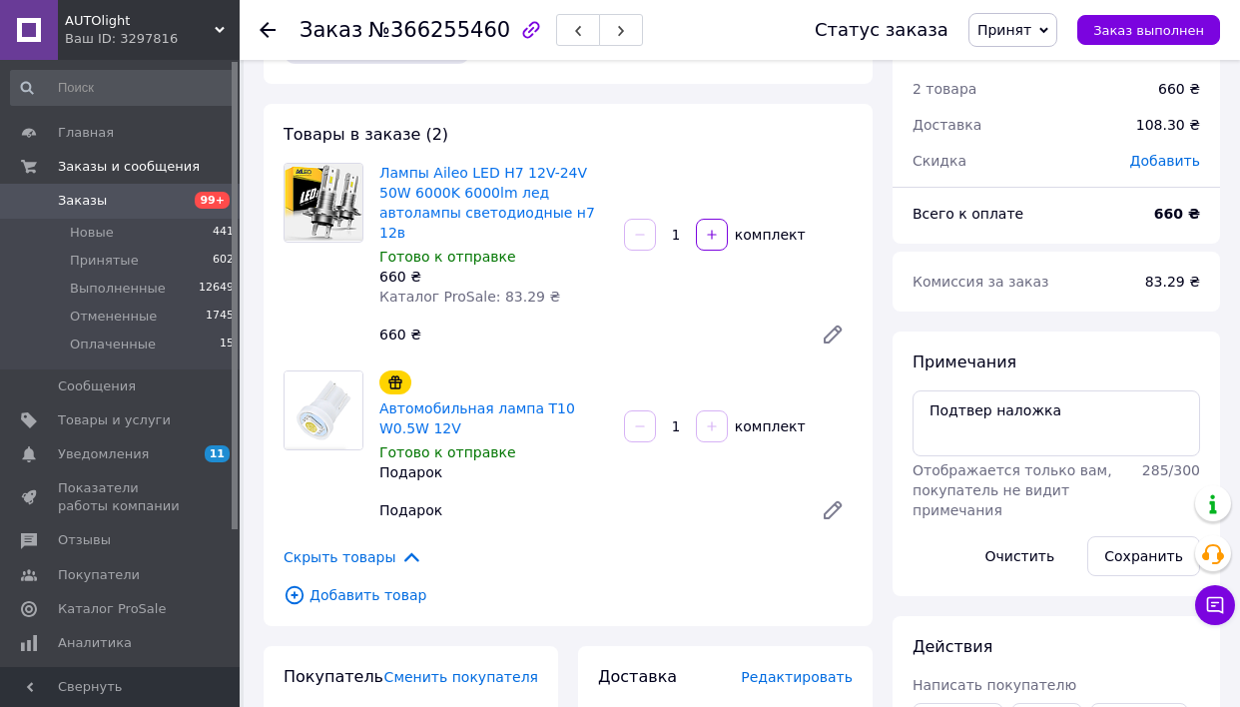
click at [1025, 22] on span "Принят" at bounding box center [1005, 30] width 54 height 16
click at [1032, 69] on li "Выполнен" at bounding box center [1023, 70] width 106 height 30
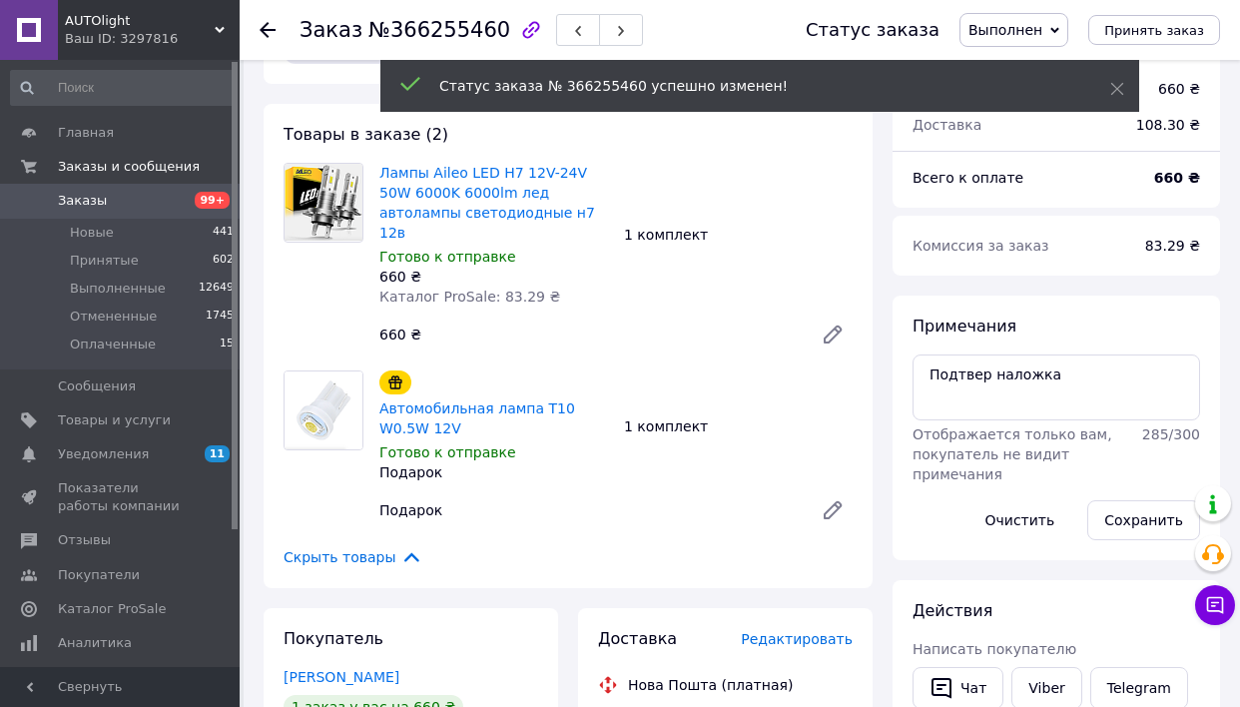
click at [1109, 85] on div "Статус заказа № 366255460 успешно изменен!" at bounding box center [760, 86] width 759 height 52
click at [1111, 85] on icon at bounding box center [1118, 89] width 14 height 14
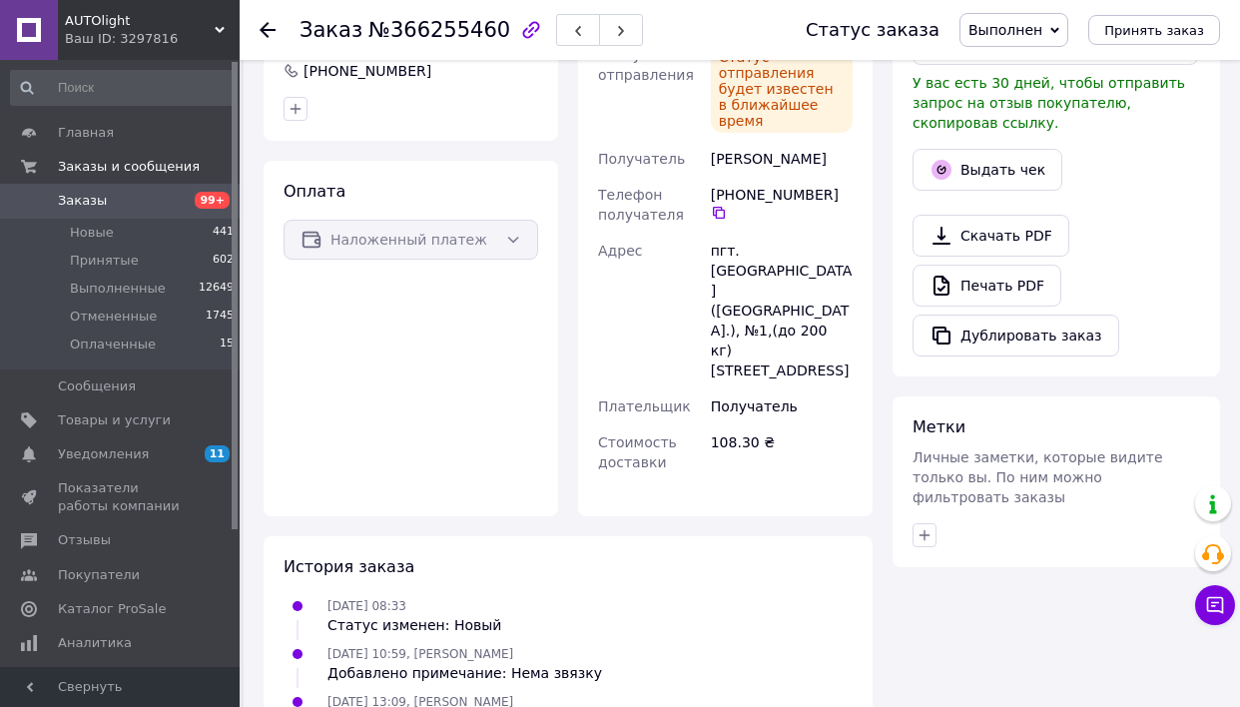
scroll to position [745, 0]
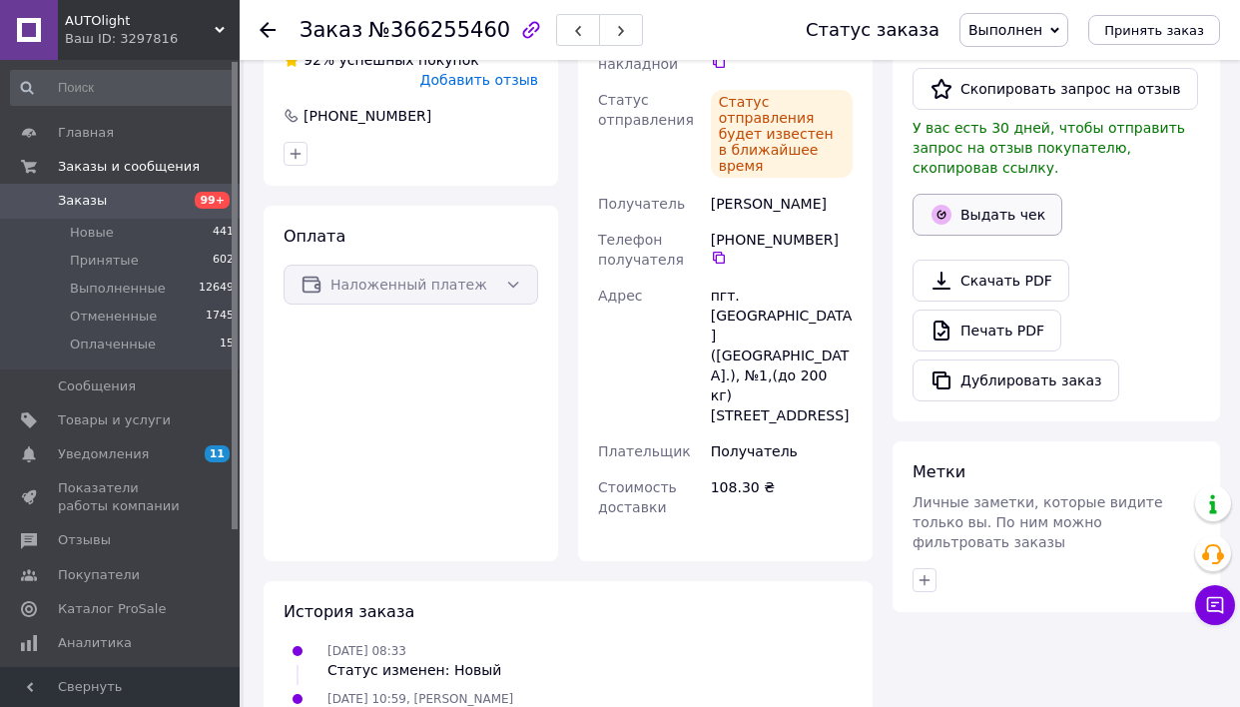
click at [969, 217] on button "Выдать чек" at bounding box center [988, 215] width 150 height 42
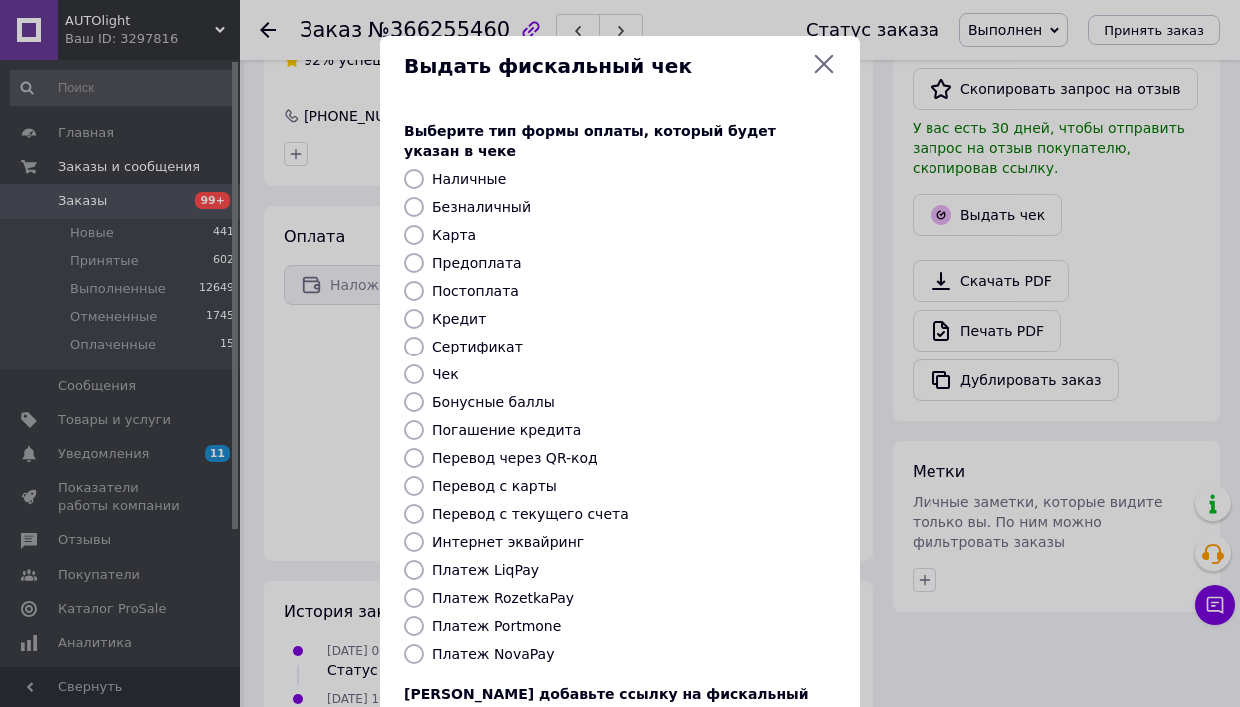
click at [496, 646] on label "Платеж NovaPay" at bounding box center [493, 654] width 122 height 16
click at [424, 644] on input "Платеж NovaPay" at bounding box center [415, 654] width 20 height 20
radio input "true"
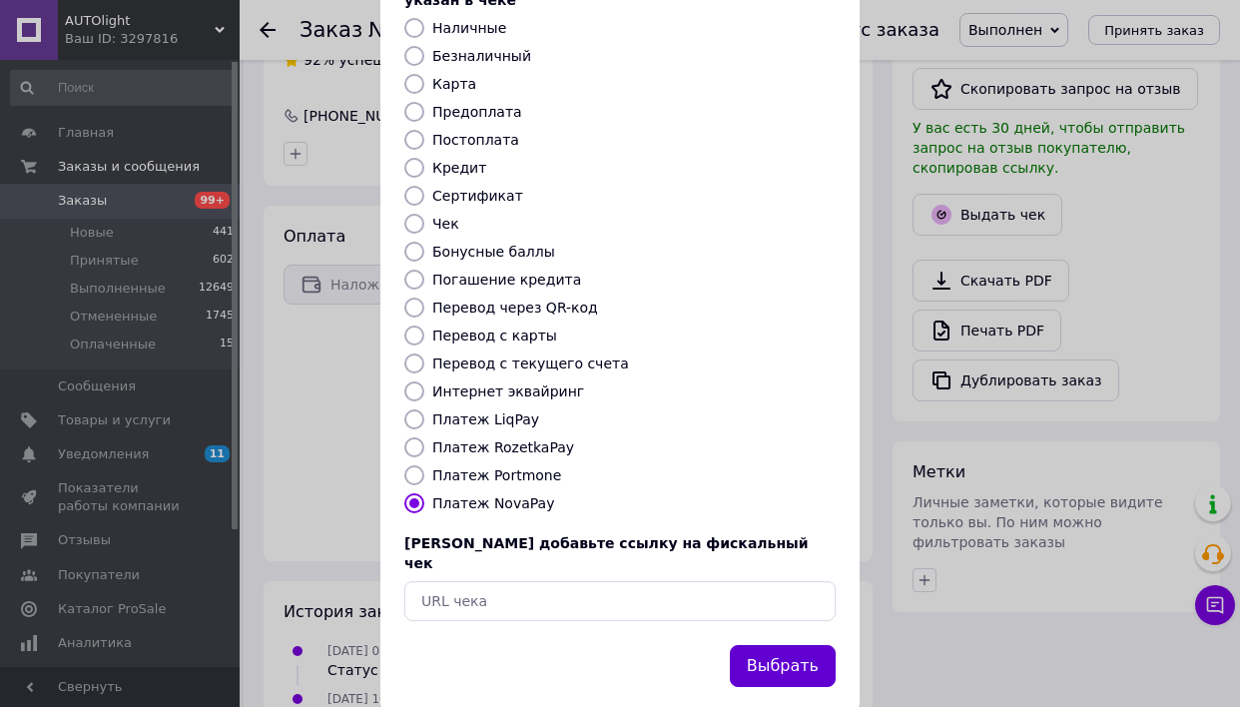
click at [753, 645] on button "Выбрать" at bounding box center [783, 666] width 106 height 43
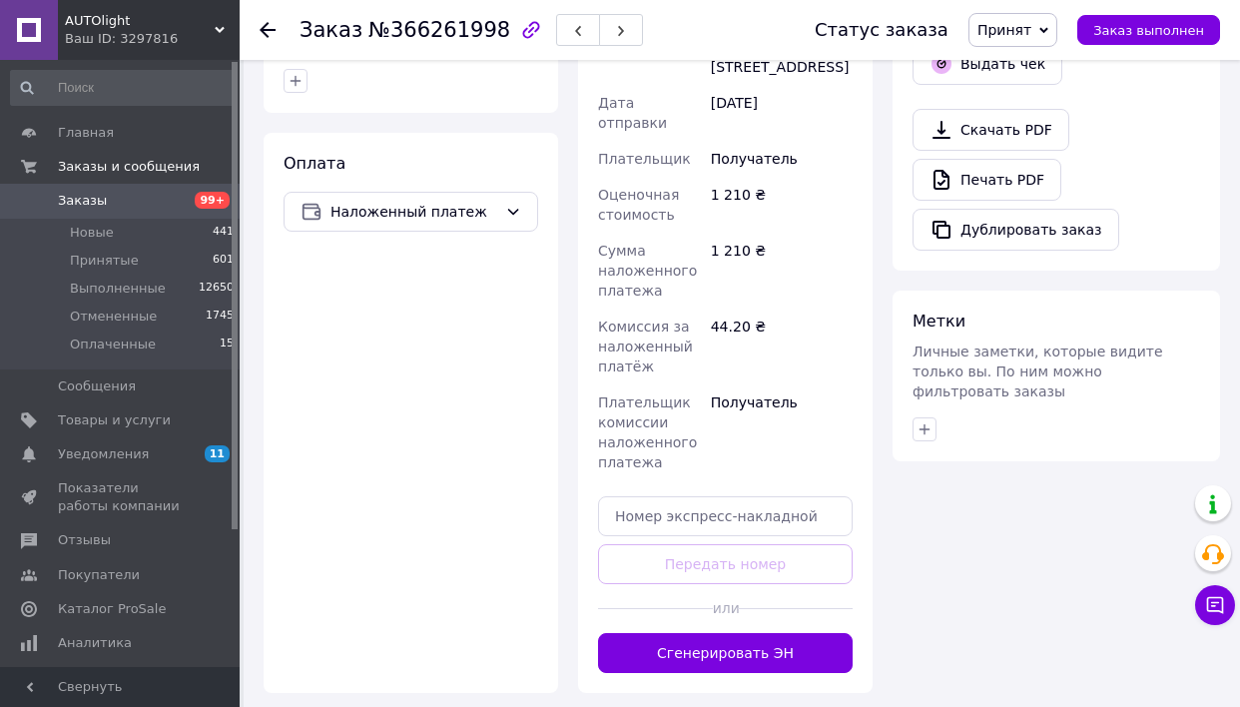
scroll to position [995, 0]
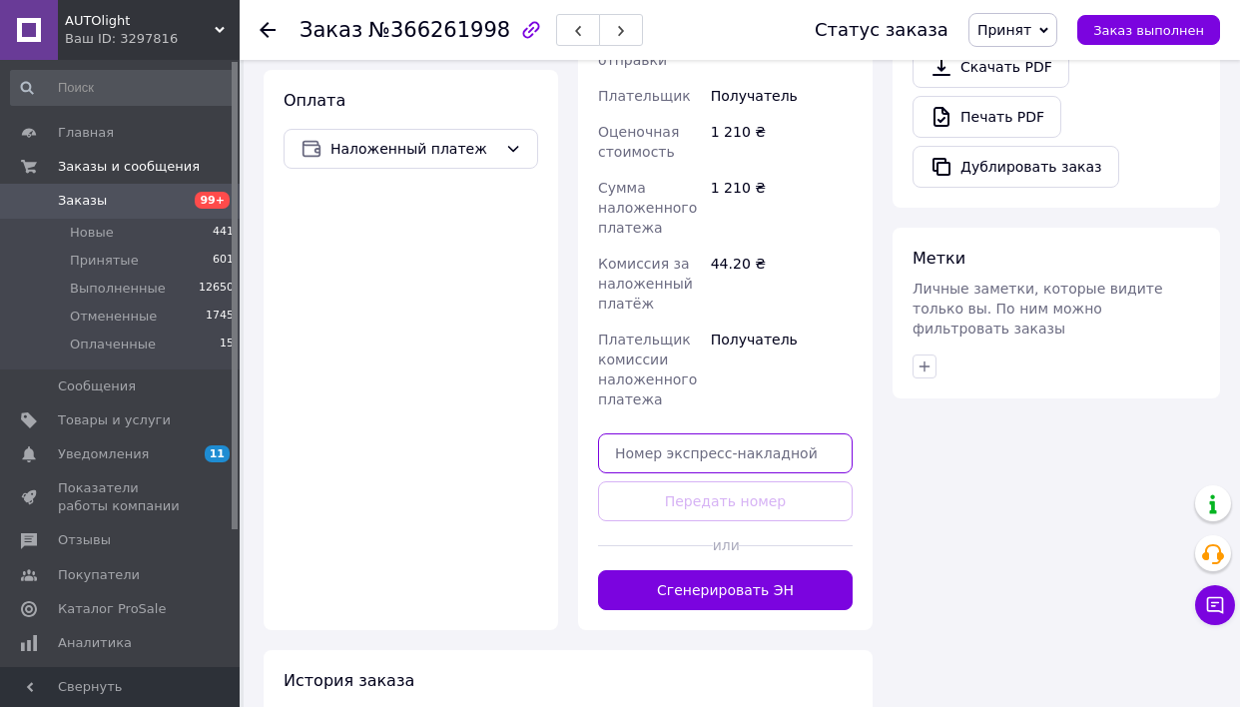
click at [695, 436] on input "text" at bounding box center [725, 453] width 255 height 40
paste input "20451269025369"
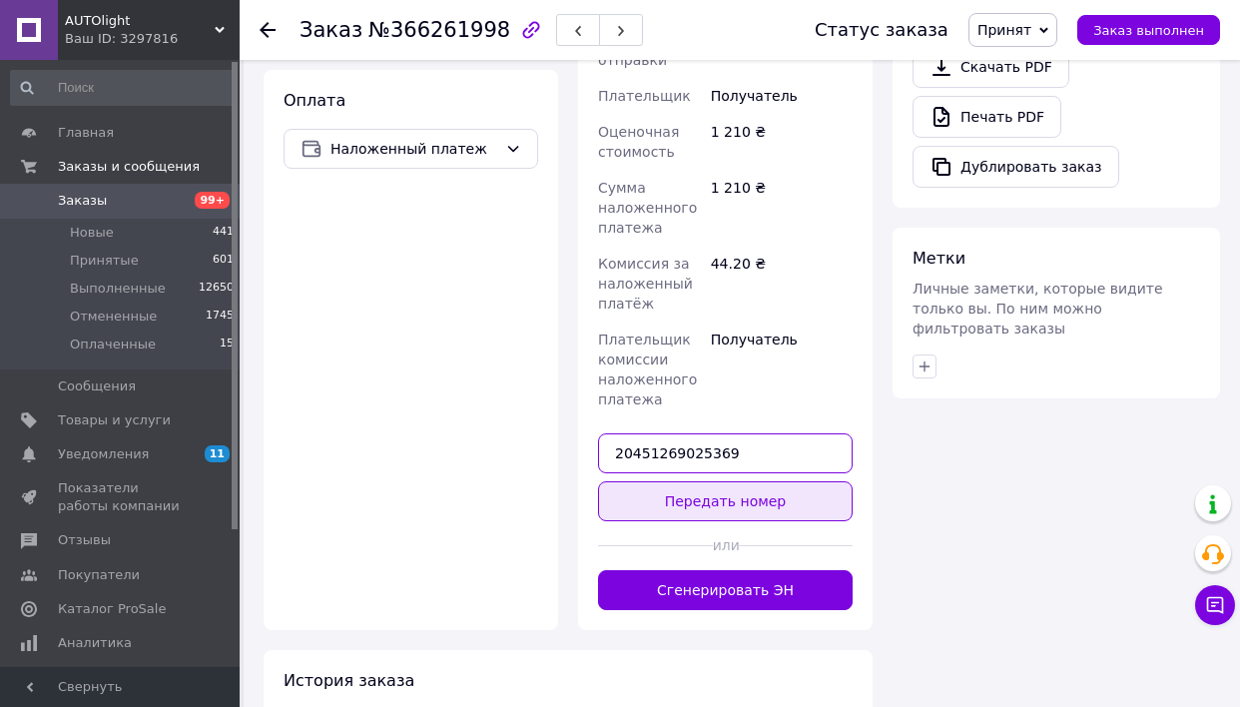
type input "20451269025369"
click at [714, 494] on button "Передать номер" at bounding box center [725, 501] width 255 height 40
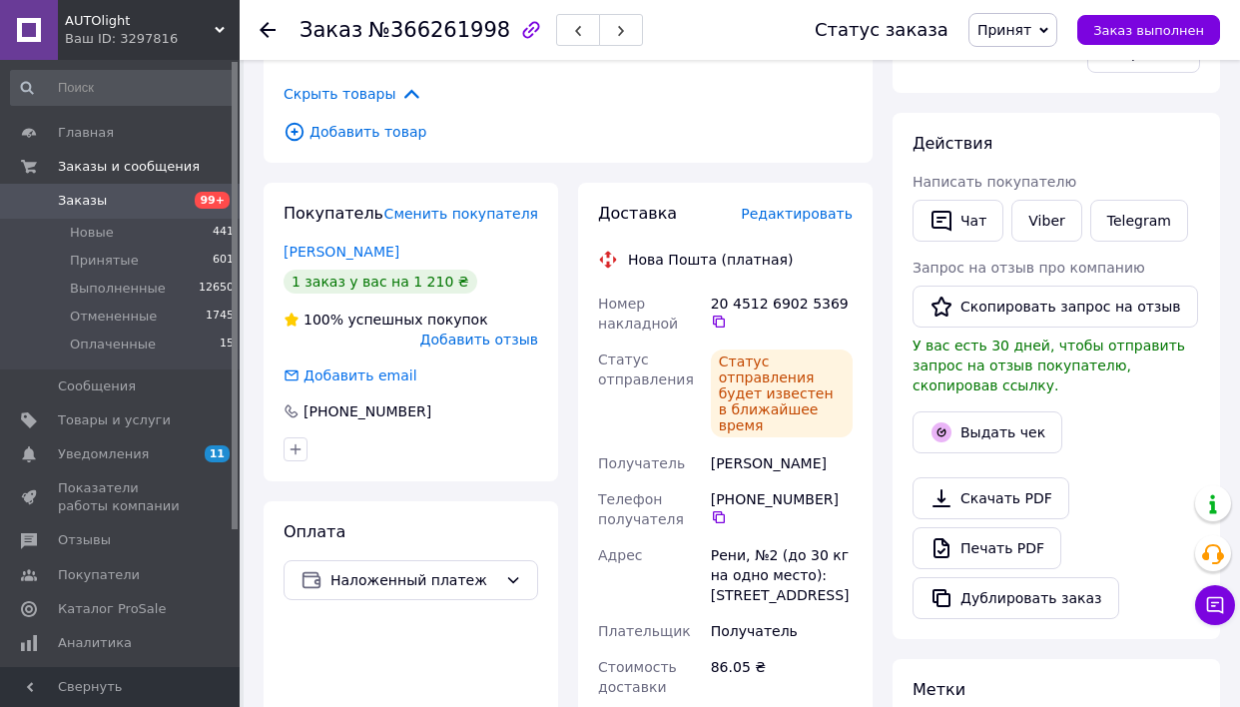
scroll to position [556, 0]
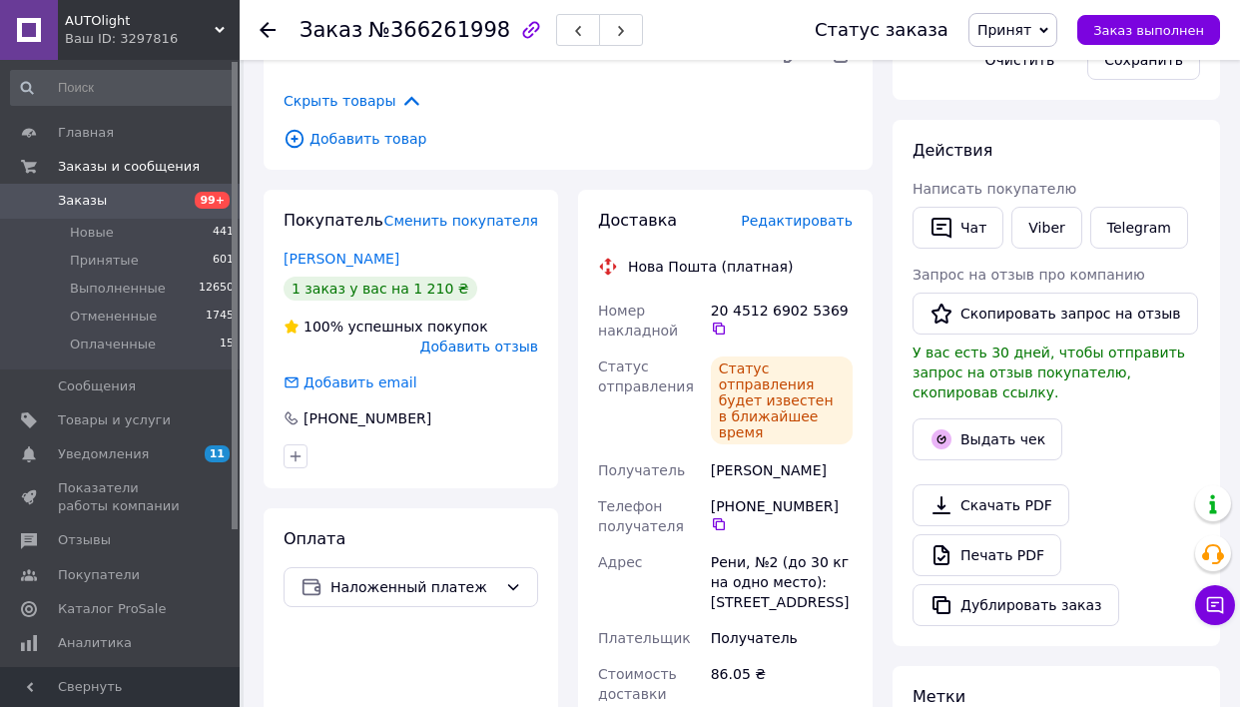
click at [1018, 25] on span "Принят" at bounding box center [1005, 30] width 54 height 16
click at [1019, 61] on li "Выполнен" at bounding box center [1023, 70] width 106 height 30
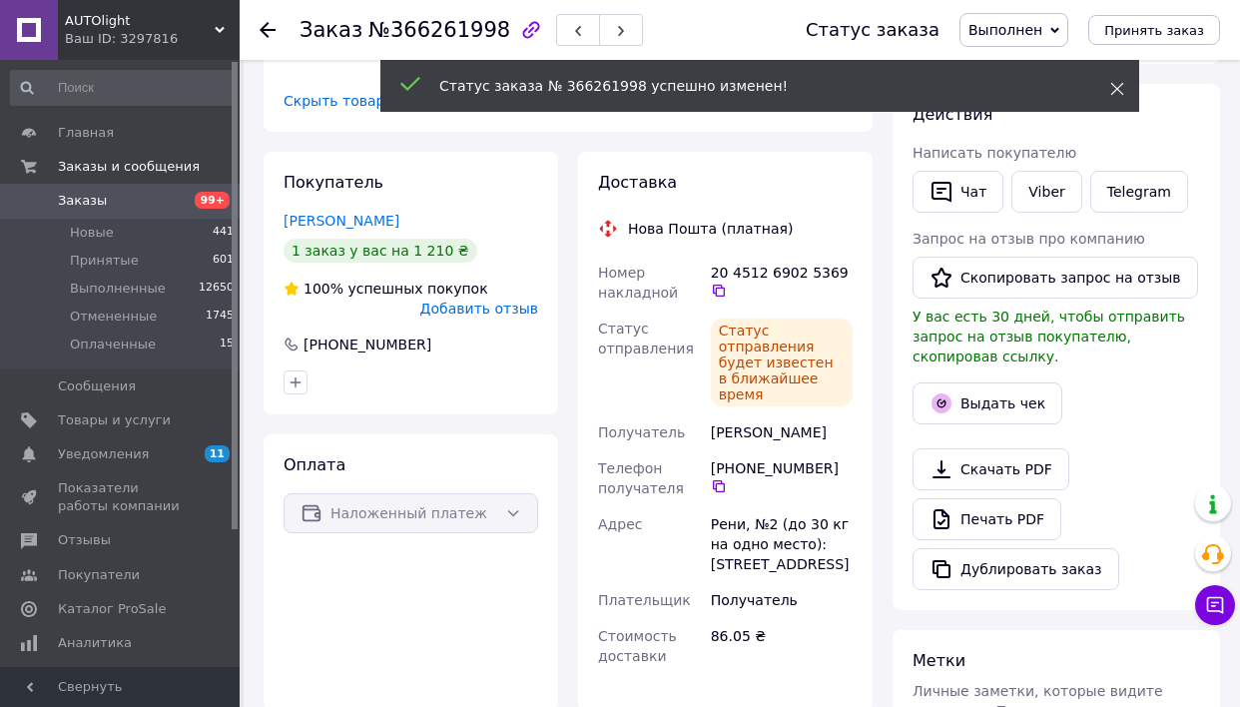
click at [1117, 92] on icon at bounding box center [1118, 89] width 14 height 14
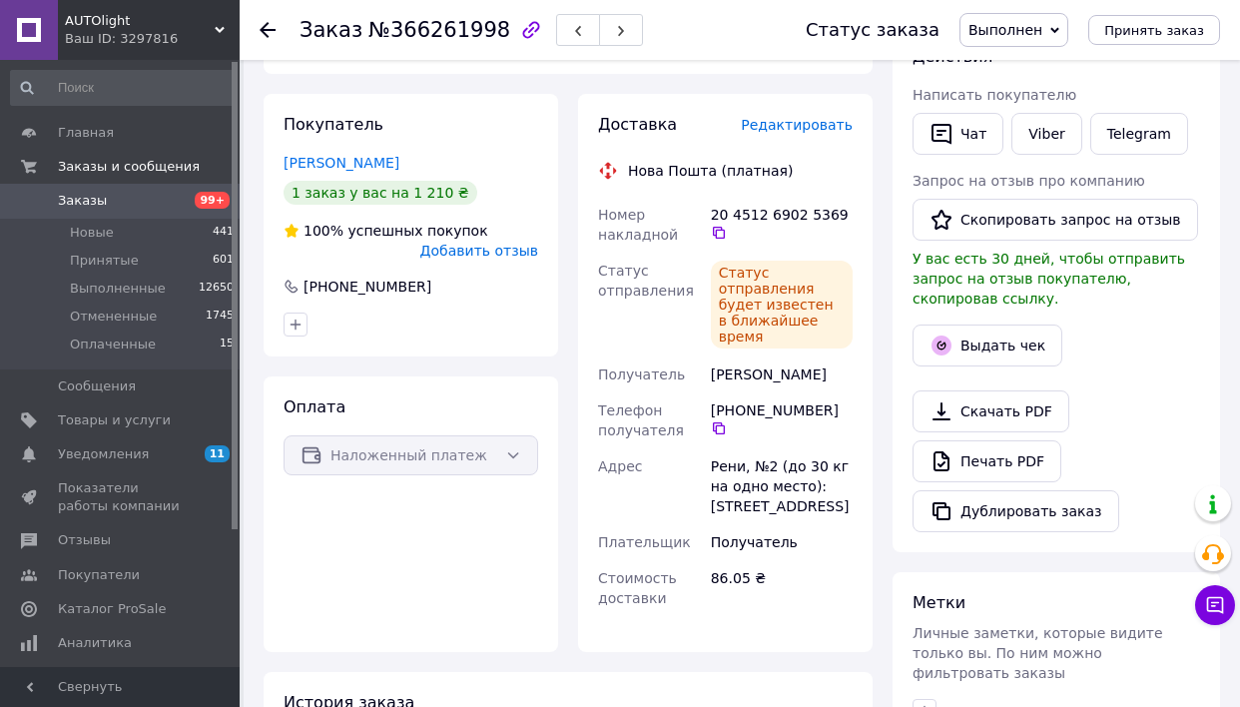
scroll to position [636, 0]
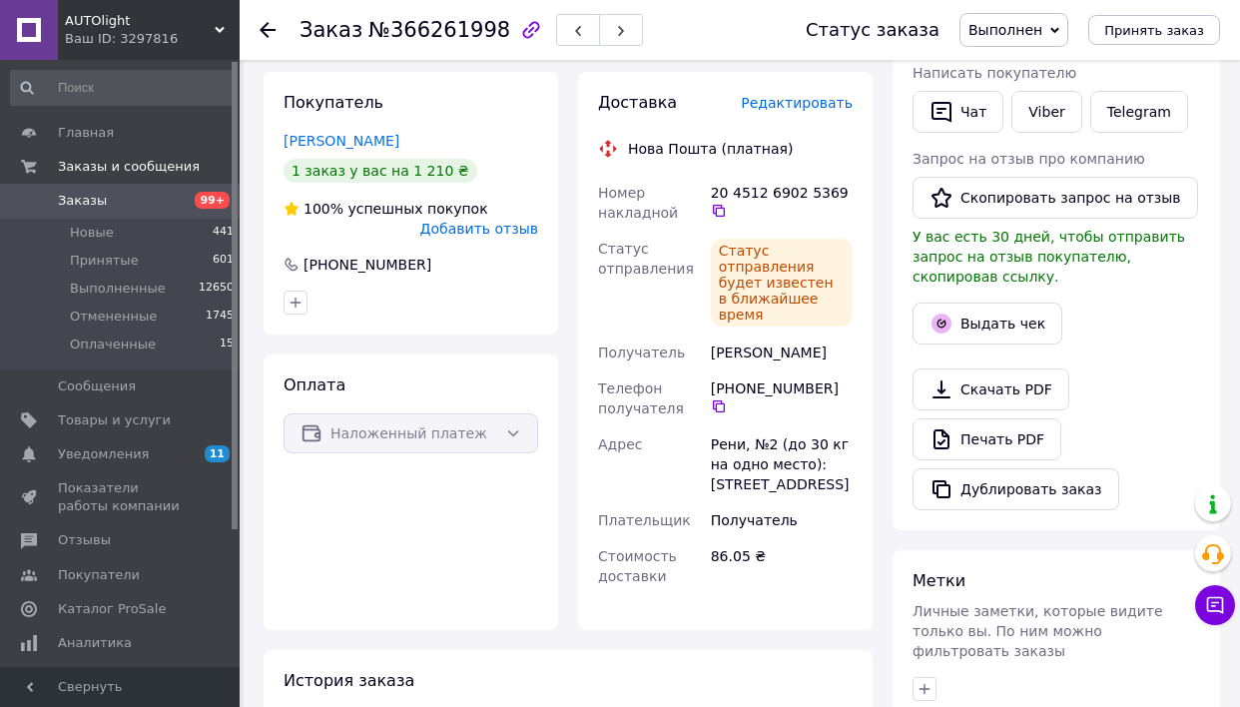
click at [972, 300] on div "Выдать чек" at bounding box center [1057, 324] width 296 height 50
click at [955, 345] on div "Выдать чек" at bounding box center [1057, 324] width 296 height 50
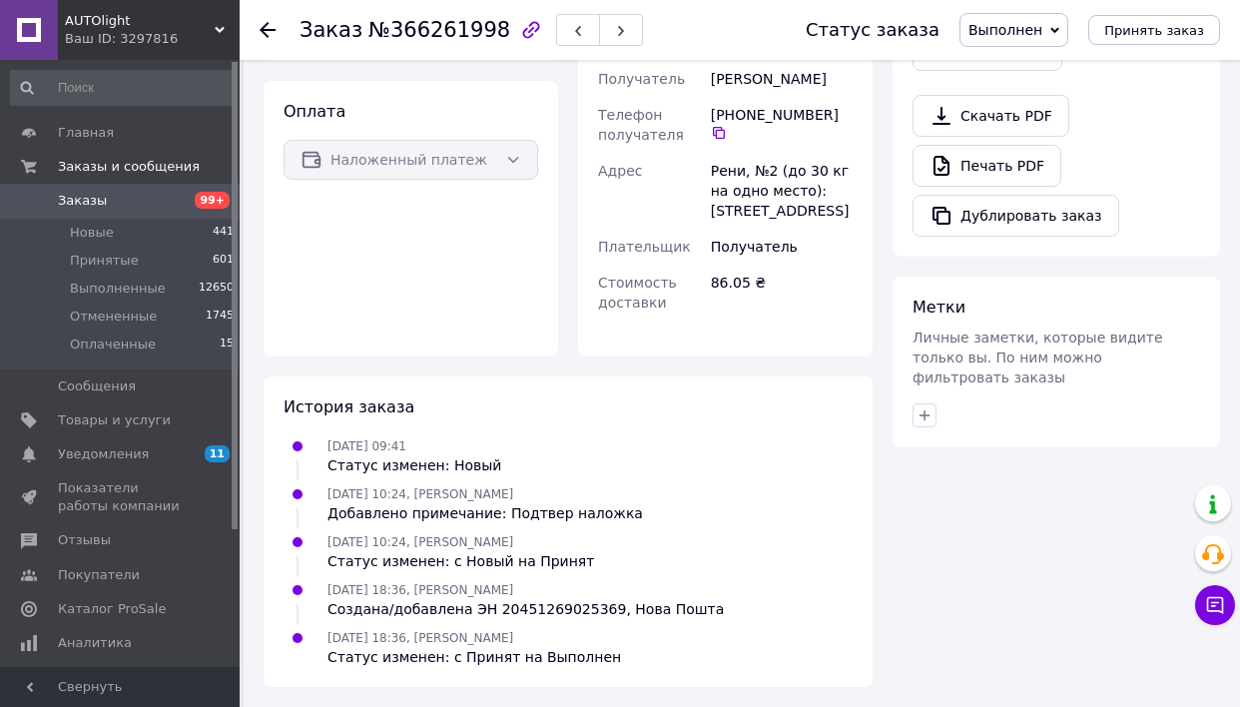
scroll to position [768, 0]
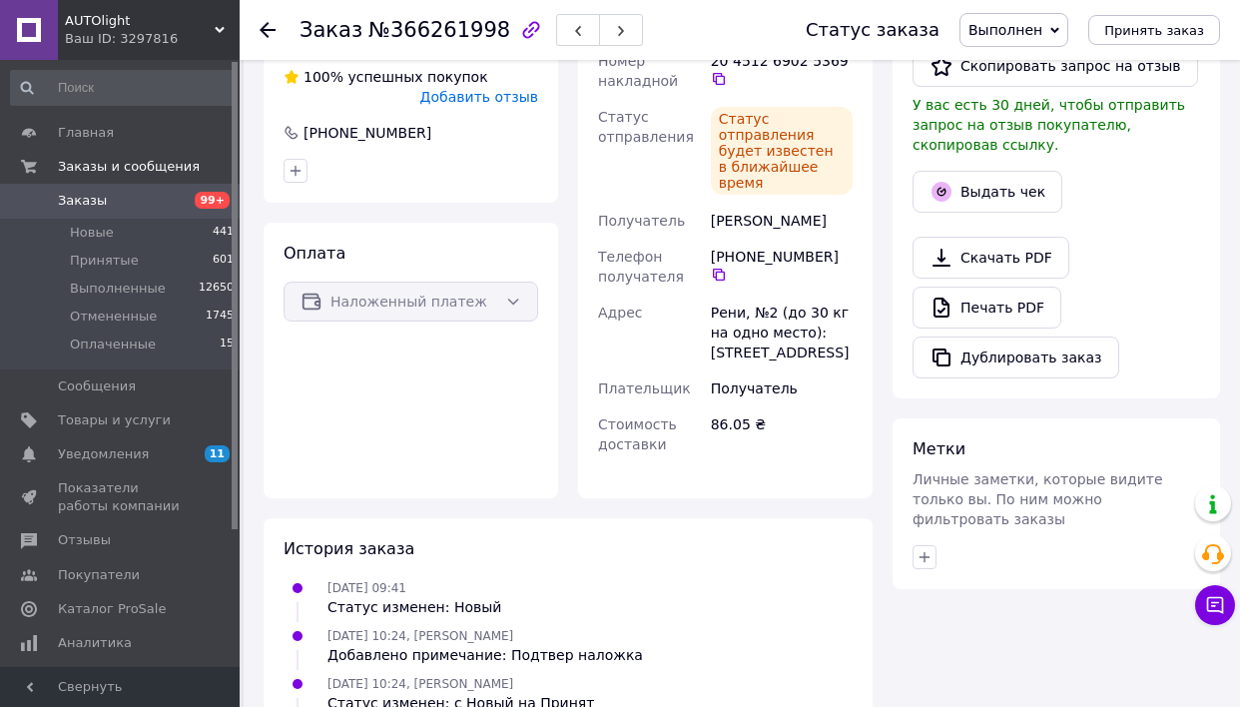
click at [970, 167] on div "Выдать чек" at bounding box center [1057, 192] width 296 height 50
click at [964, 188] on button "Выдать чек" at bounding box center [988, 192] width 150 height 42
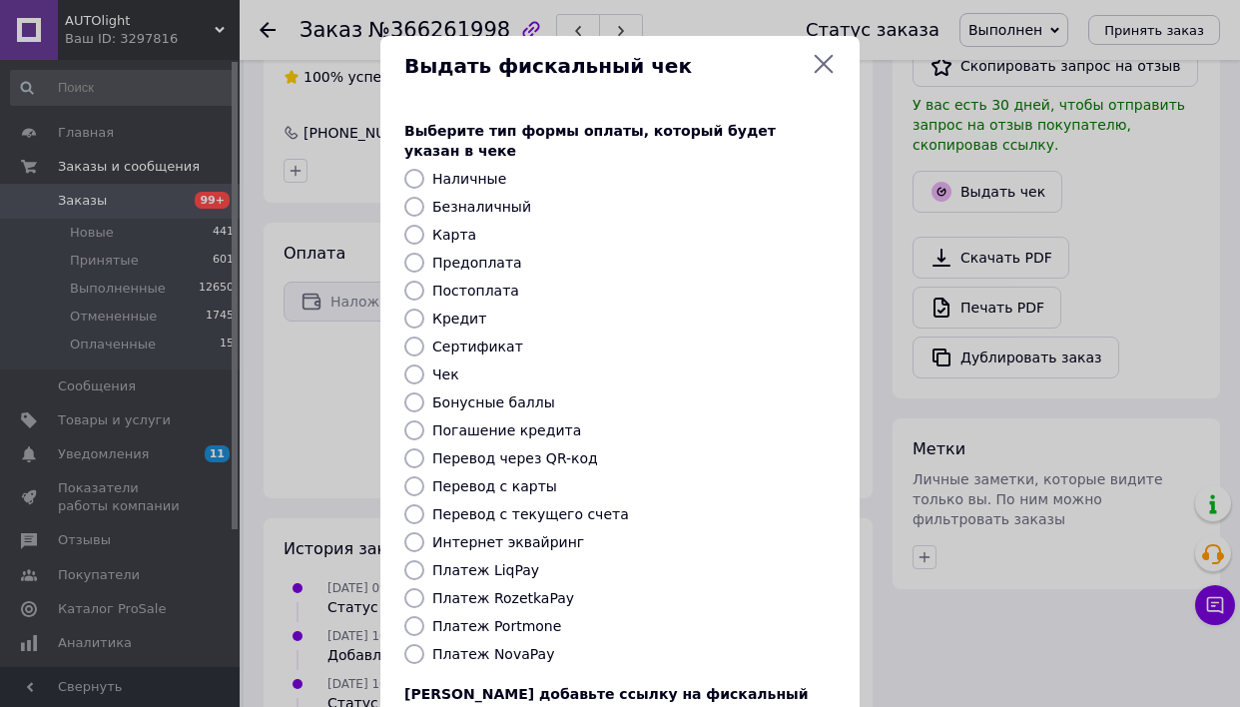
click at [471, 646] on label "Платеж NovaPay" at bounding box center [493, 654] width 122 height 16
click at [424, 644] on input "Платеж NovaPay" at bounding box center [415, 654] width 20 height 20
radio input "true"
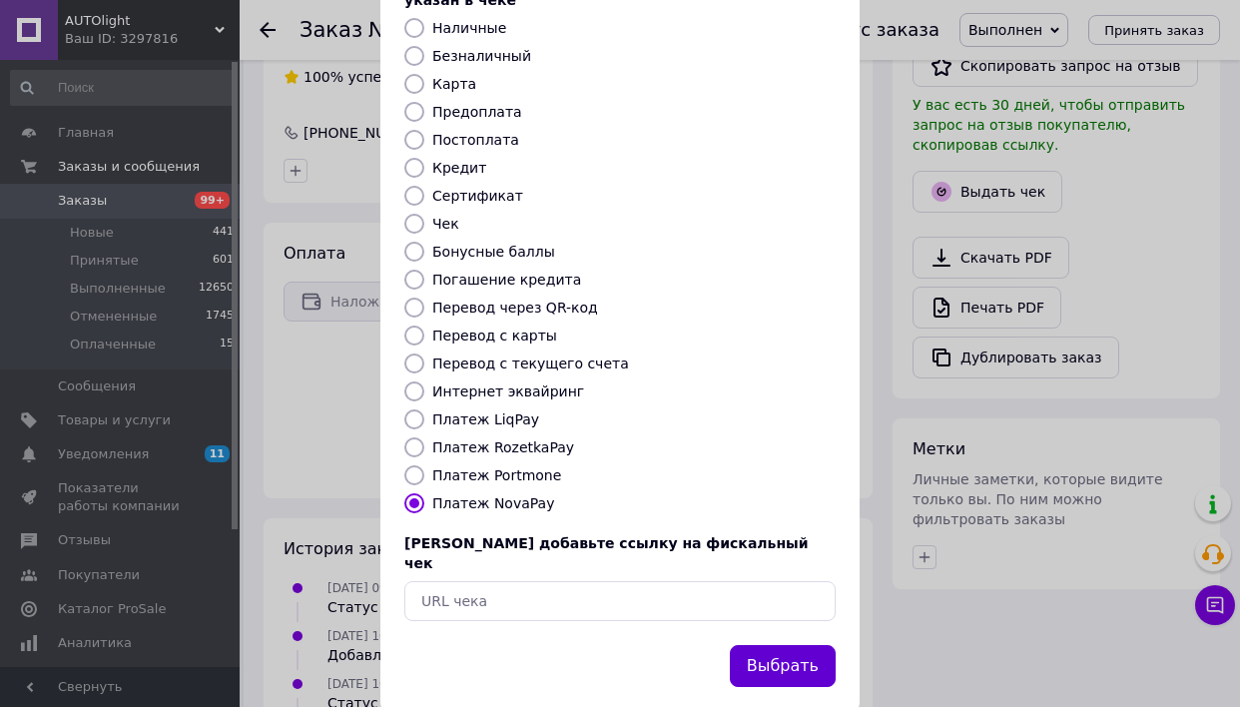
click at [777, 645] on button "Выбрать" at bounding box center [783, 666] width 106 height 43
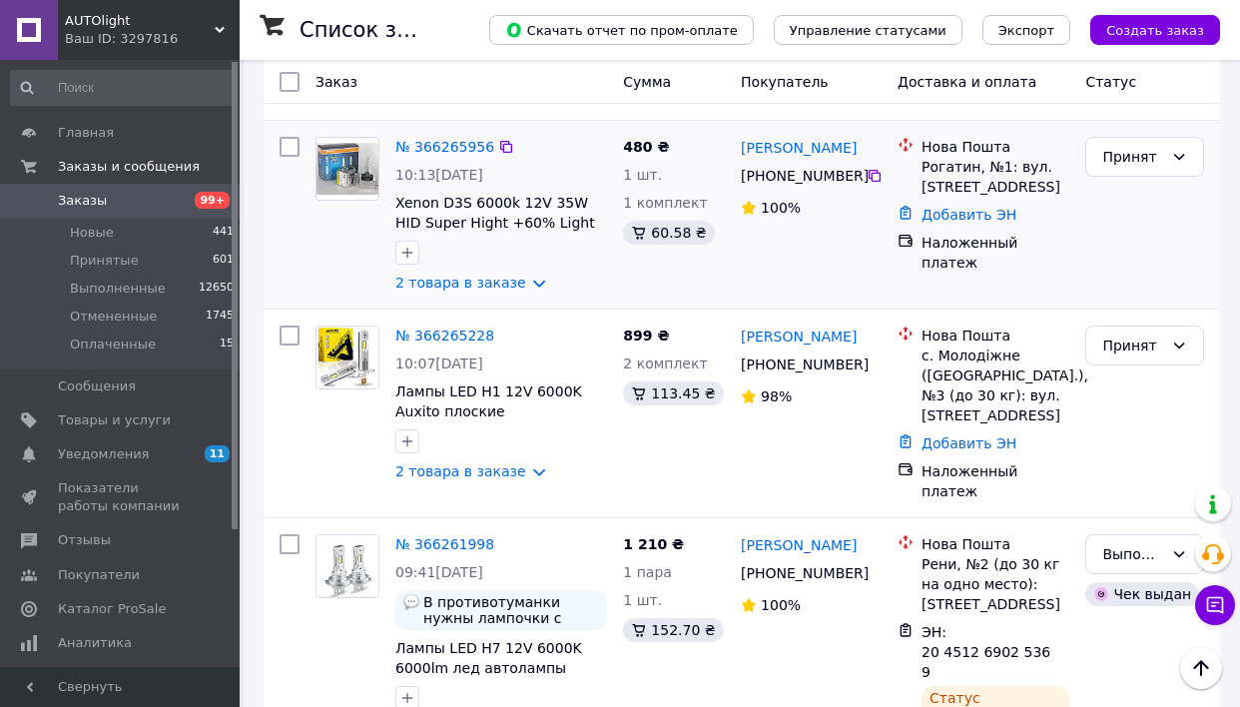
scroll to position [1467, 0]
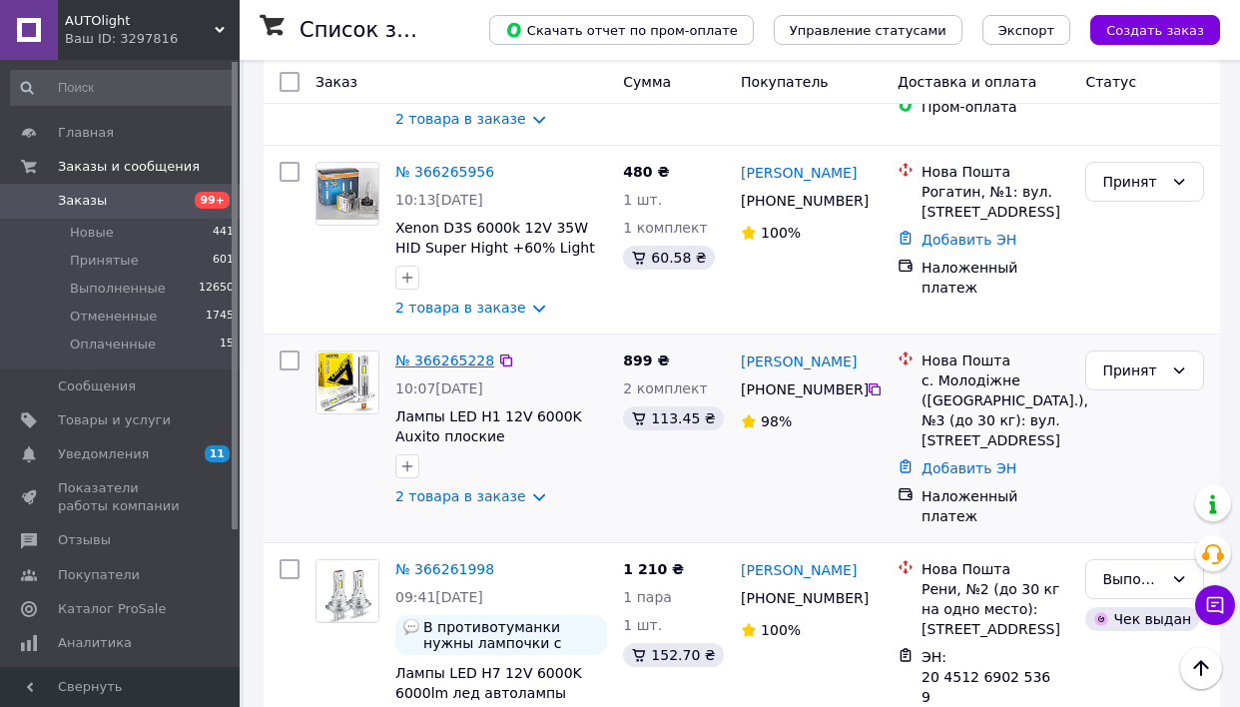
click at [476, 363] on link "№ 366265228" at bounding box center [445, 361] width 99 height 16
click at [879, 392] on icon at bounding box center [875, 390] width 16 height 16
click at [432, 175] on link "№ 366265956" at bounding box center [445, 172] width 99 height 16
click at [871, 196] on icon at bounding box center [875, 201] width 16 height 16
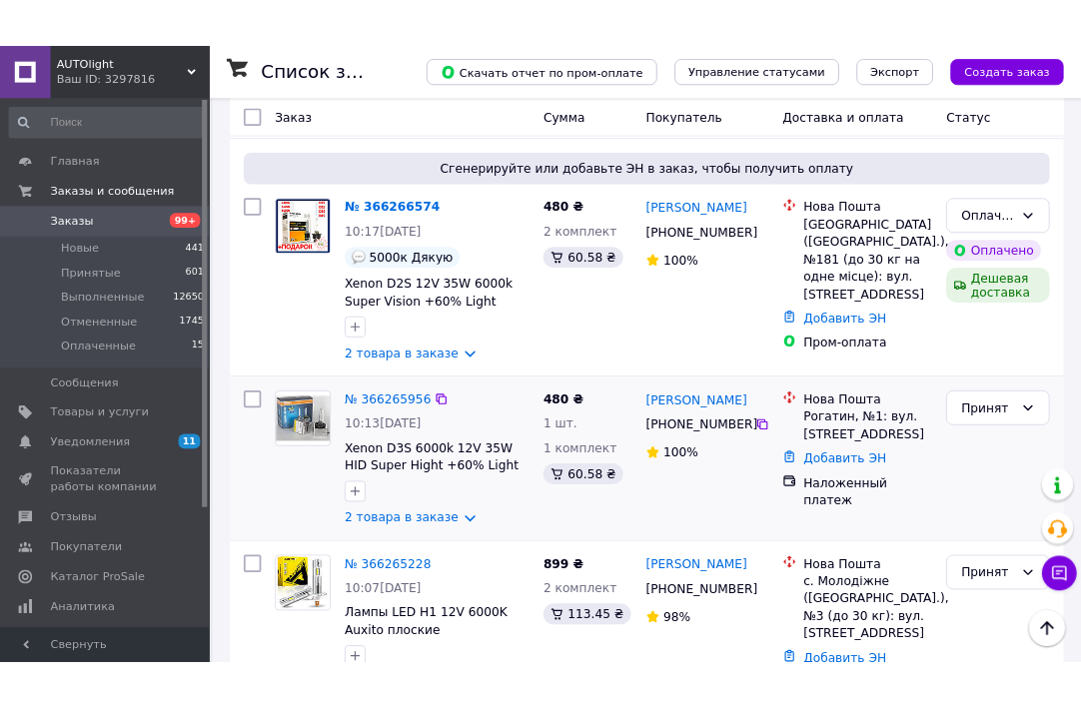
scroll to position [1209, 0]
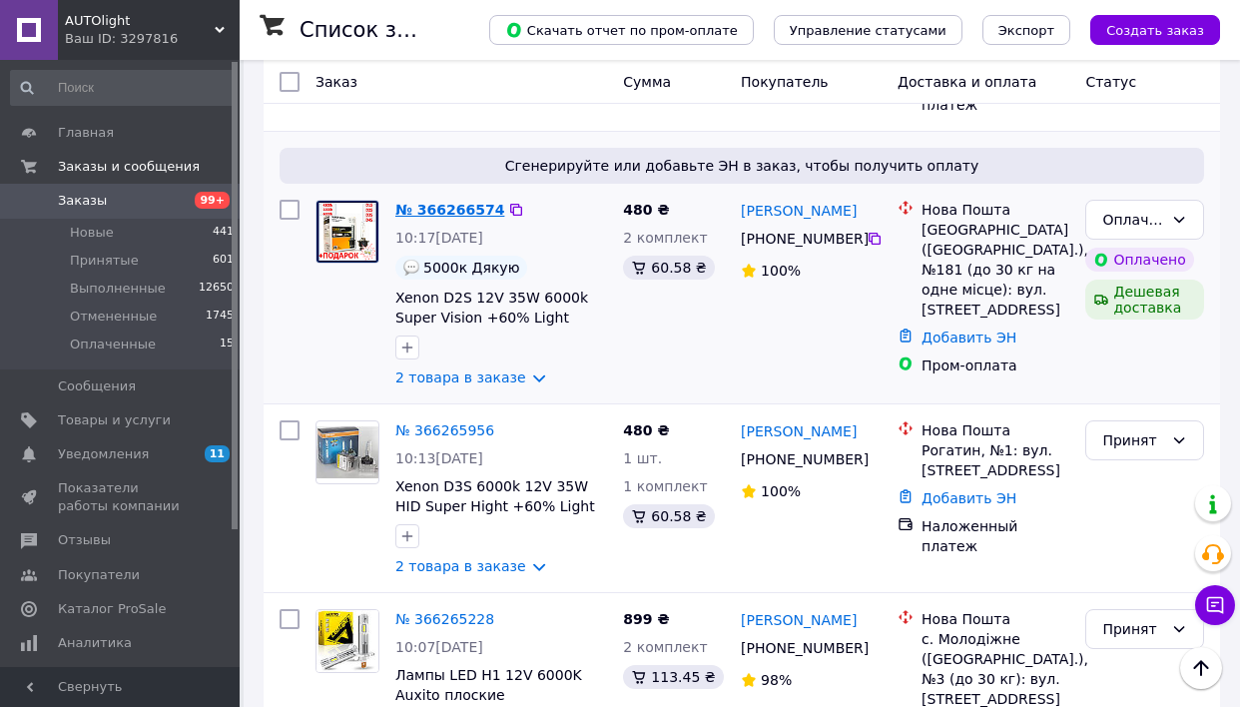
click at [457, 209] on link "№ 366266574" at bounding box center [450, 210] width 109 height 16
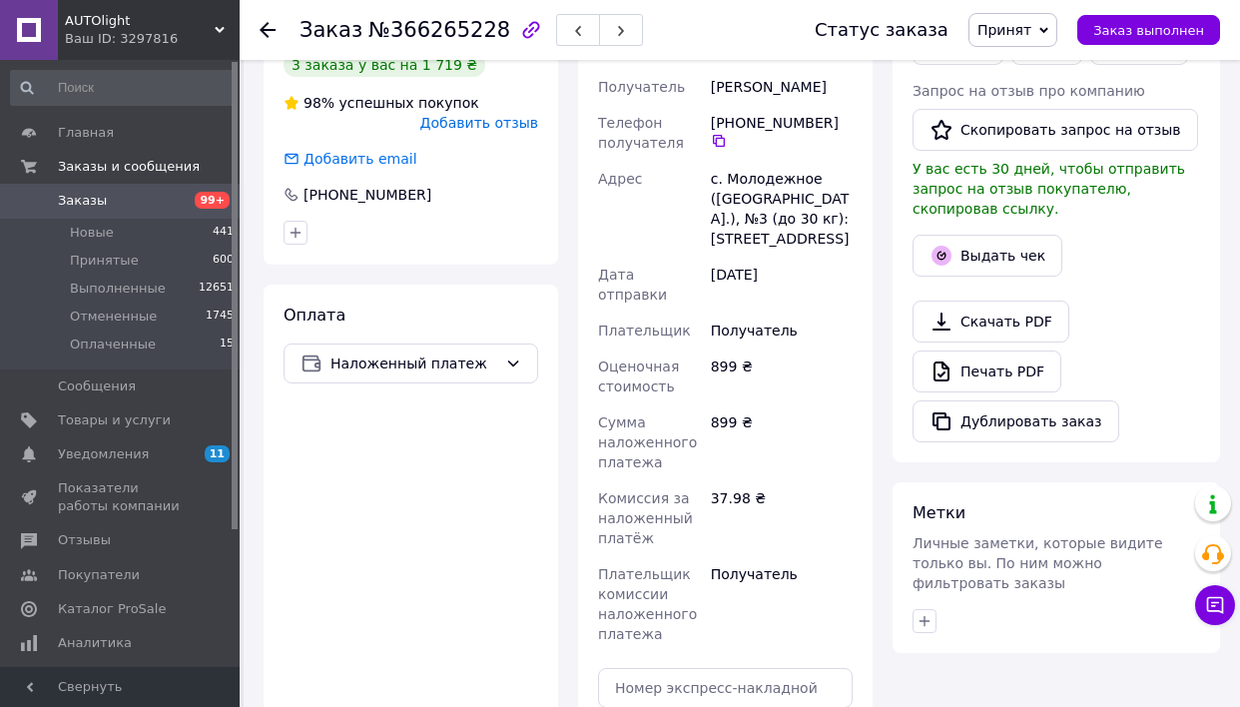
scroll to position [801, 0]
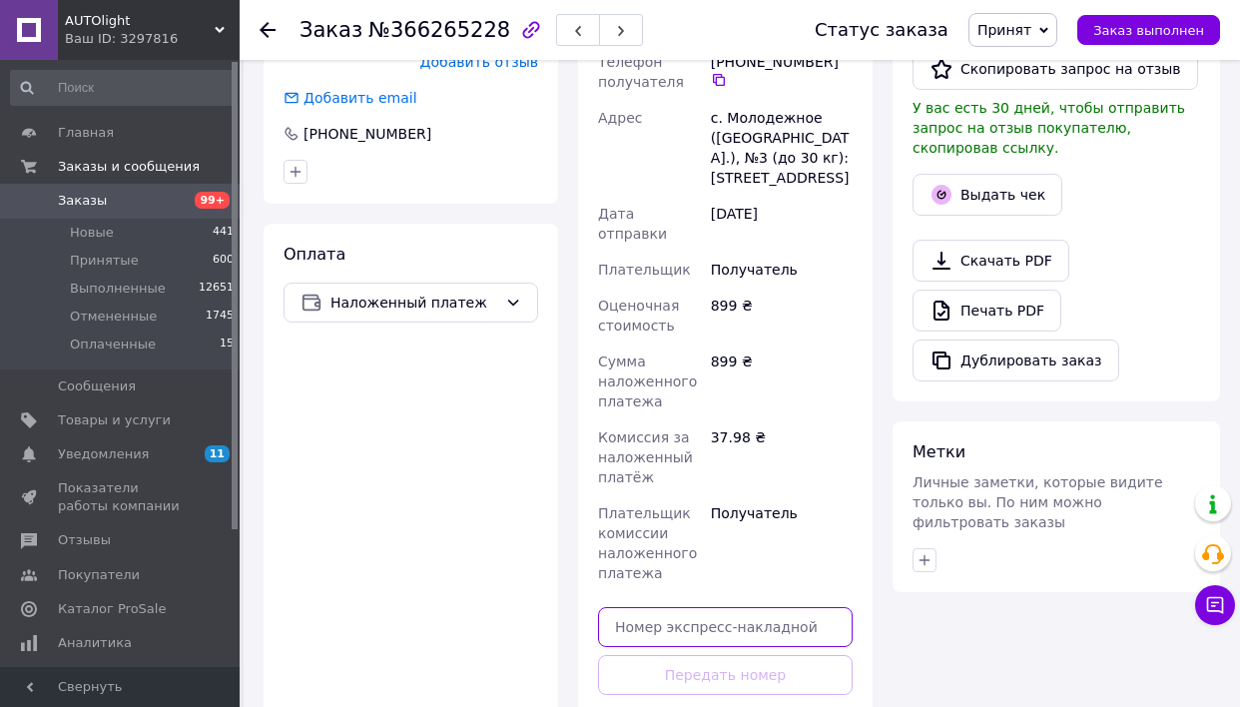
click at [713, 607] on input "text" at bounding box center [725, 627] width 255 height 40
paste input "20451269025994"
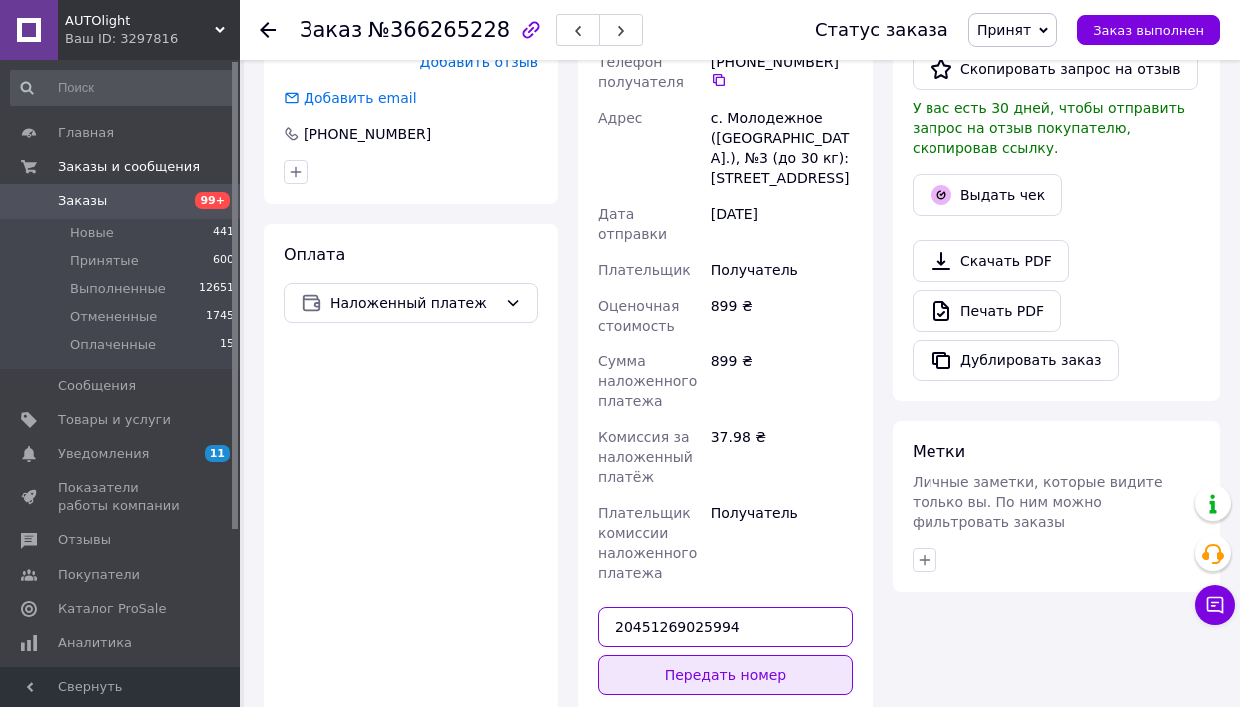
type input "20451269025994"
click at [713, 655] on button "Передать номер" at bounding box center [725, 675] width 255 height 40
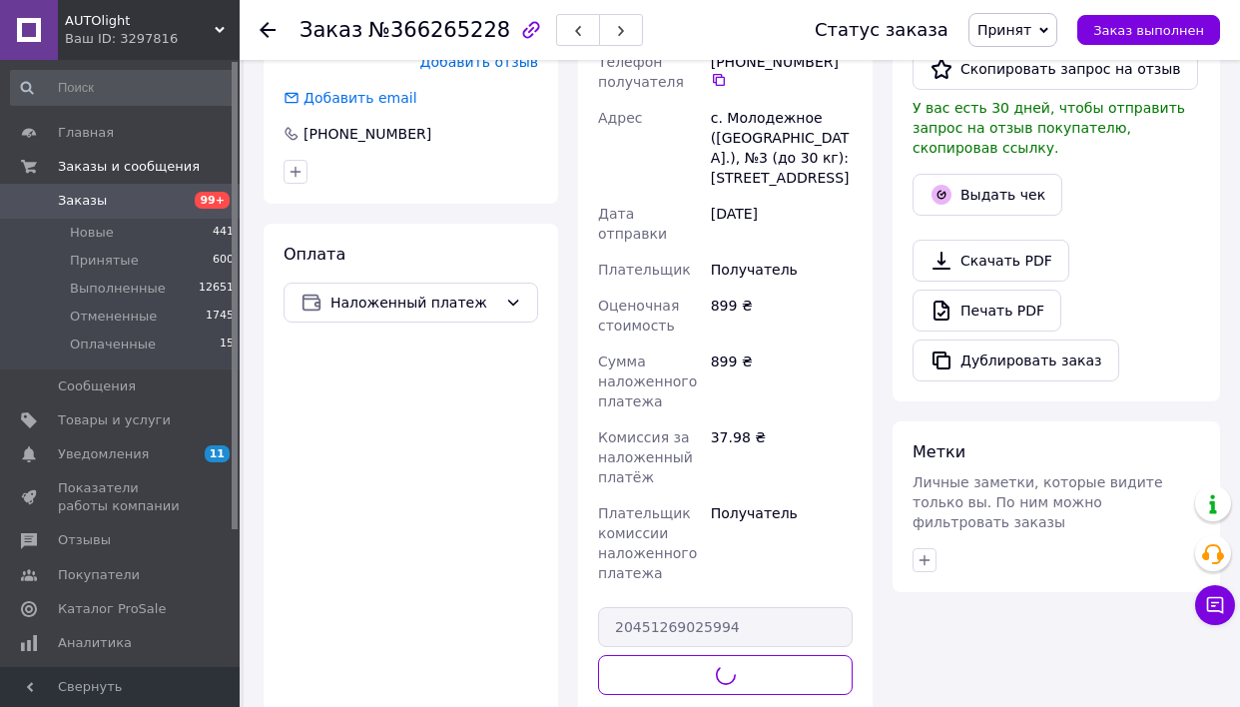
scroll to position [761, 0]
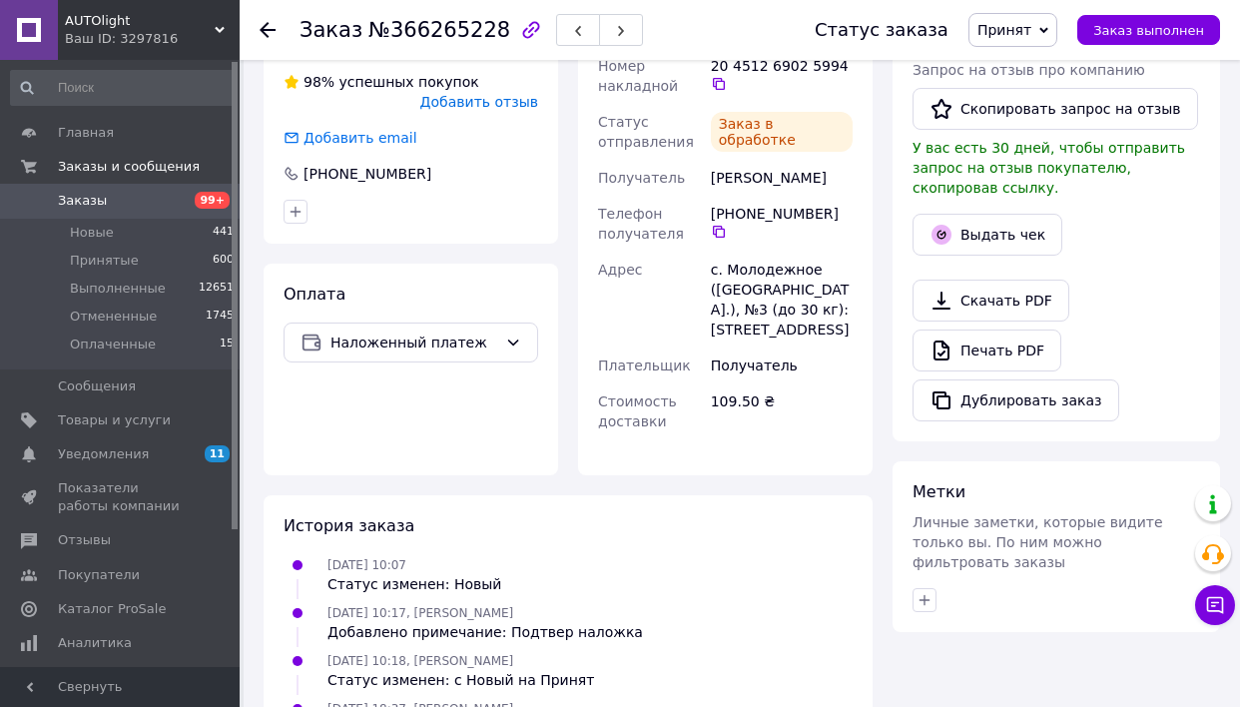
click at [1032, 31] on span "Принят" at bounding box center [1005, 30] width 54 height 16
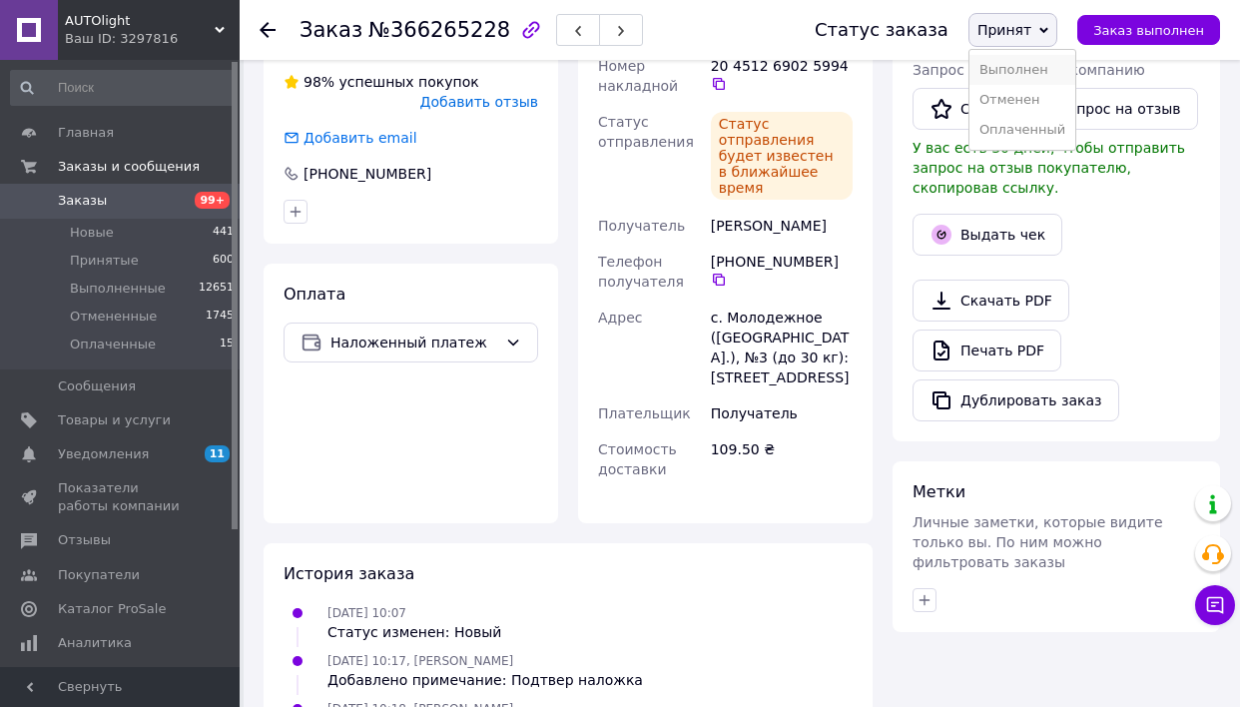
click at [1036, 62] on li "Выполнен" at bounding box center [1023, 70] width 106 height 30
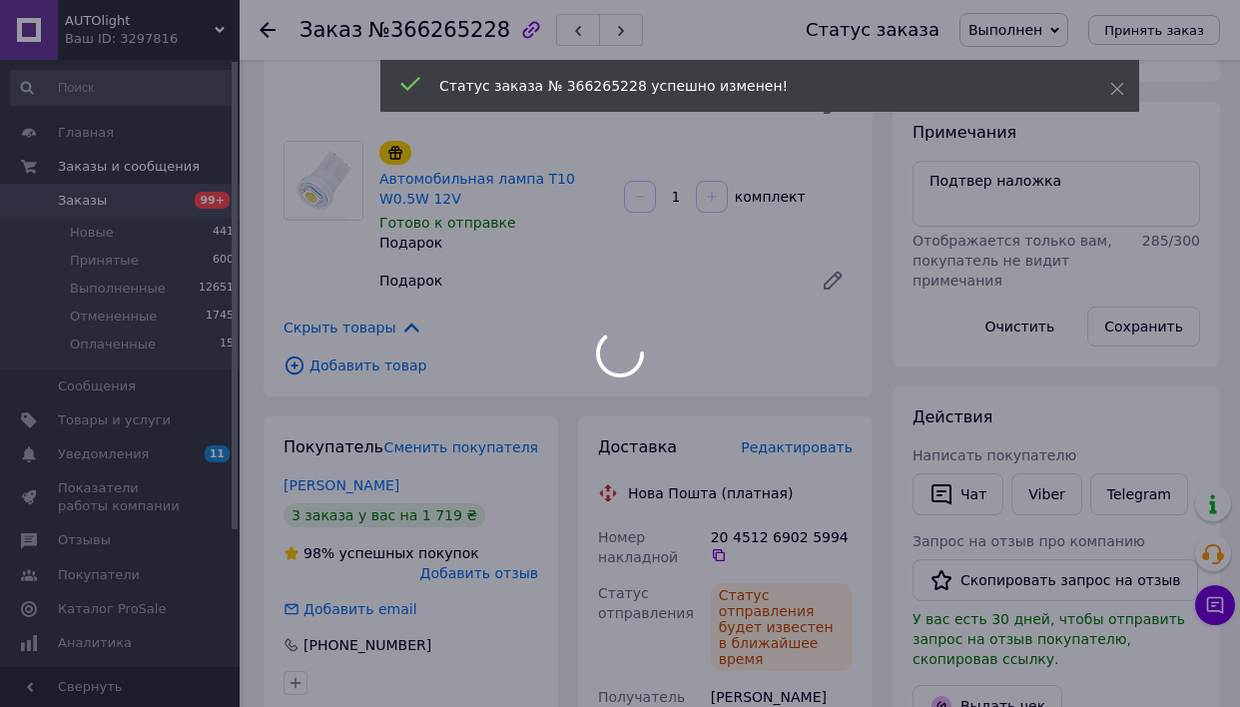
scroll to position [427, 0]
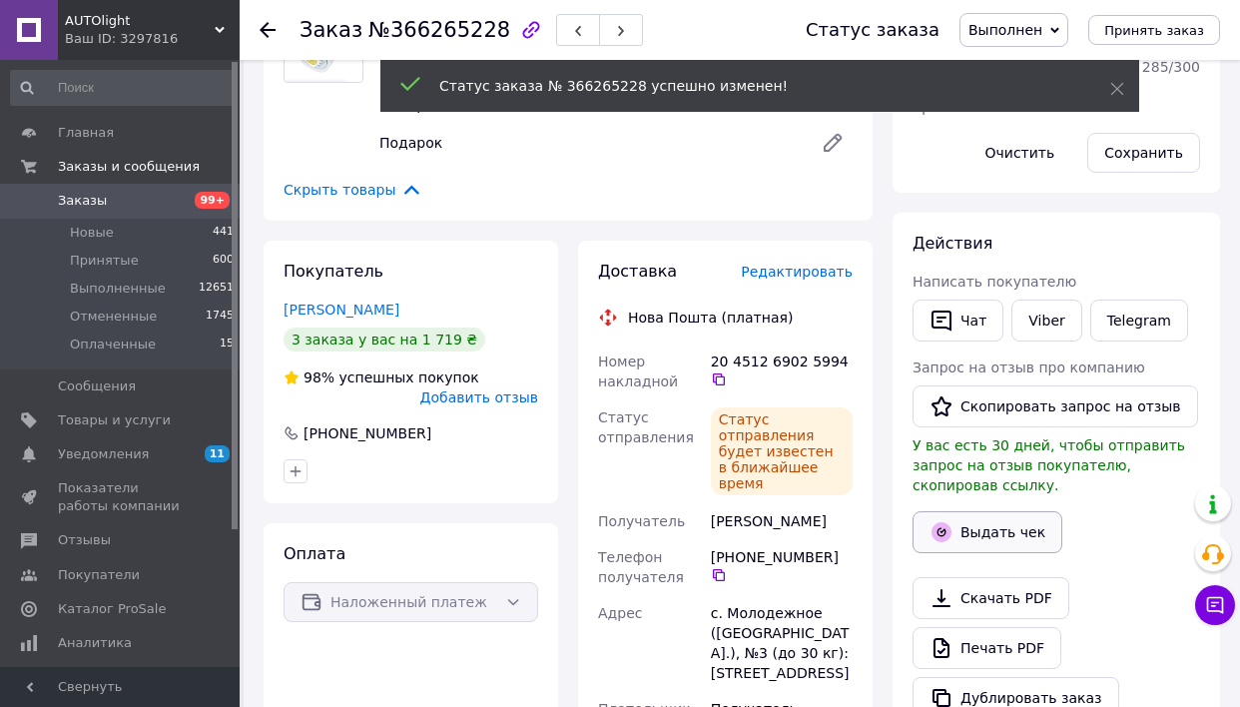
click at [952, 520] on icon "button" at bounding box center [942, 532] width 24 height 24
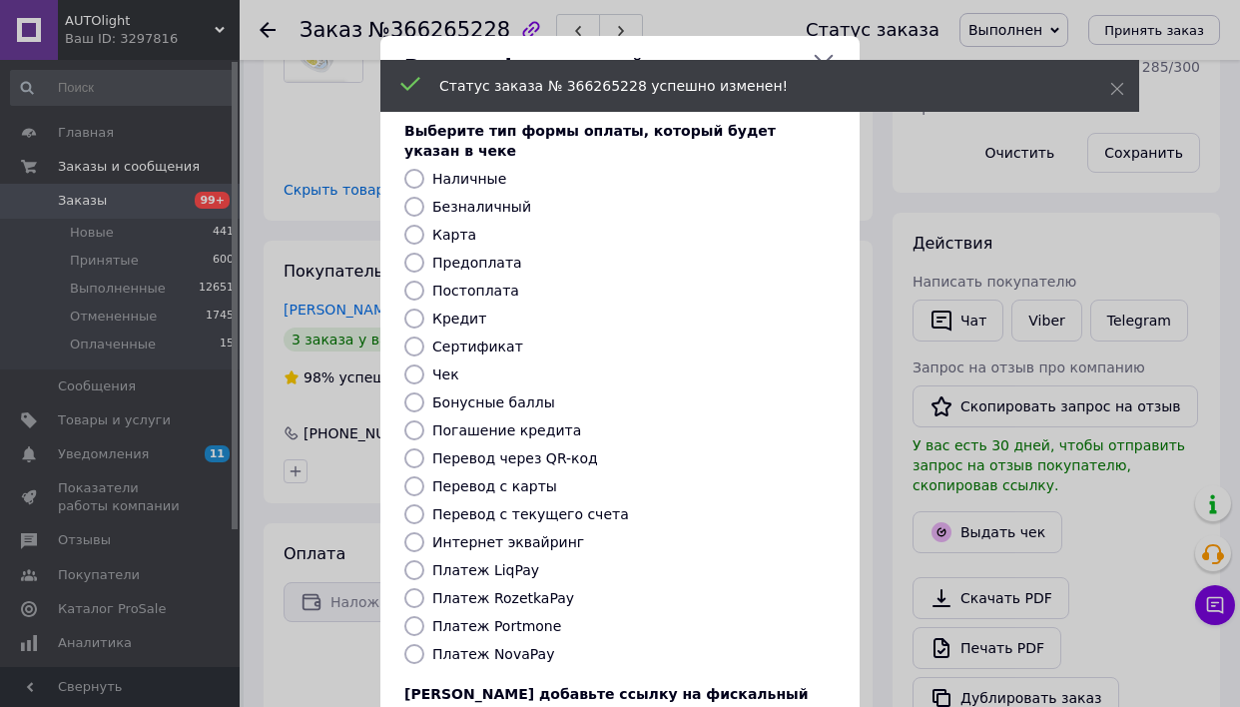
click at [481, 646] on label "Платеж NovaPay" at bounding box center [493, 654] width 122 height 16
click at [424, 644] on input "Платеж NovaPay" at bounding box center [415, 654] width 20 height 20
radio input "true"
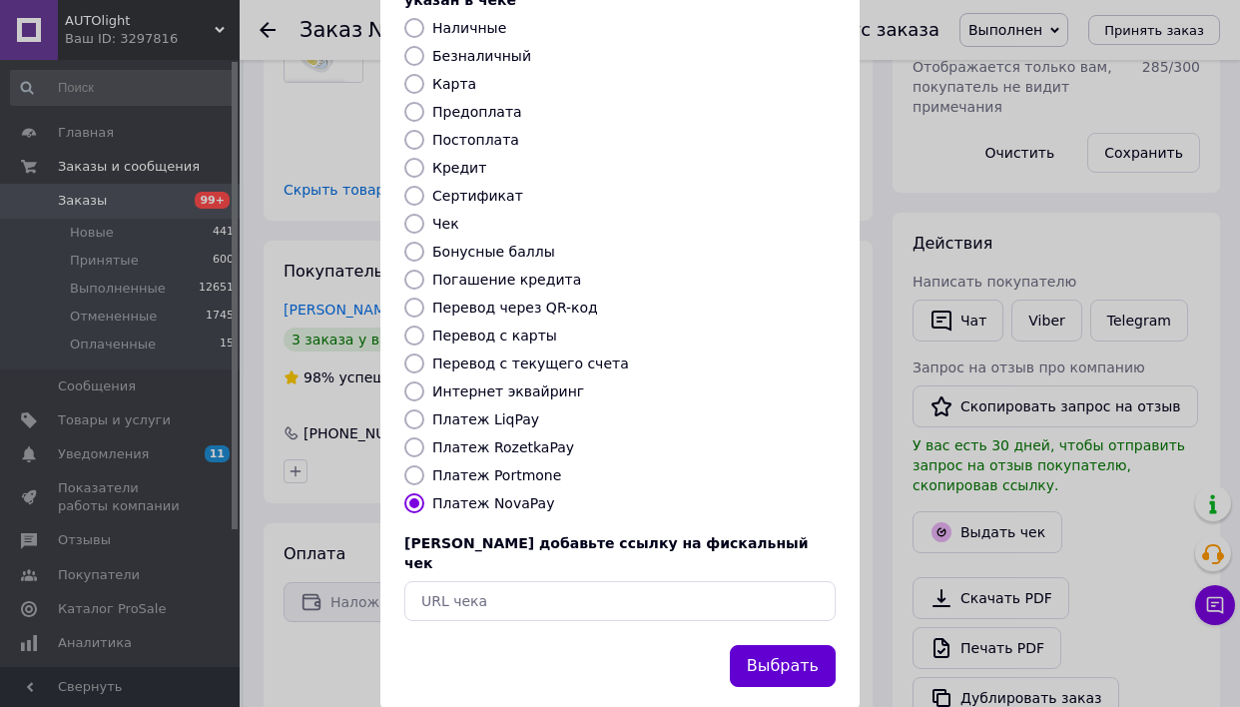
click at [769, 645] on button "Выбрать" at bounding box center [783, 666] width 106 height 43
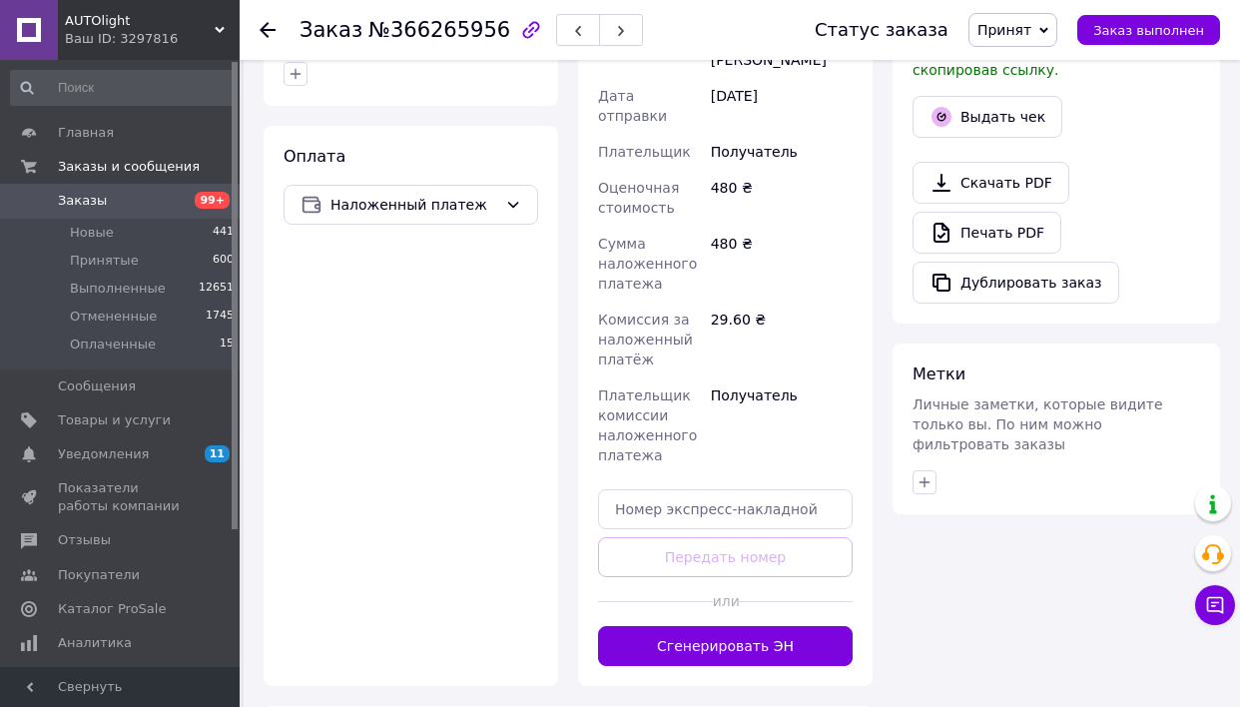
scroll to position [1061, 0]
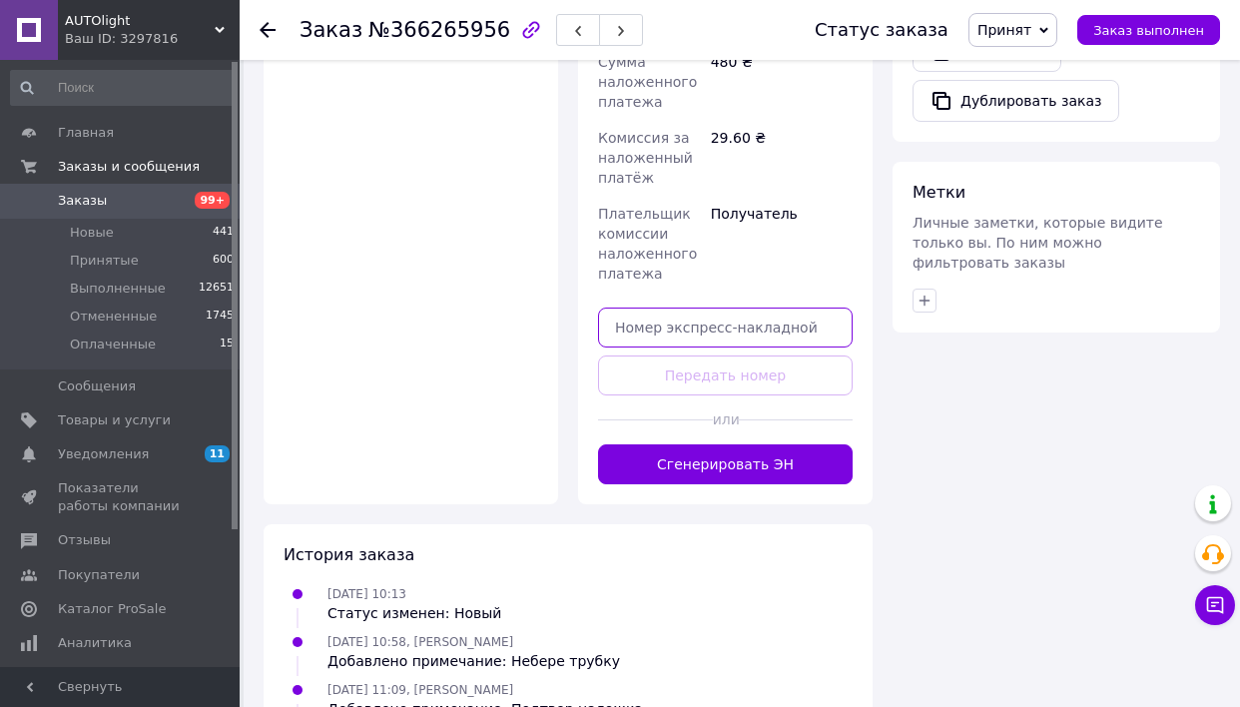
click at [690, 308] on input "text" at bounding box center [725, 328] width 255 height 40
paste input "20451269026698"
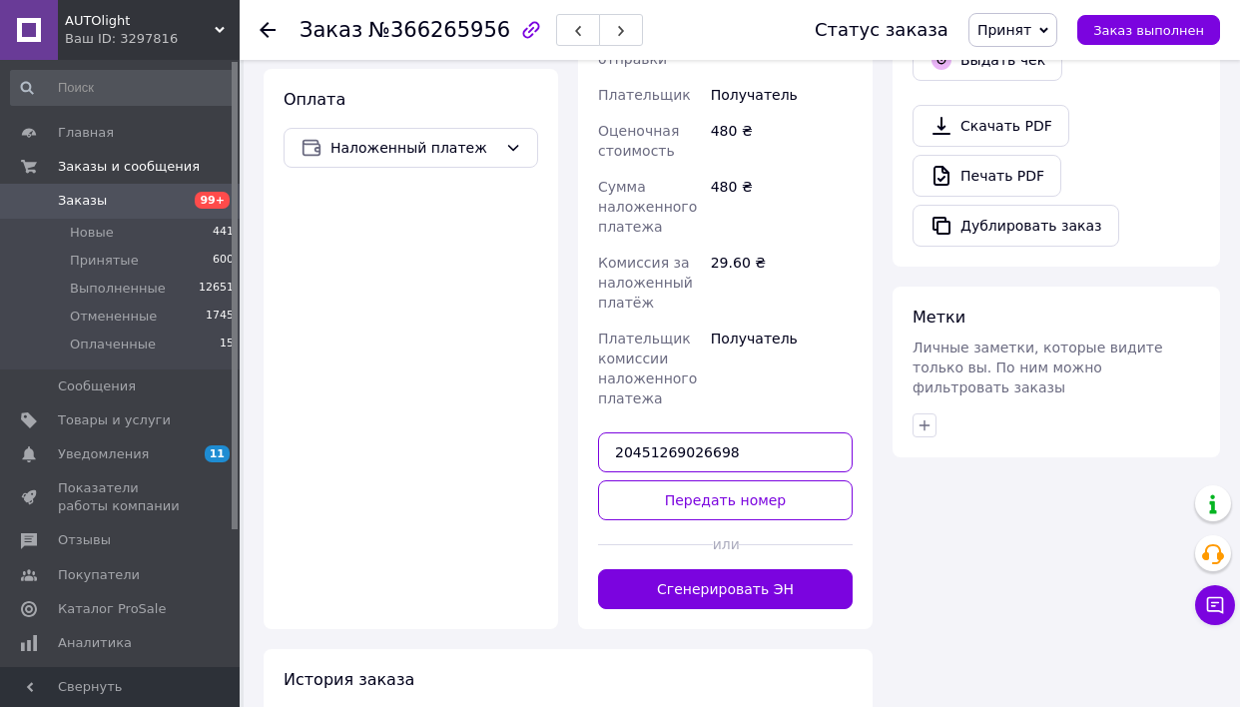
scroll to position [1118, 0]
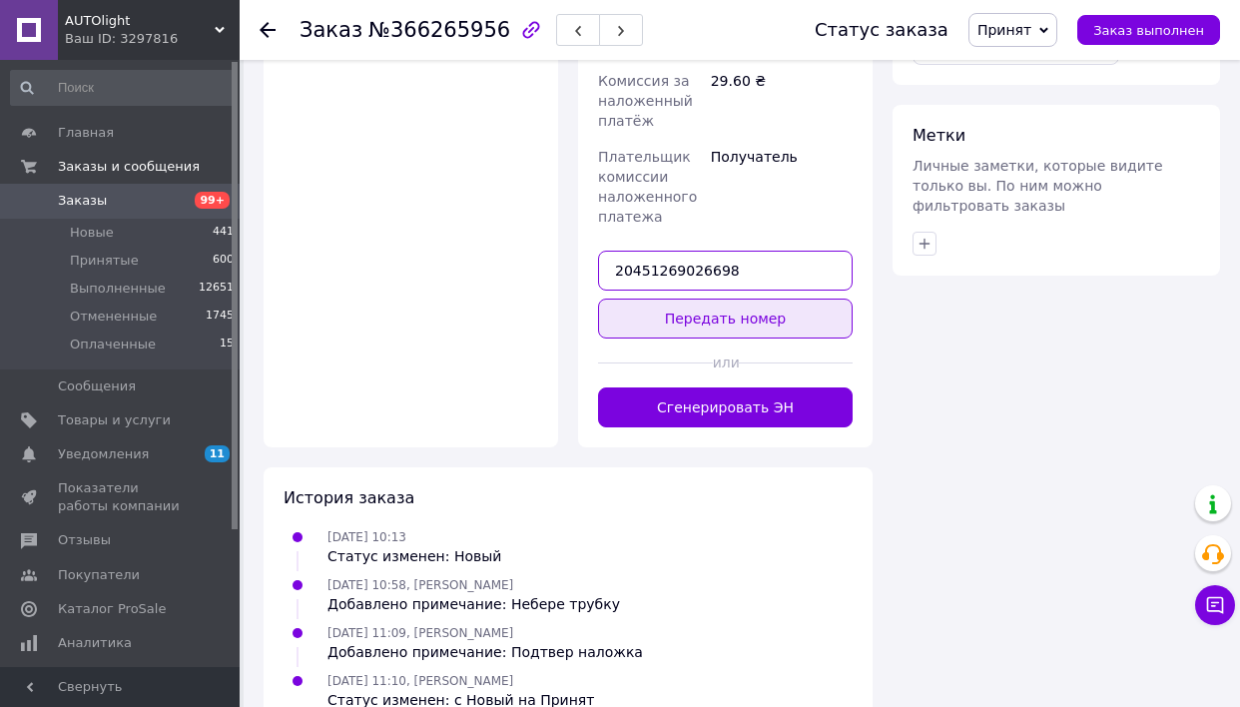
type input "20451269026698"
click at [729, 299] on button "Передать номер" at bounding box center [725, 319] width 255 height 40
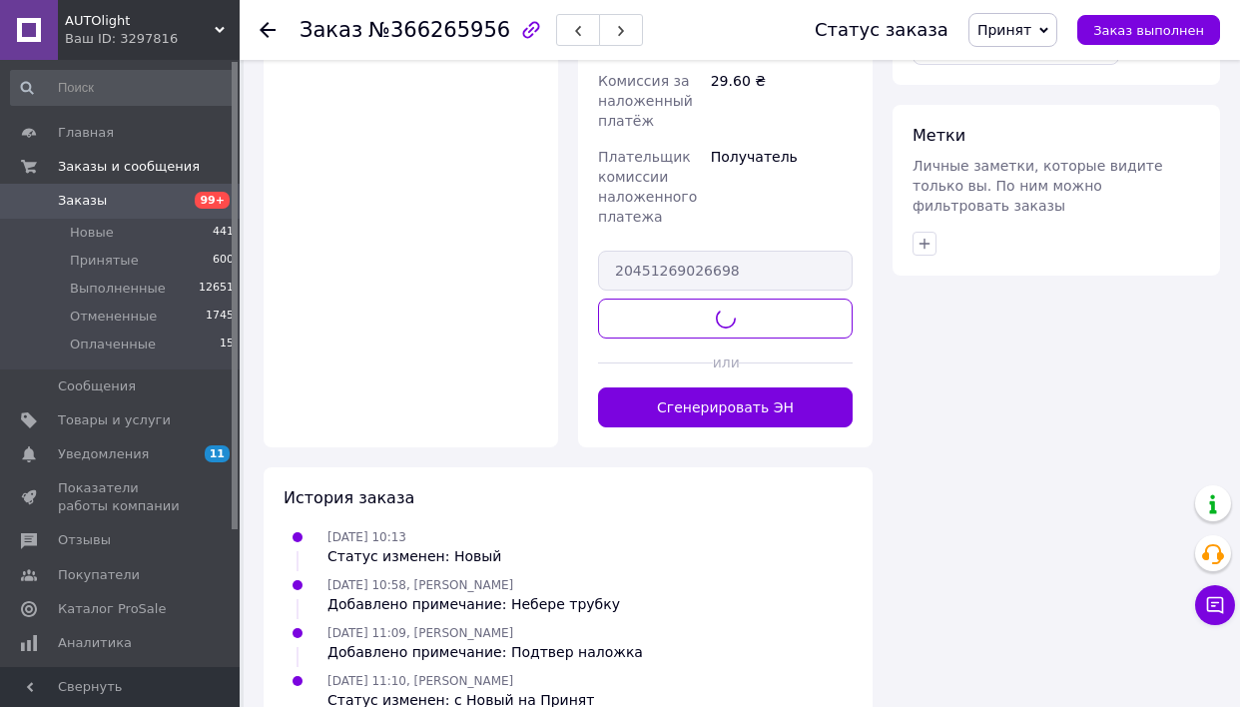
click at [1049, 34] on icon at bounding box center [1044, 30] width 9 height 9
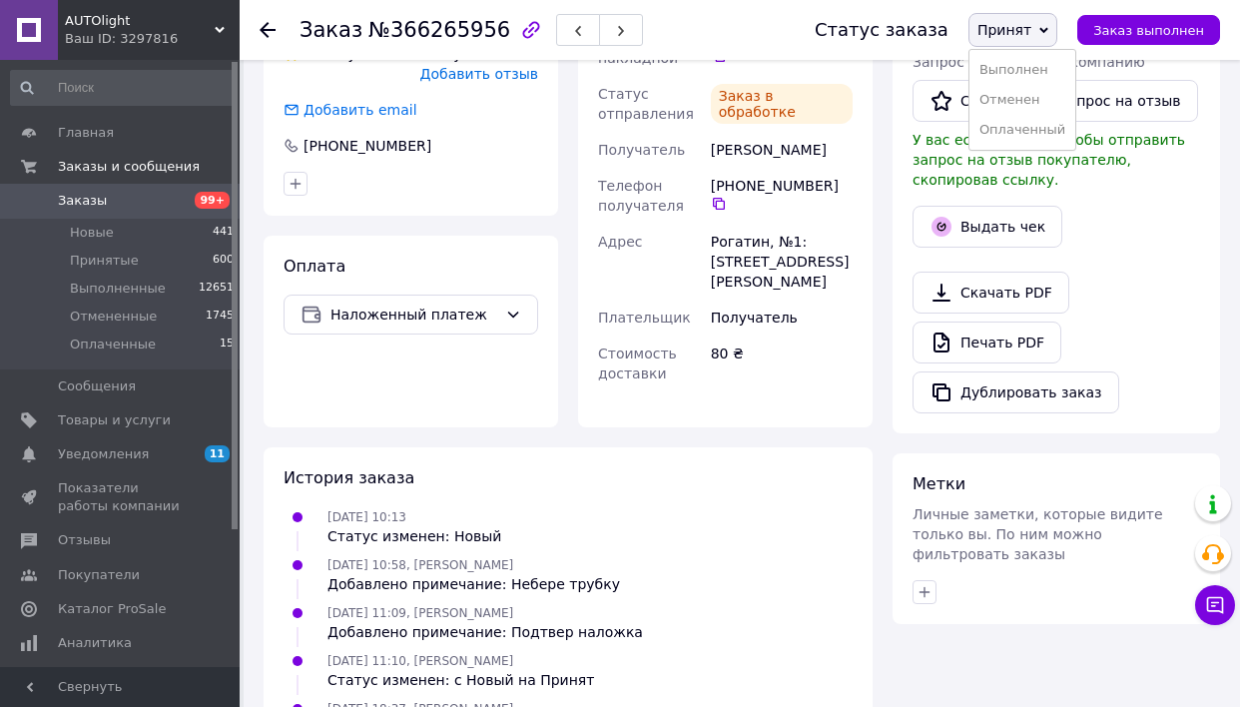
click at [1051, 70] on li "Выполнен" at bounding box center [1023, 70] width 106 height 30
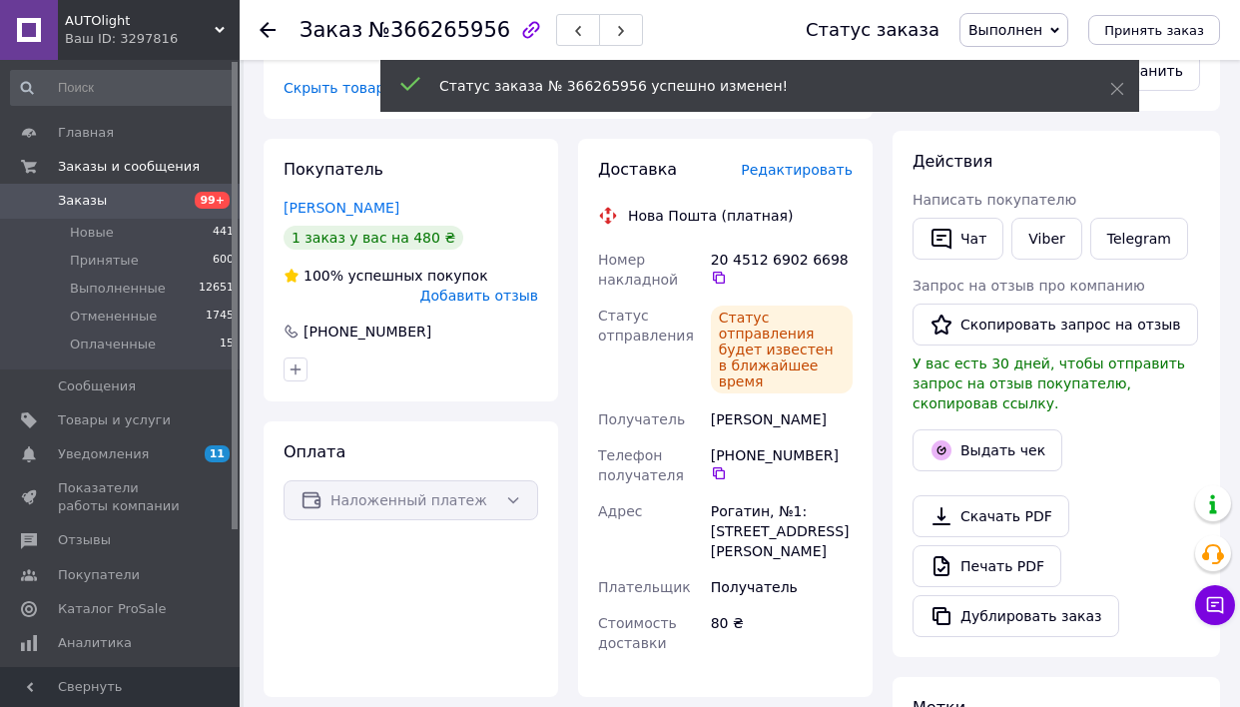
scroll to position [551, 0]
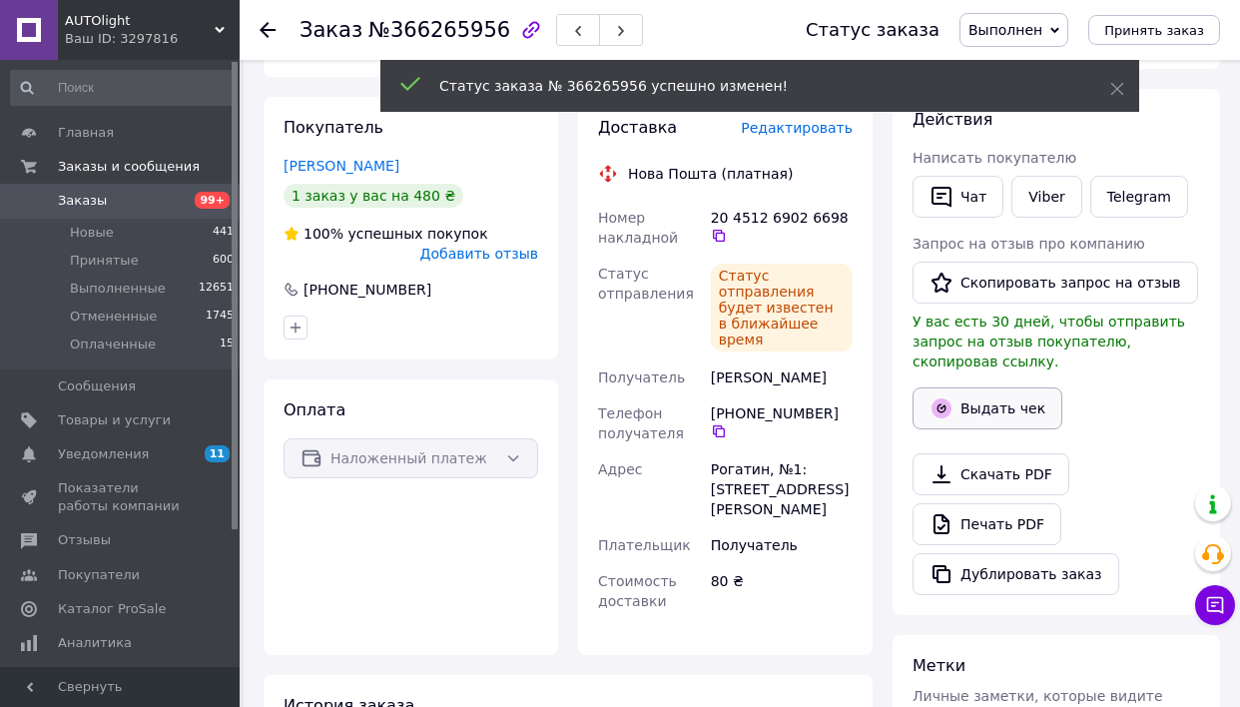
click at [979, 408] on button "Выдать чек" at bounding box center [988, 409] width 150 height 42
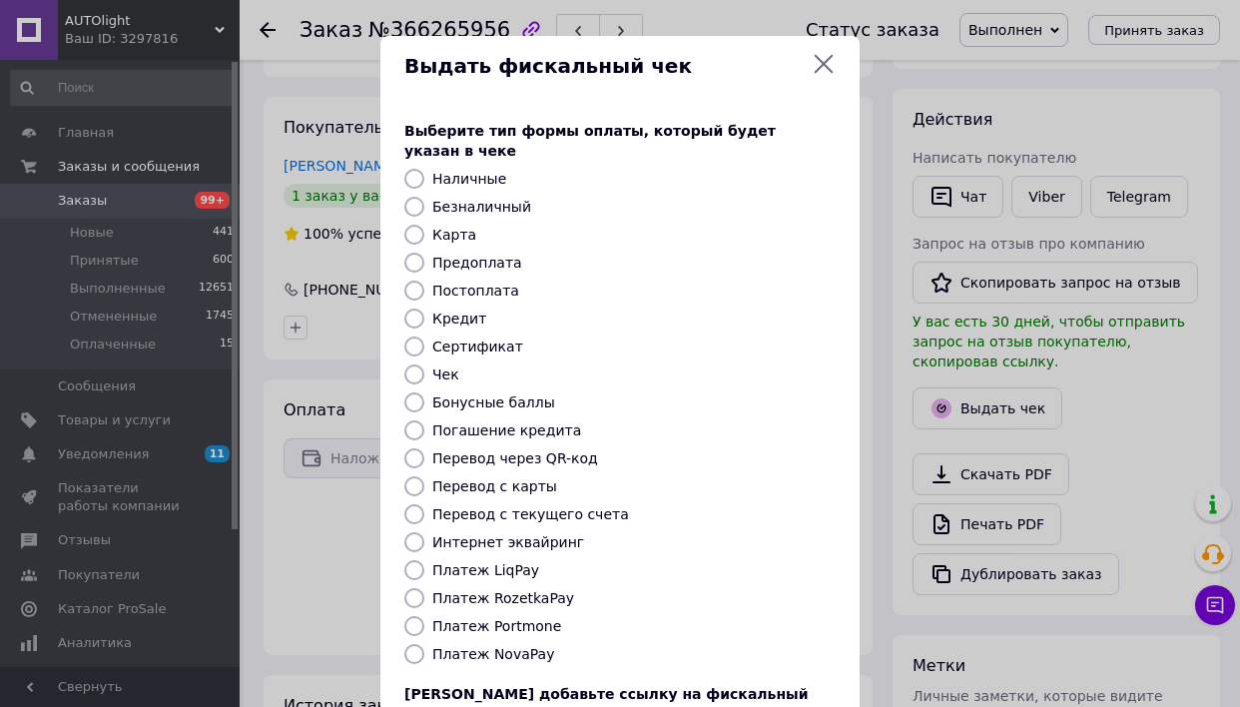
click at [504, 621] on div "Выберите тип формы оплаты, который будет указан в чеке Наличные Безналичный Кар…" at bounding box center [620, 446] width 479 height 699
click at [499, 646] on label "Платеж NovaPay" at bounding box center [493, 654] width 122 height 16
click at [424, 644] on input "Платеж NovaPay" at bounding box center [415, 654] width 20 height 20
radio input "true"
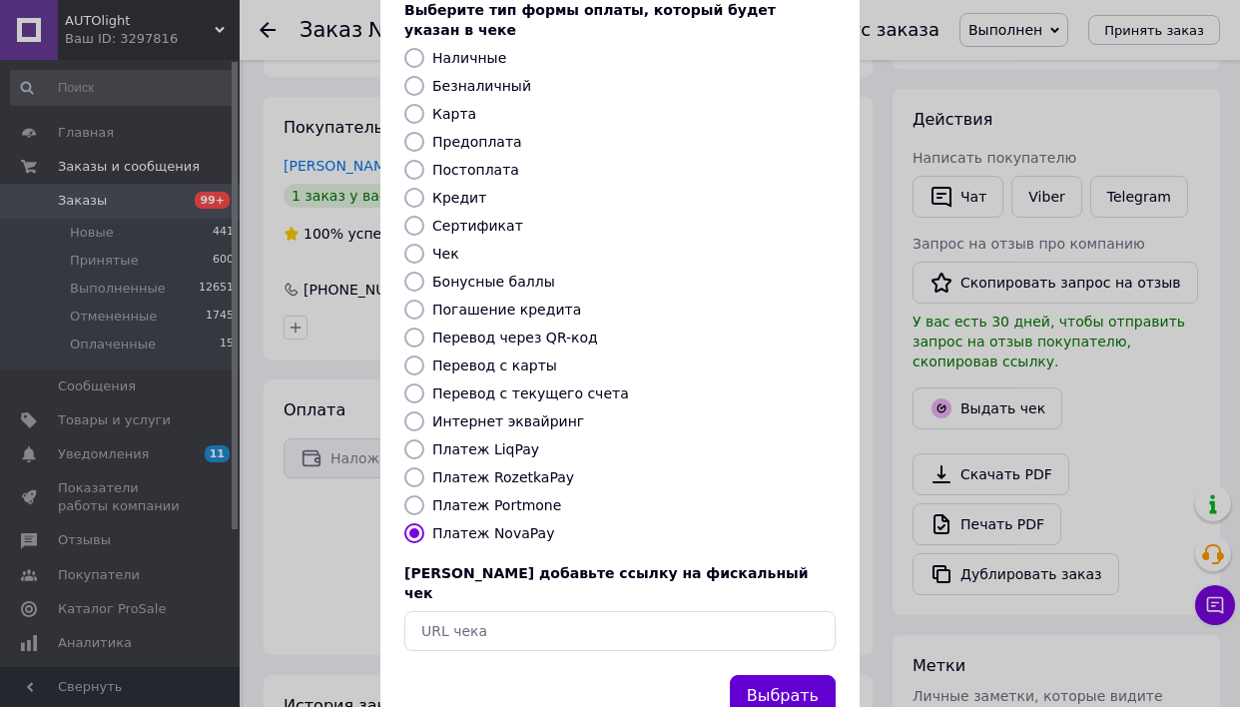
click at [750, 675] on button "Выбрать" at bounding box center [783, 696] width 106 height 43
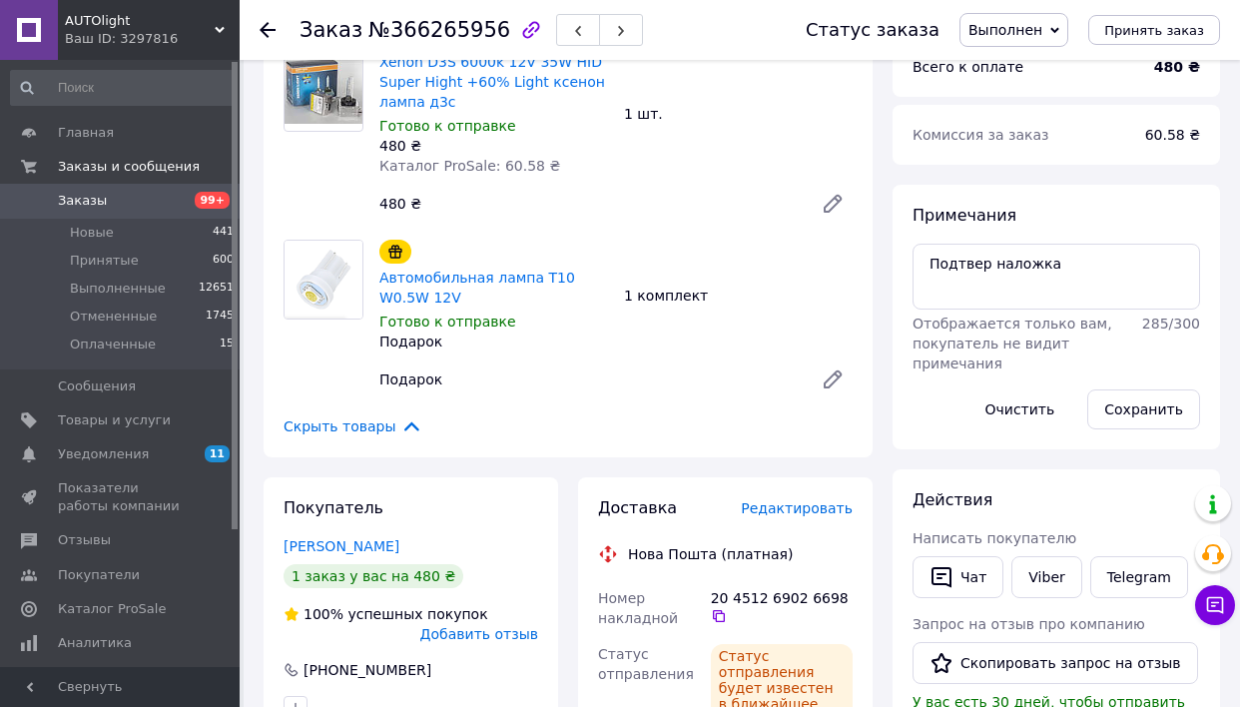
scroll to position [143, 0]
